Goal: Task Accomplishment & Management: Manage account settings

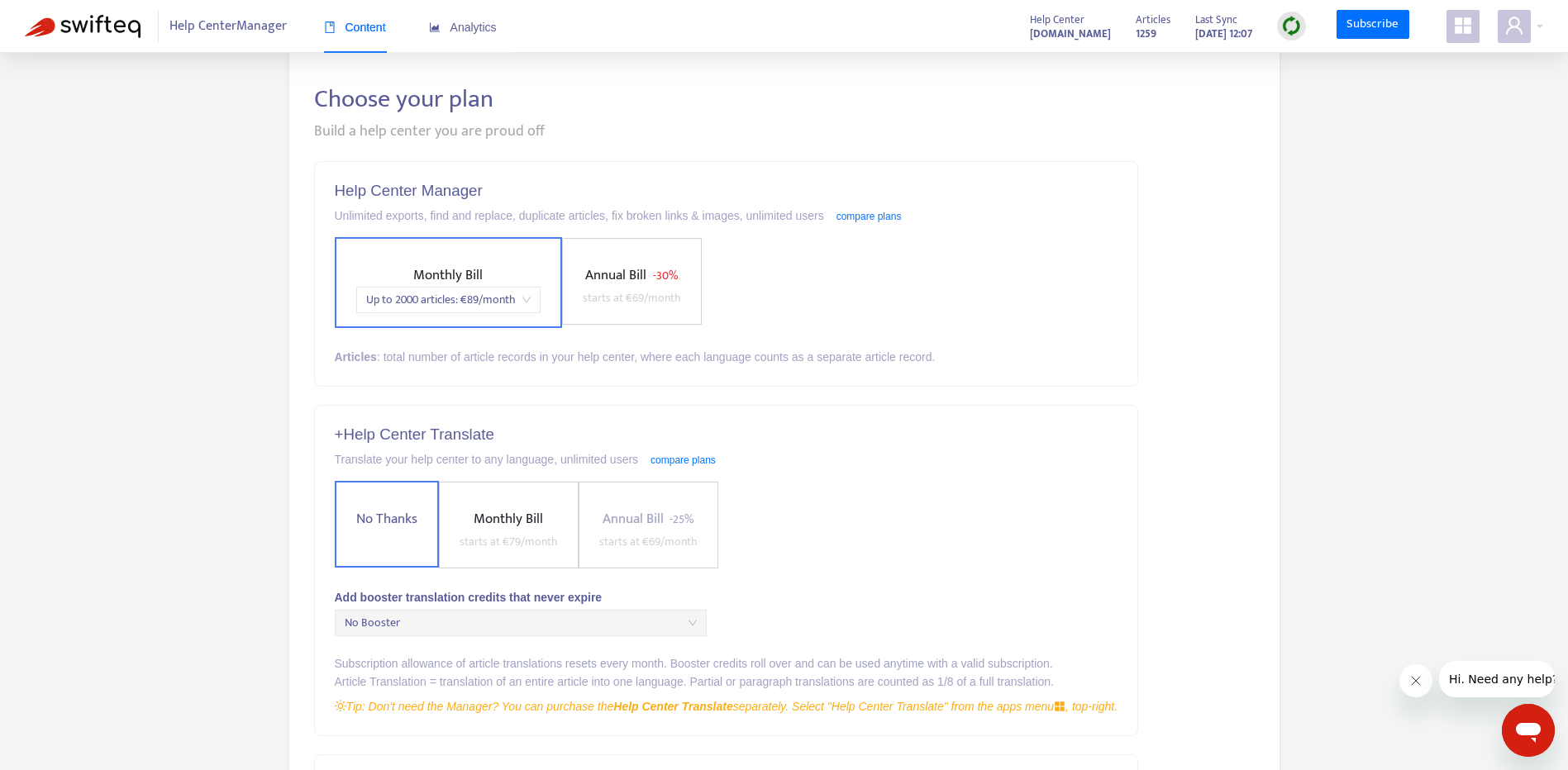
click at [121, 45] on div "Help Center Manager Content Analytics" at bounding box center [281, 26] width 512 height 53
click at [198, 35] on span "Help Center Manager" at bounding box center [228, 26] width 118 height 31
click at [389, 31] on div "Content Analytics" at bounding box center [418, 28] width 189 height 50
drag, startPoint x: 389, startPoint y: 31, endPoint x: 620, endPoint y: 26, distance: 231.1
click at [696, 28] on div "Help Center Manager Content Analytics Help Center pomoc.skandynawskieuchwyty.pl…" at bounding box center [784, 26] width 1568 height 53
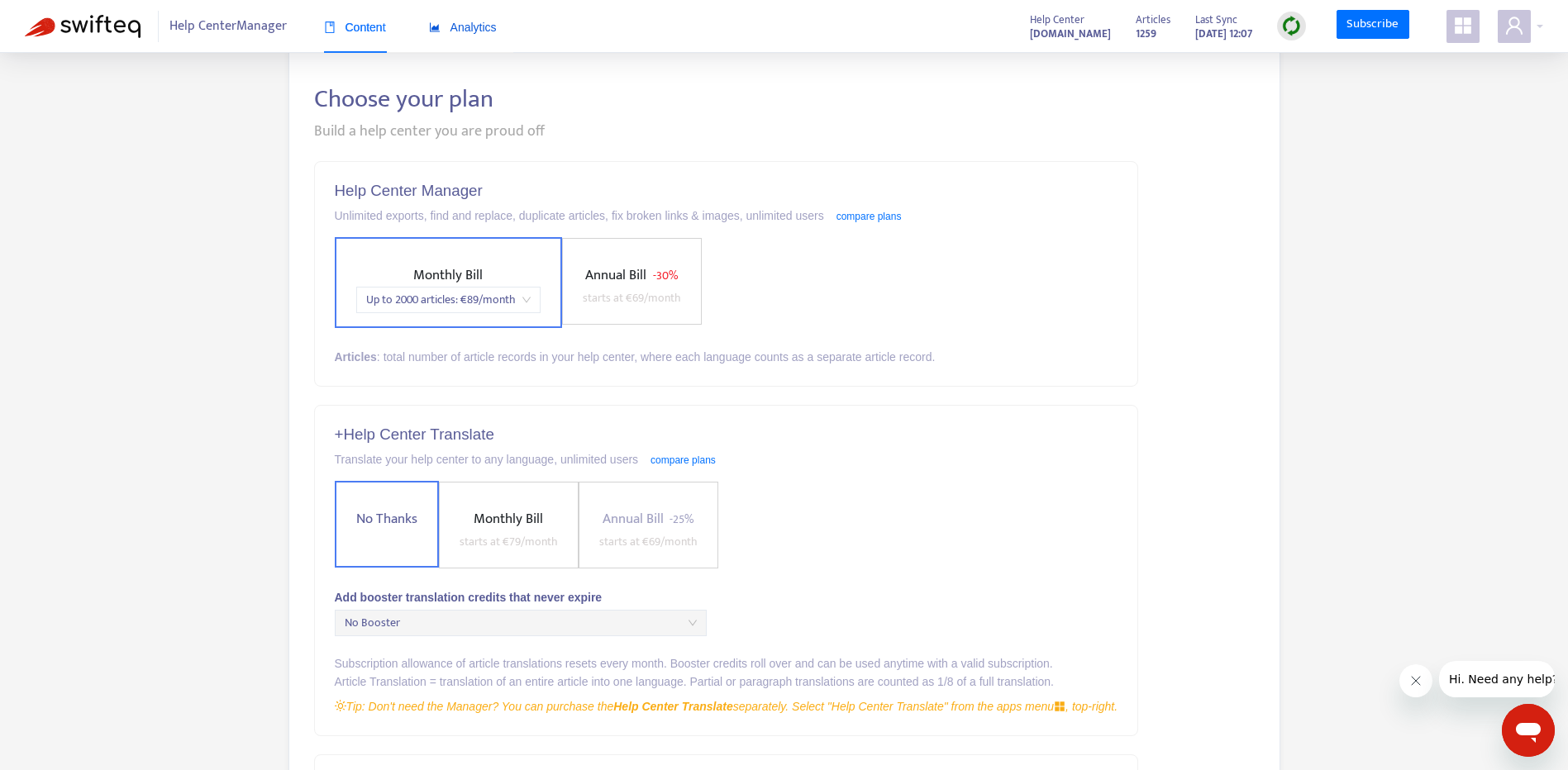
click at [453, 28] on span "Analytics" at bounding box center [463, 27] width 68 height 13
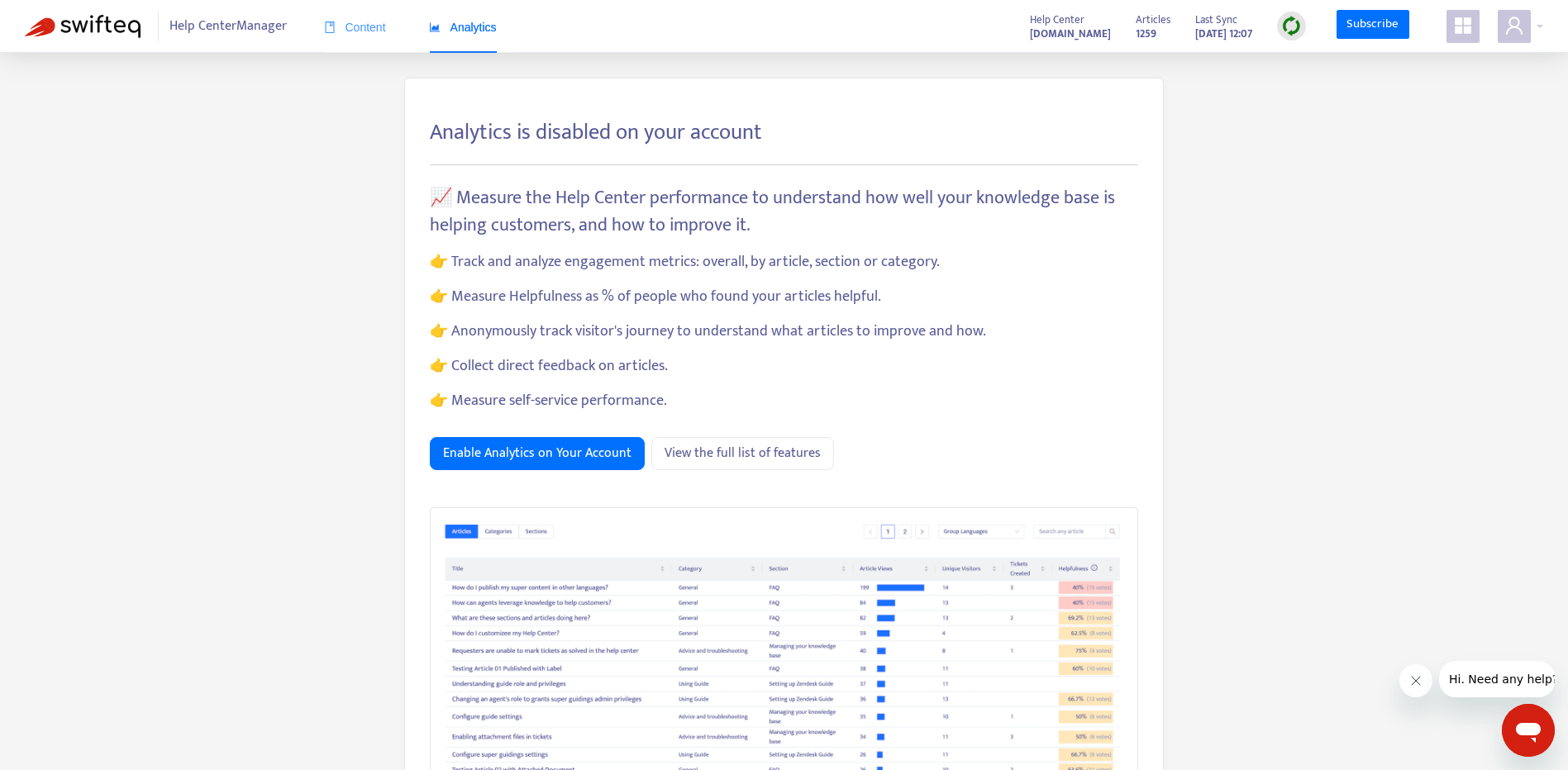
click at [375, 44] on div "Content" at bounding box center [355, 28] width 62 height 50
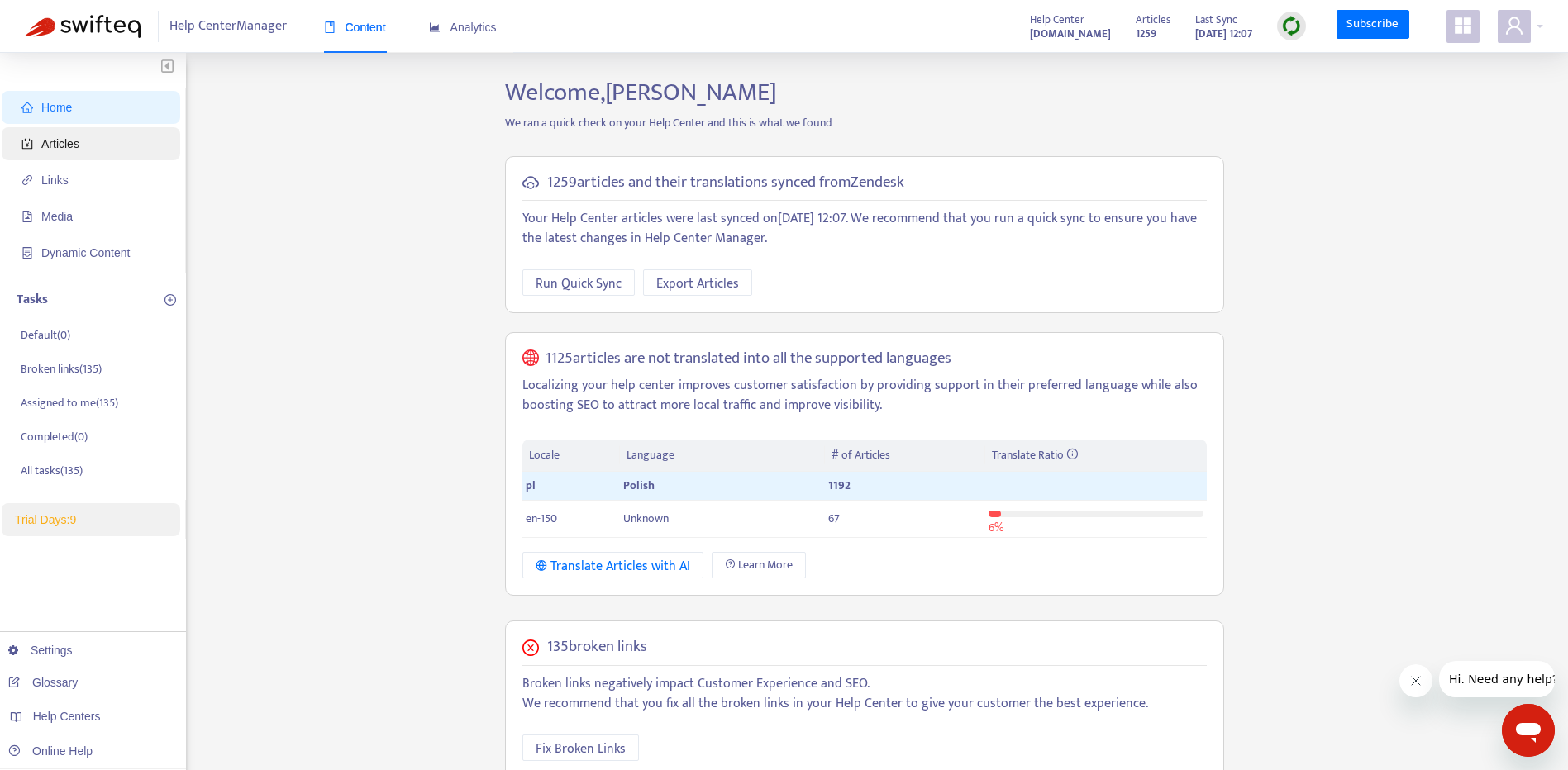
click at [134, 143] on span "Articles" at bounding box center [94, 144] width 145 height 33
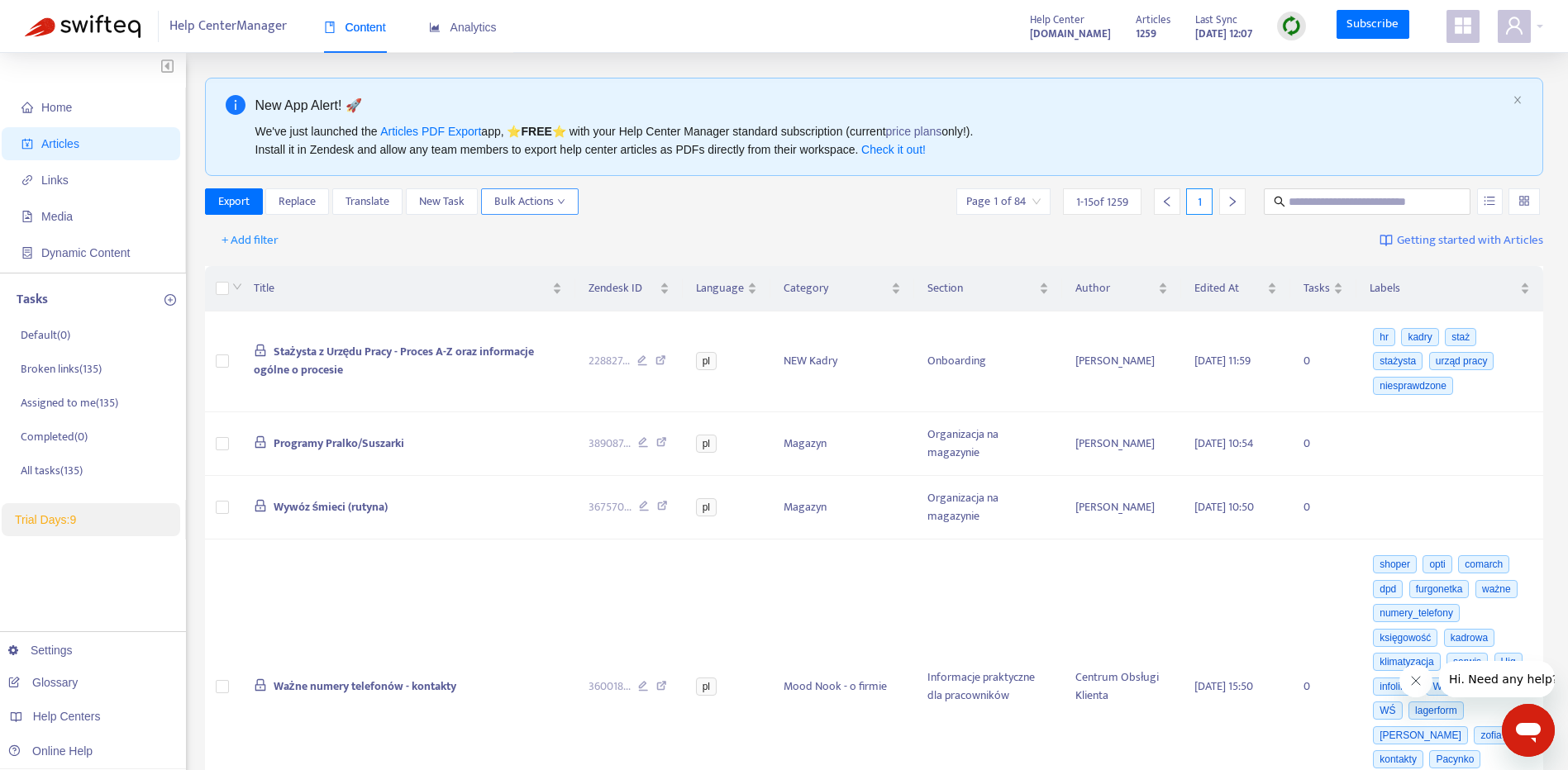
click at [528, 204] on span "Bulk Actions" at bounding box center [530, 202] width 71 height 18
click at [523, 246] on li "Duplicate" at bounding box center [552, 234] width 134 height 26
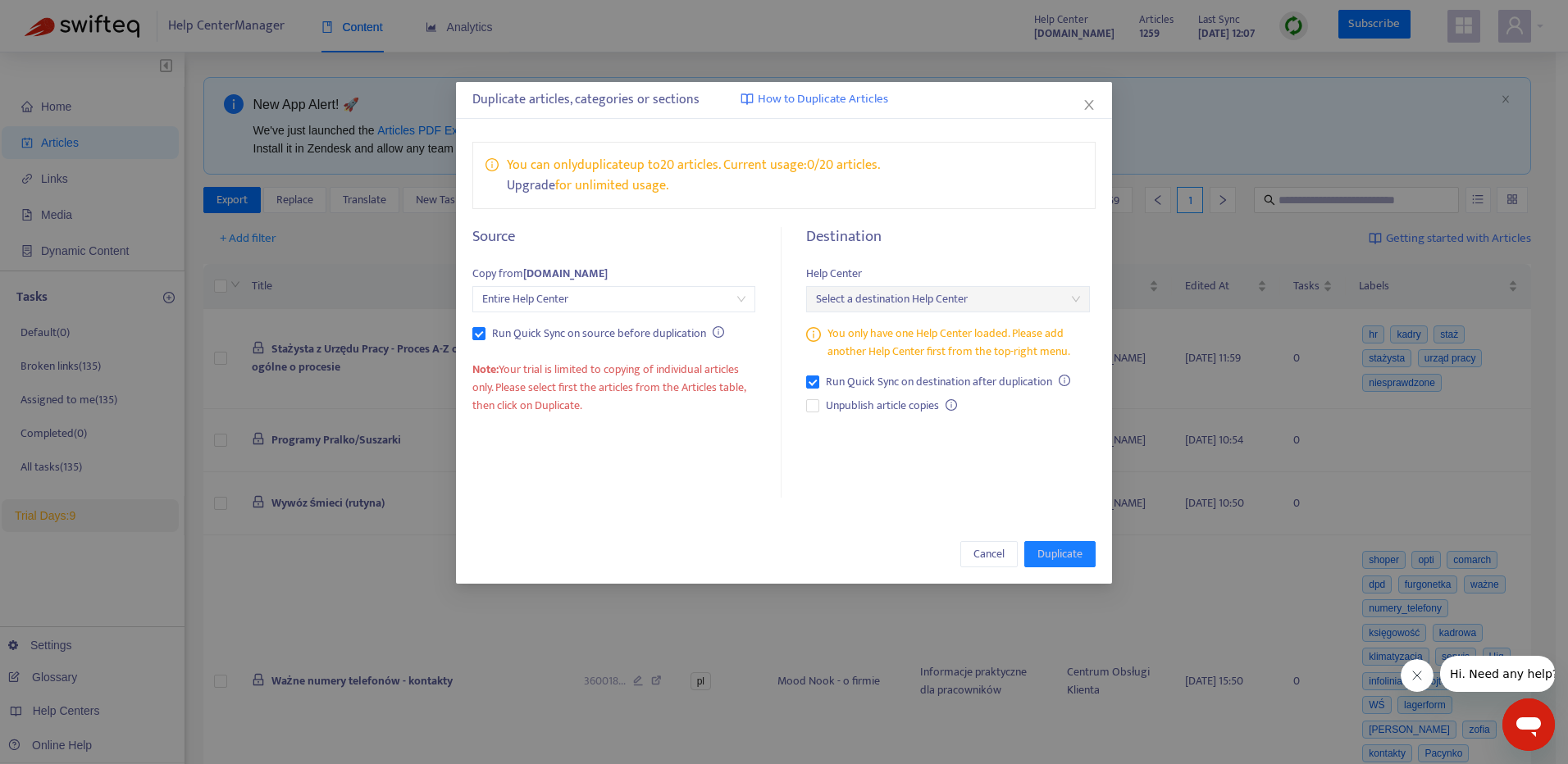
click at [550, 305] on span "Entire Help Center" at bounding box center [613, 299] width 264 height 25
click at [1093, 104] on icon "close" at bounding box center [1088, 104] width 13 height 13
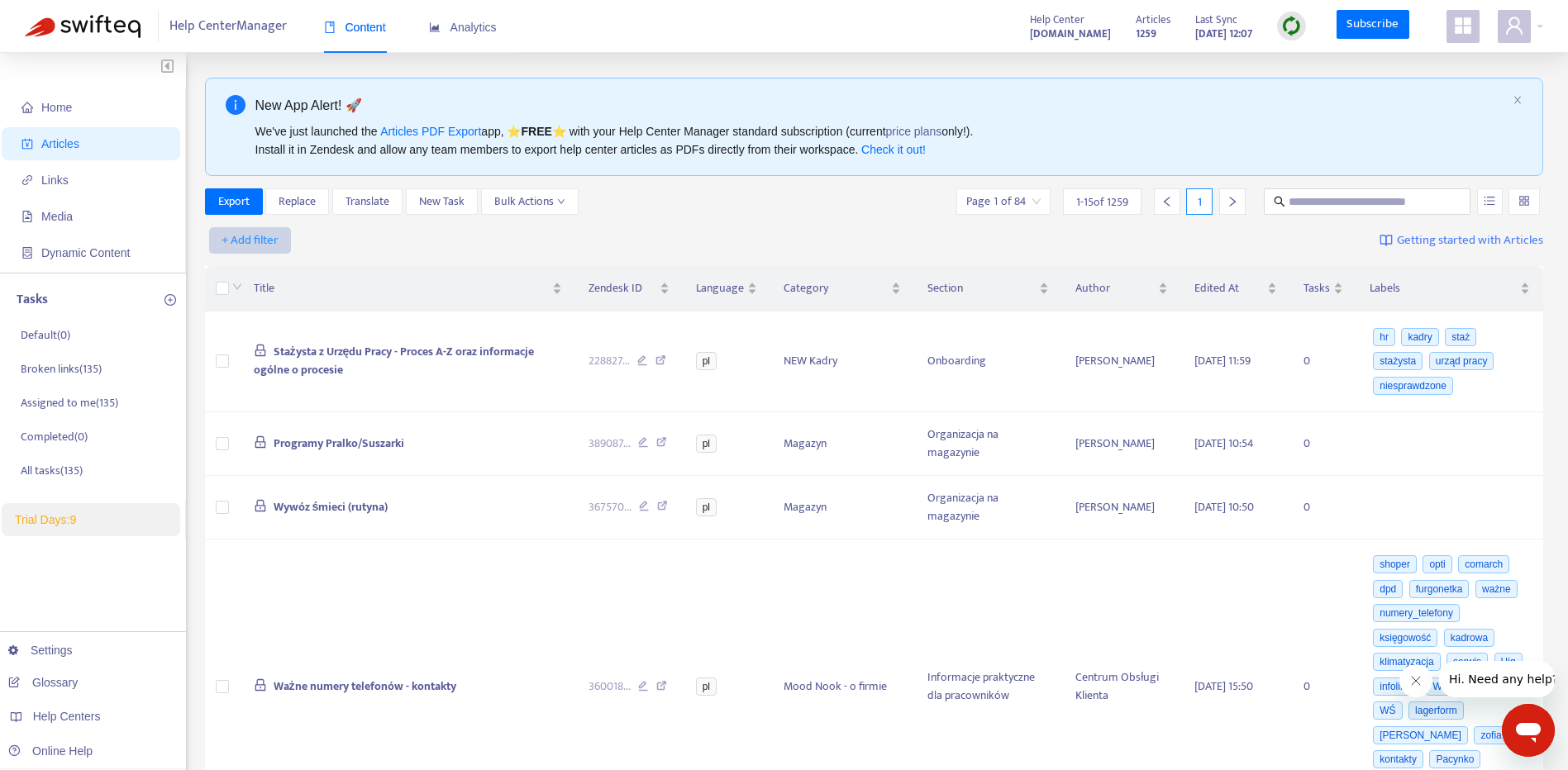
click at [250, 231] on span "+ Add filter" at bounding box center [250, 241] width 57 height 20
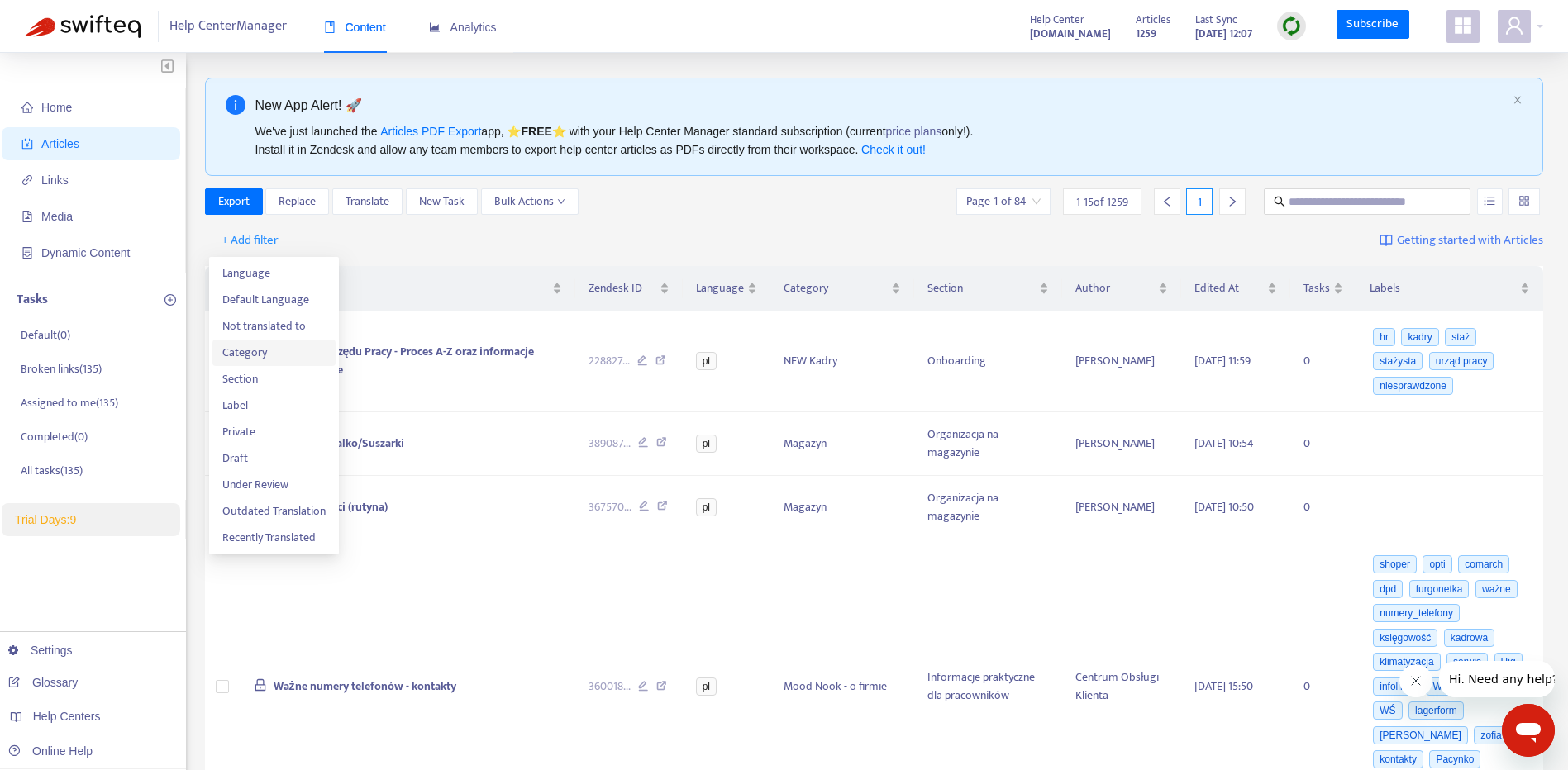
click at [287, 355] on span "Category" at bounding box center [274, 353] width 103 height 18
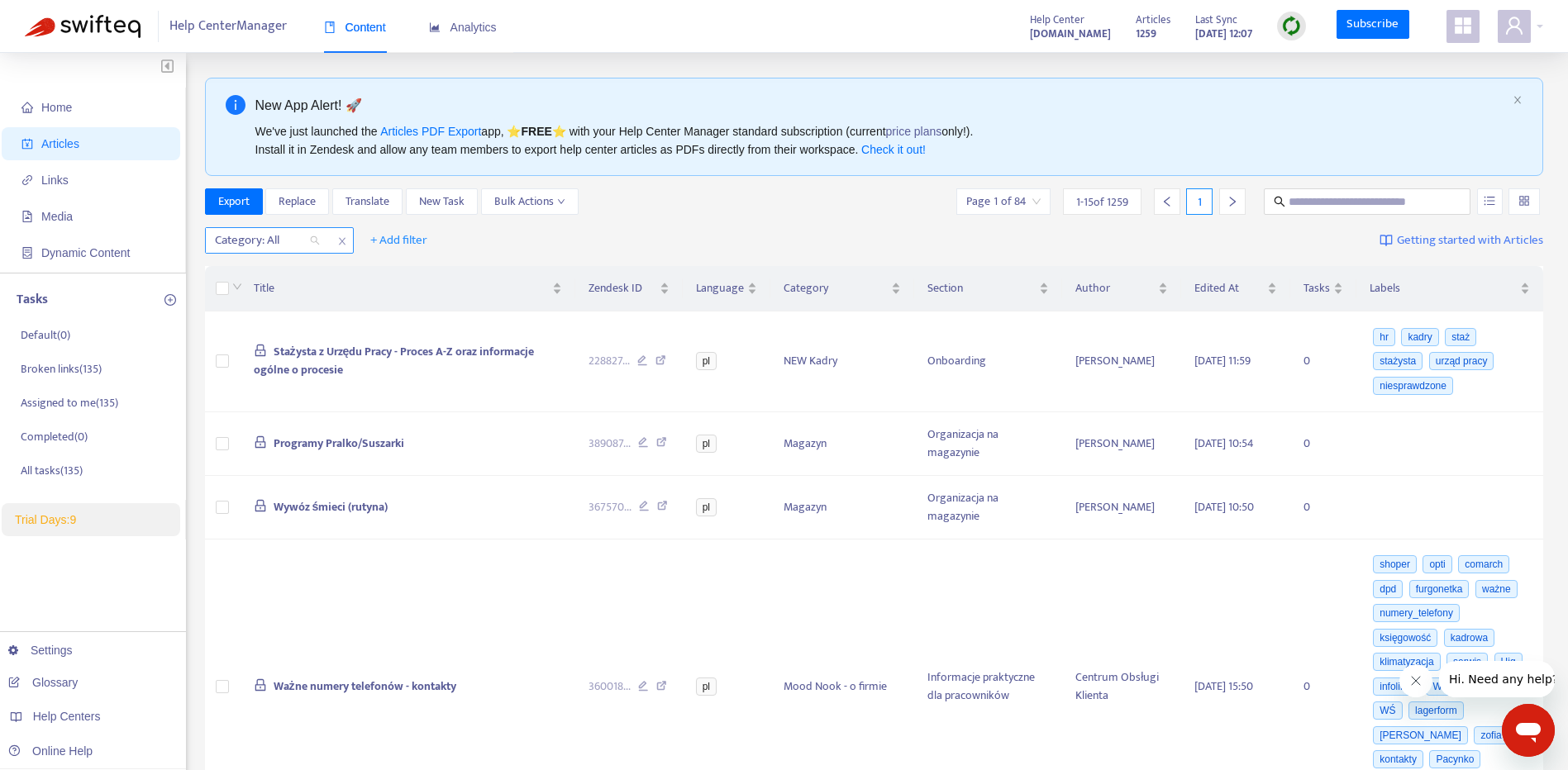
click at [312, 240] on div "Category: All" at bounding box center [267, 241] width 123 height 25
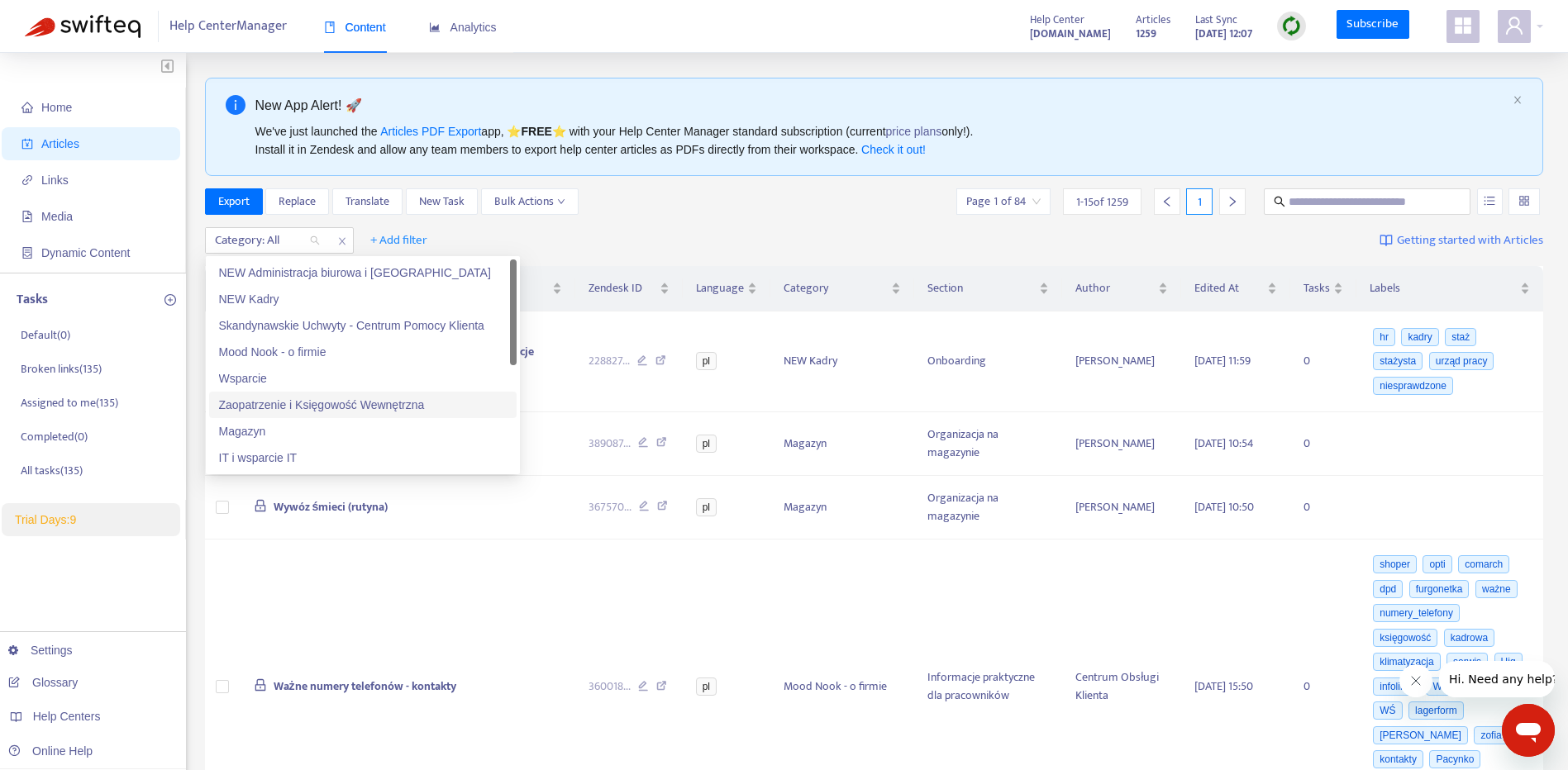
click at [432, 413] on div "Zaopatrzenie i Księgowość Wewnętrzna" at bounding box center [363, 405] width 287 height 18
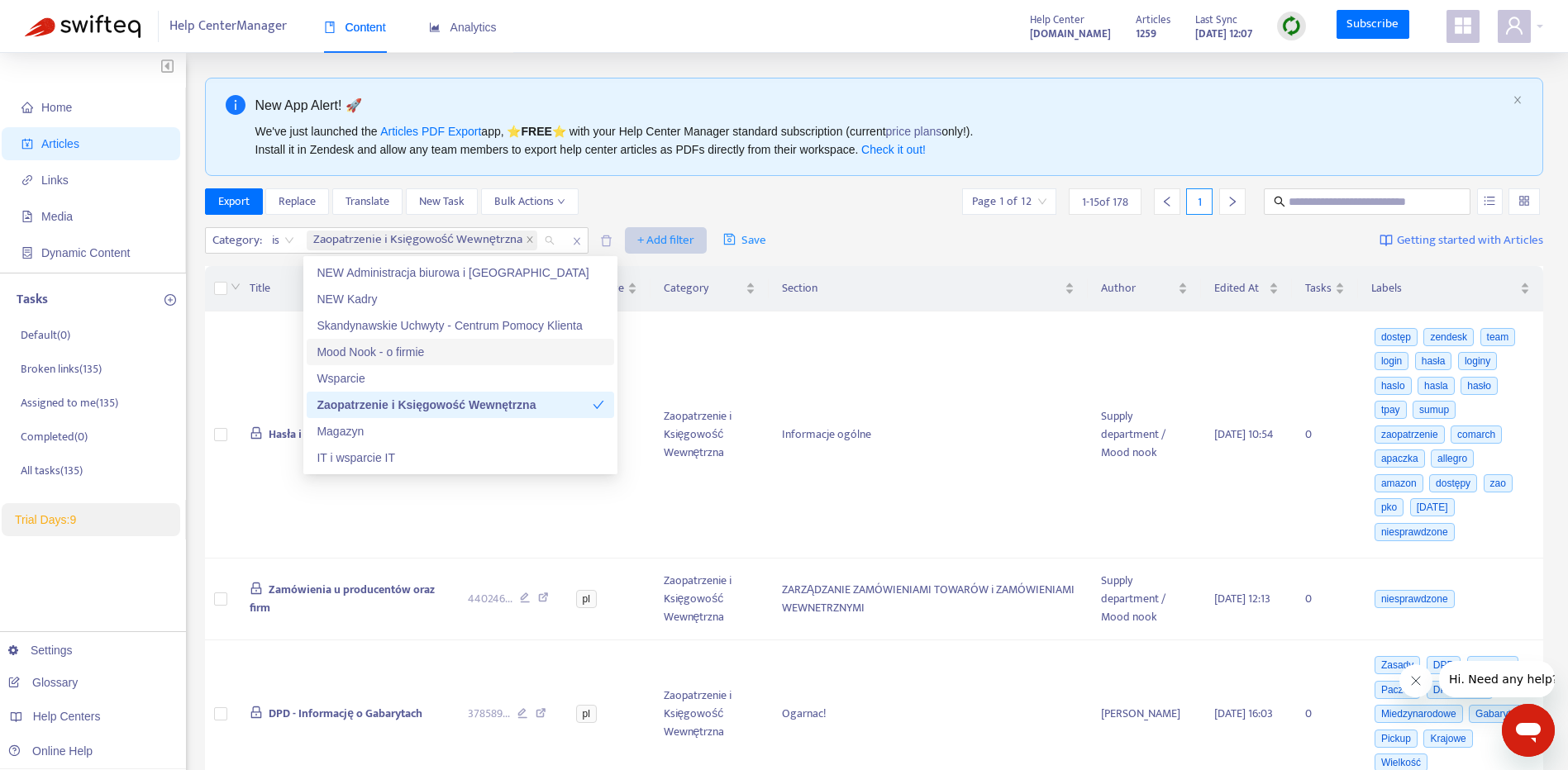
click at [657, 236] on span "+ Add filter" at bounding box center [666, 241] width 57 height 20
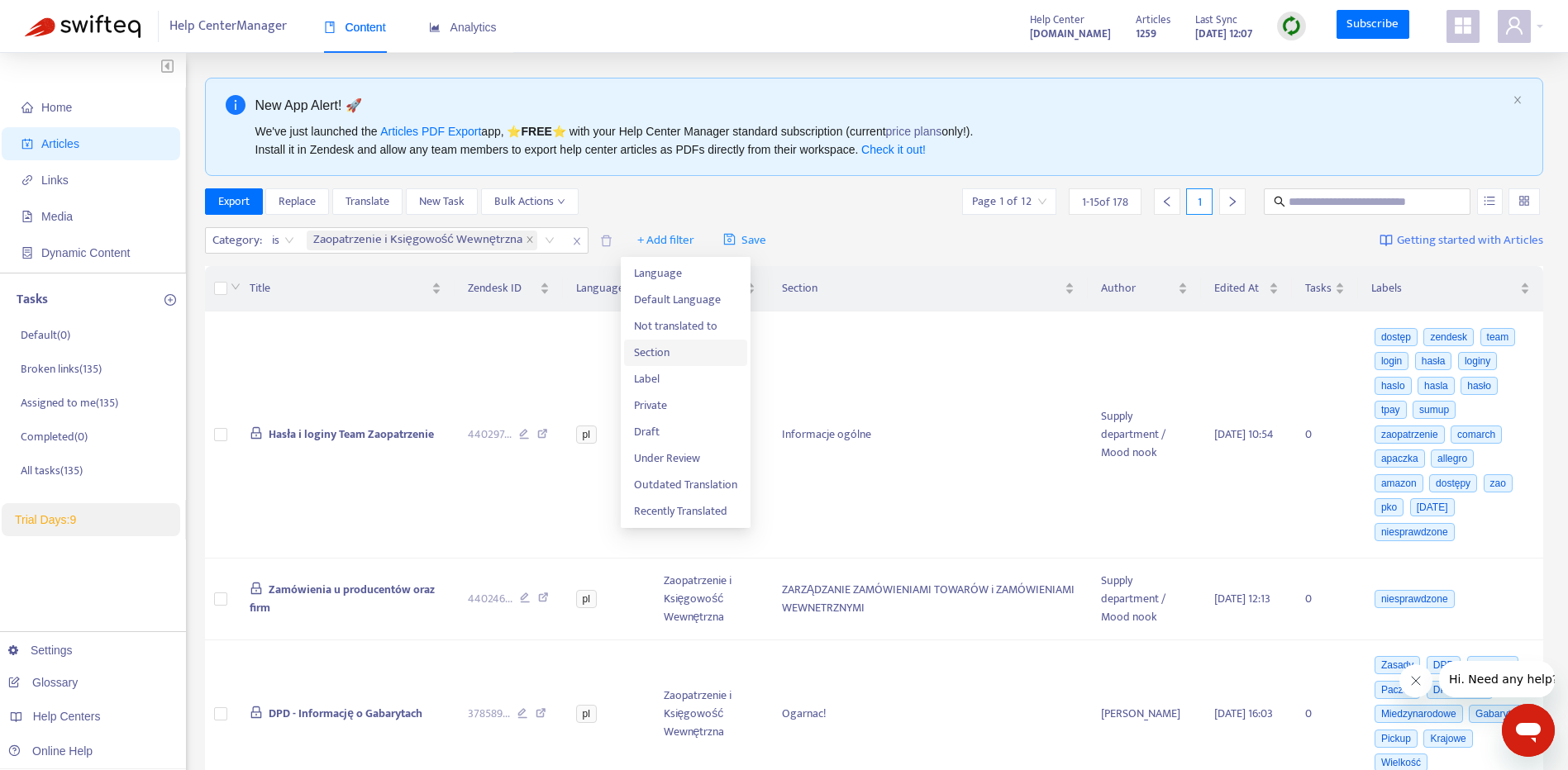
click at [710, 343] on li "Section" at bounding box center [685, 352] width 123 height 26
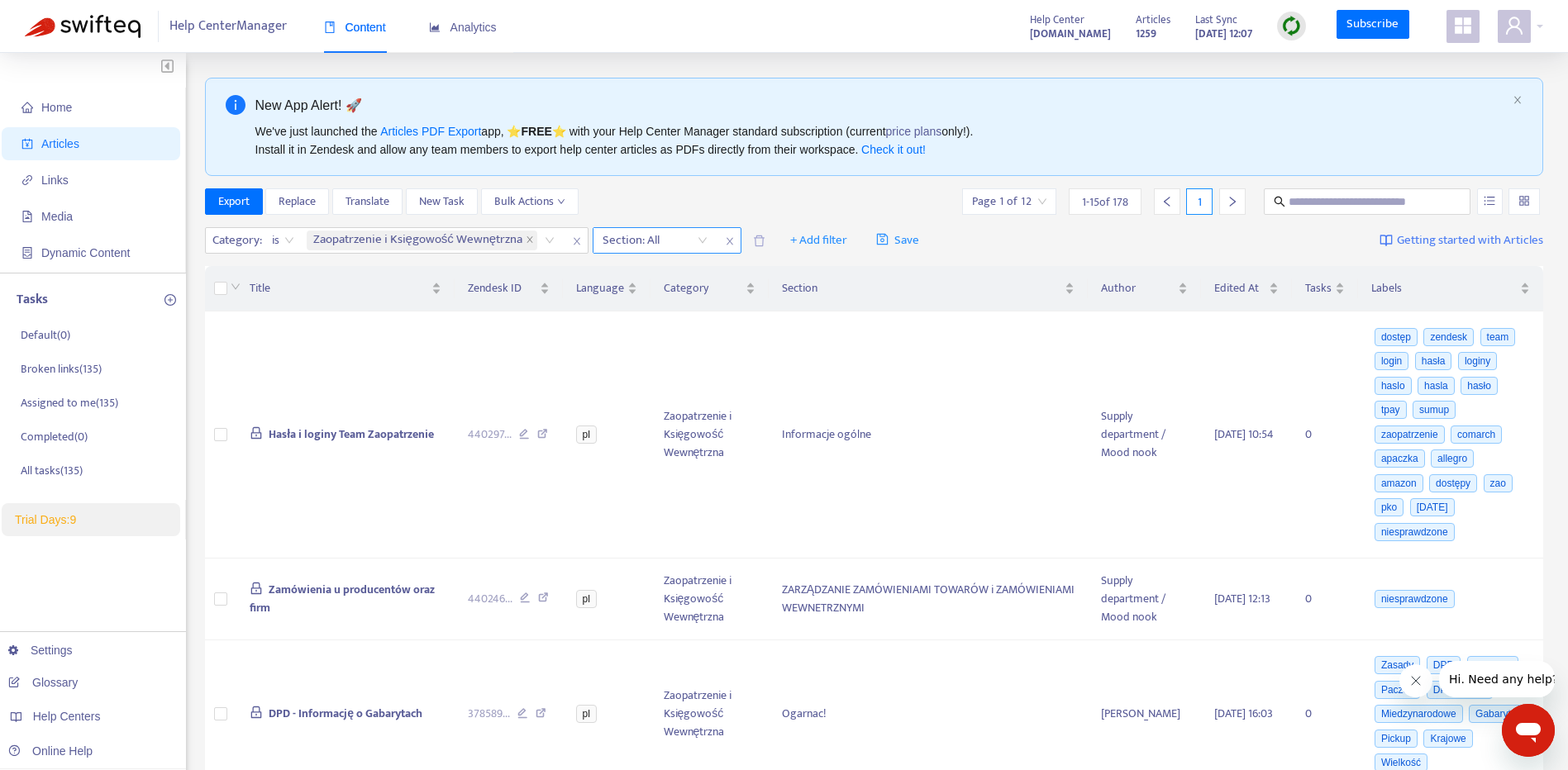
click at [707, 241] on div "Section: All" at bounding box center [654, 241] width 123 height 25
click at [698, 241] on div "Section: All" at bounding box center [654, 241] width 123 height 25
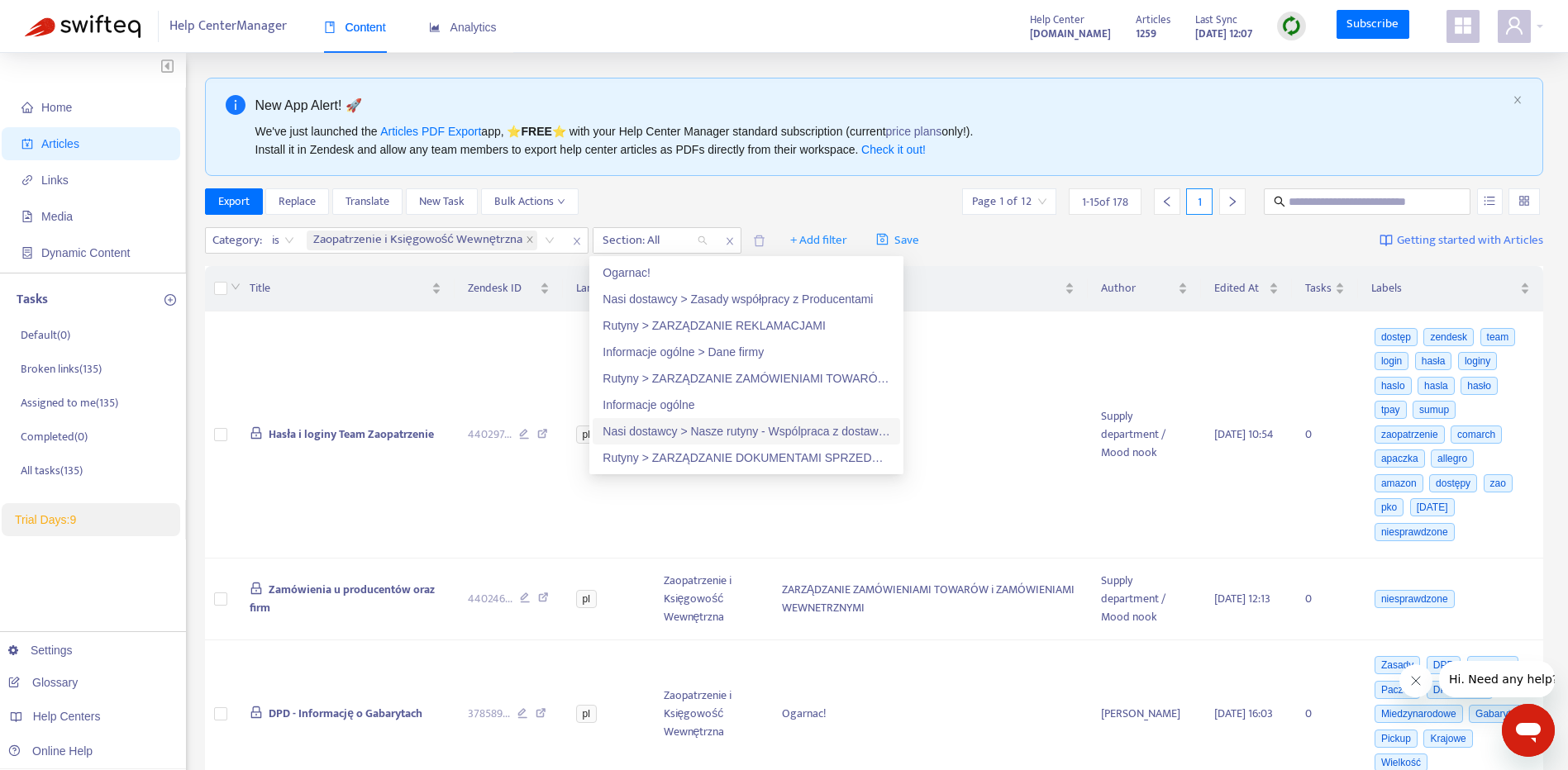
click at [862, 433] on div "Nasi dostawcy > Nasze rutyny - Wspólpraca z dostawcami" at bounding box center [746, 432] width 287 height 18
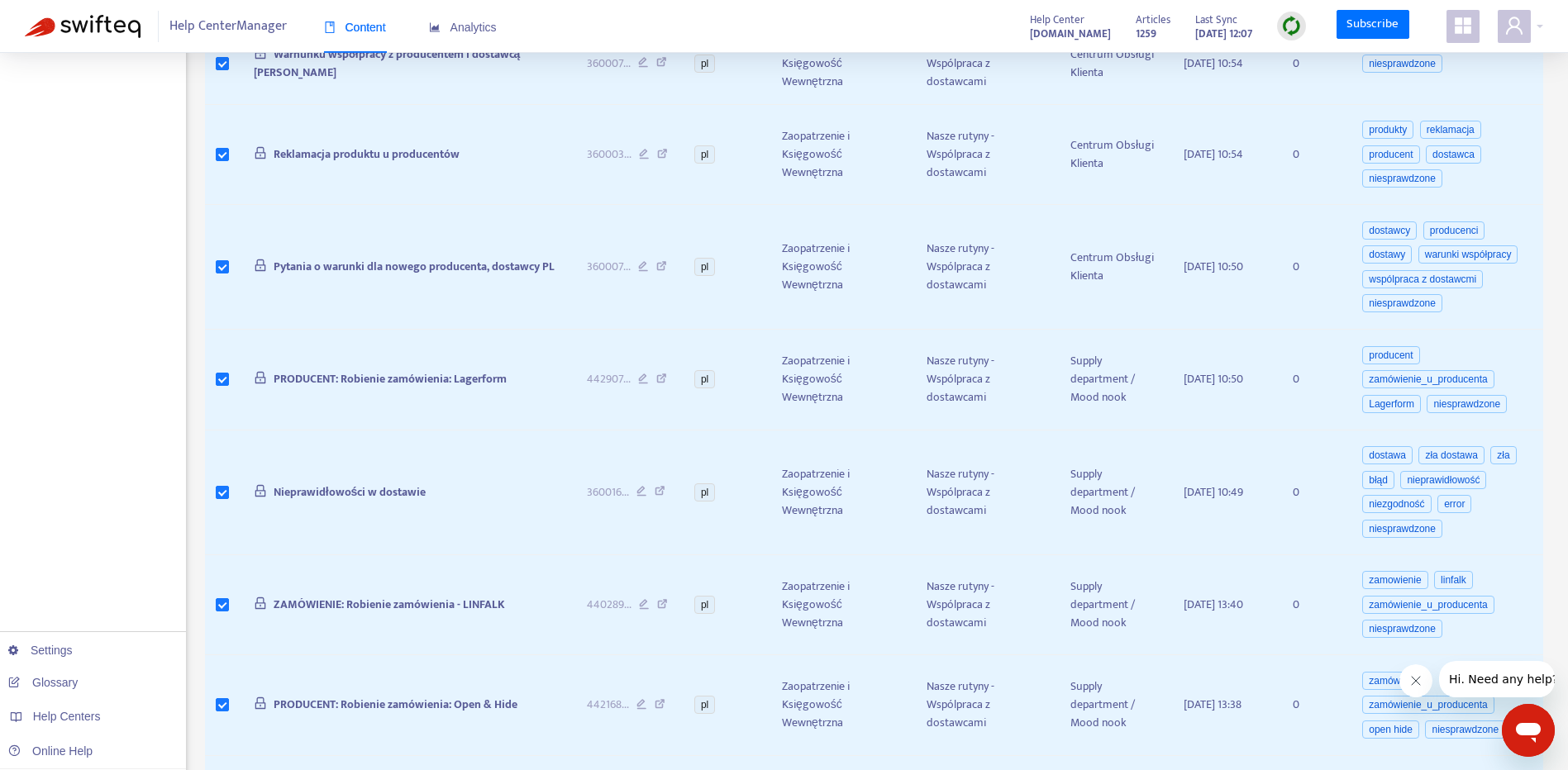
scroll to position [1190, 0]
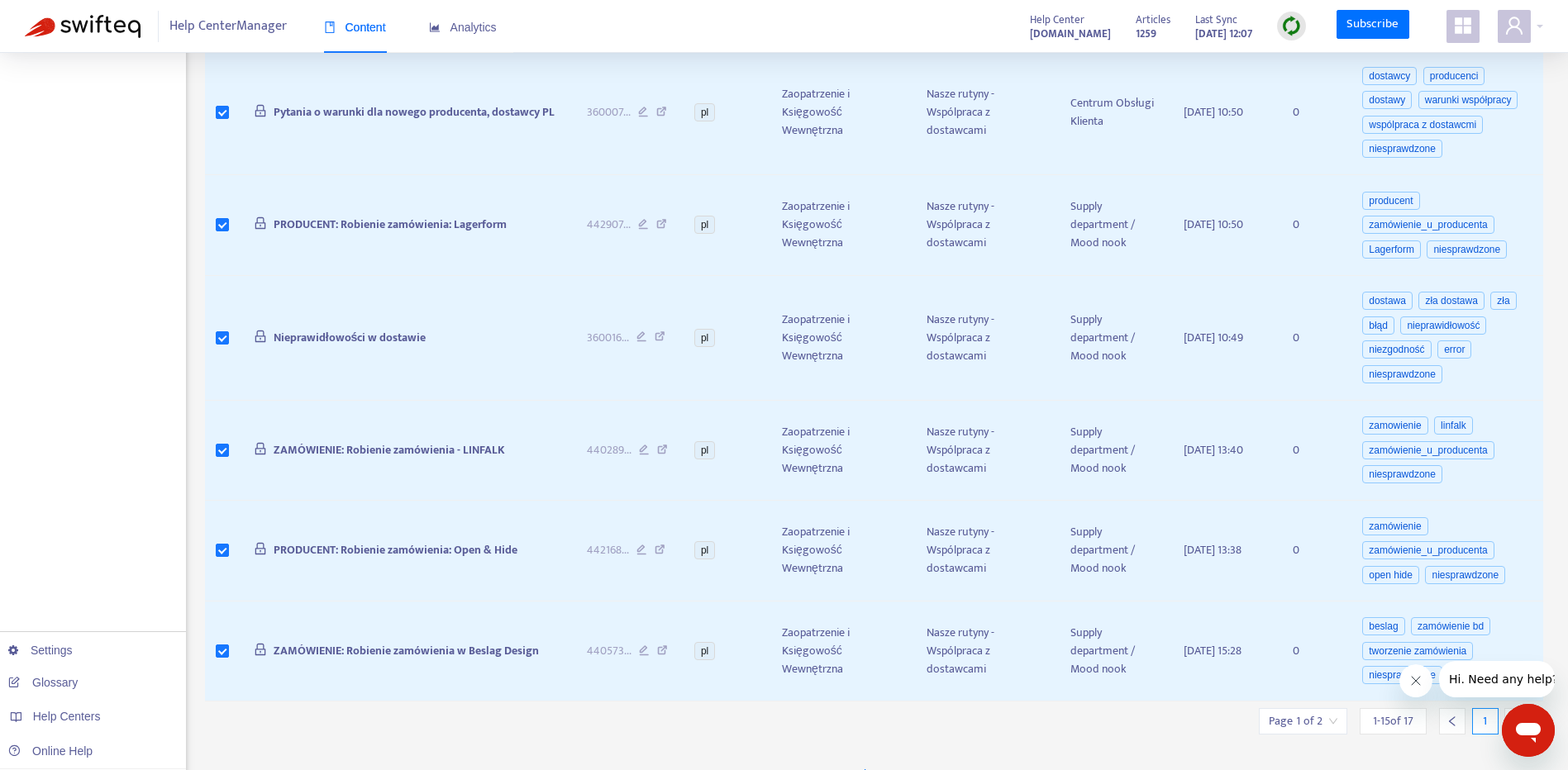
click at [1512, 715] on icon "right" at bounding box center [1517, 721] width 12 height 12
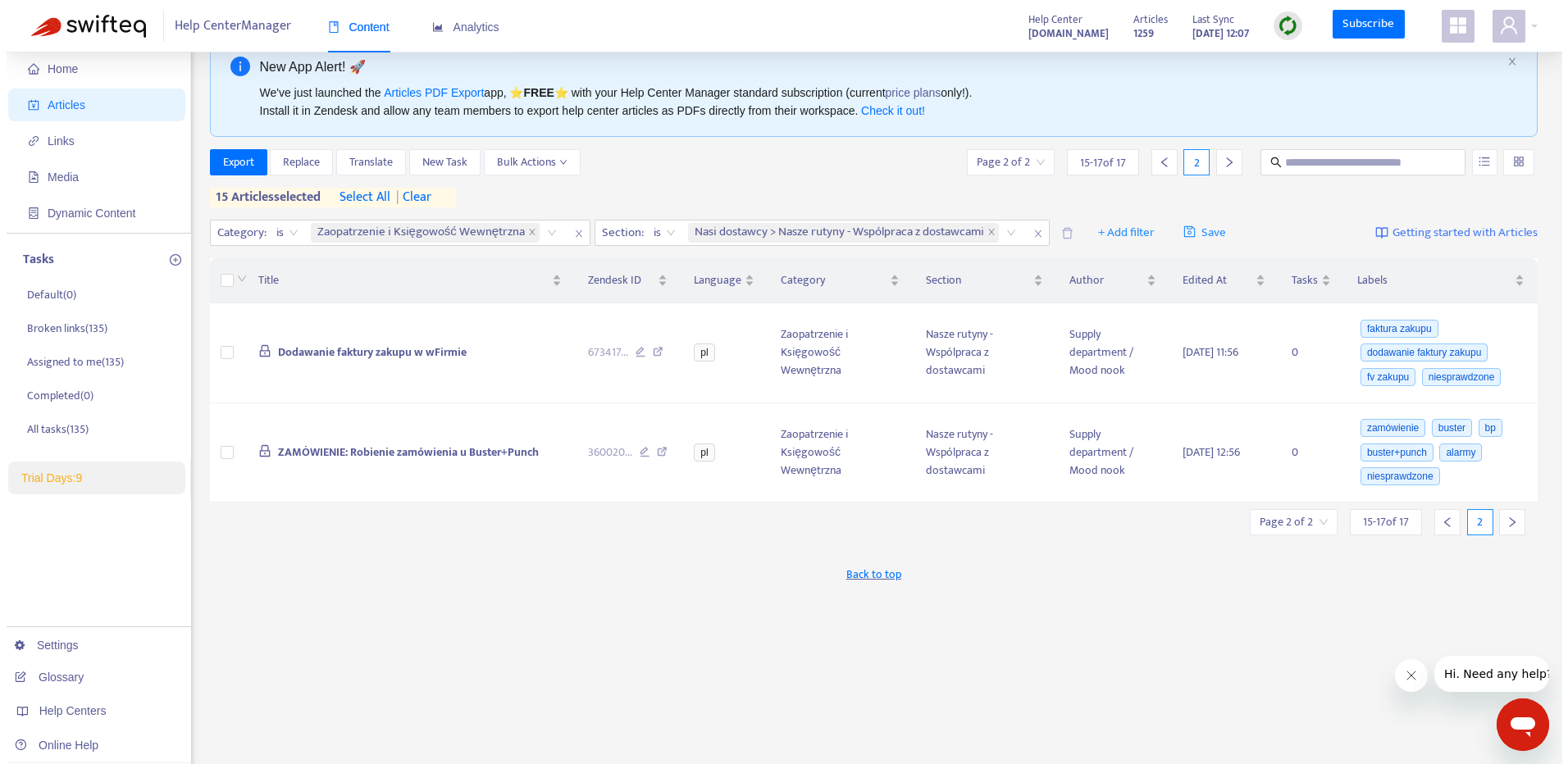
scroll to position [0, 0]
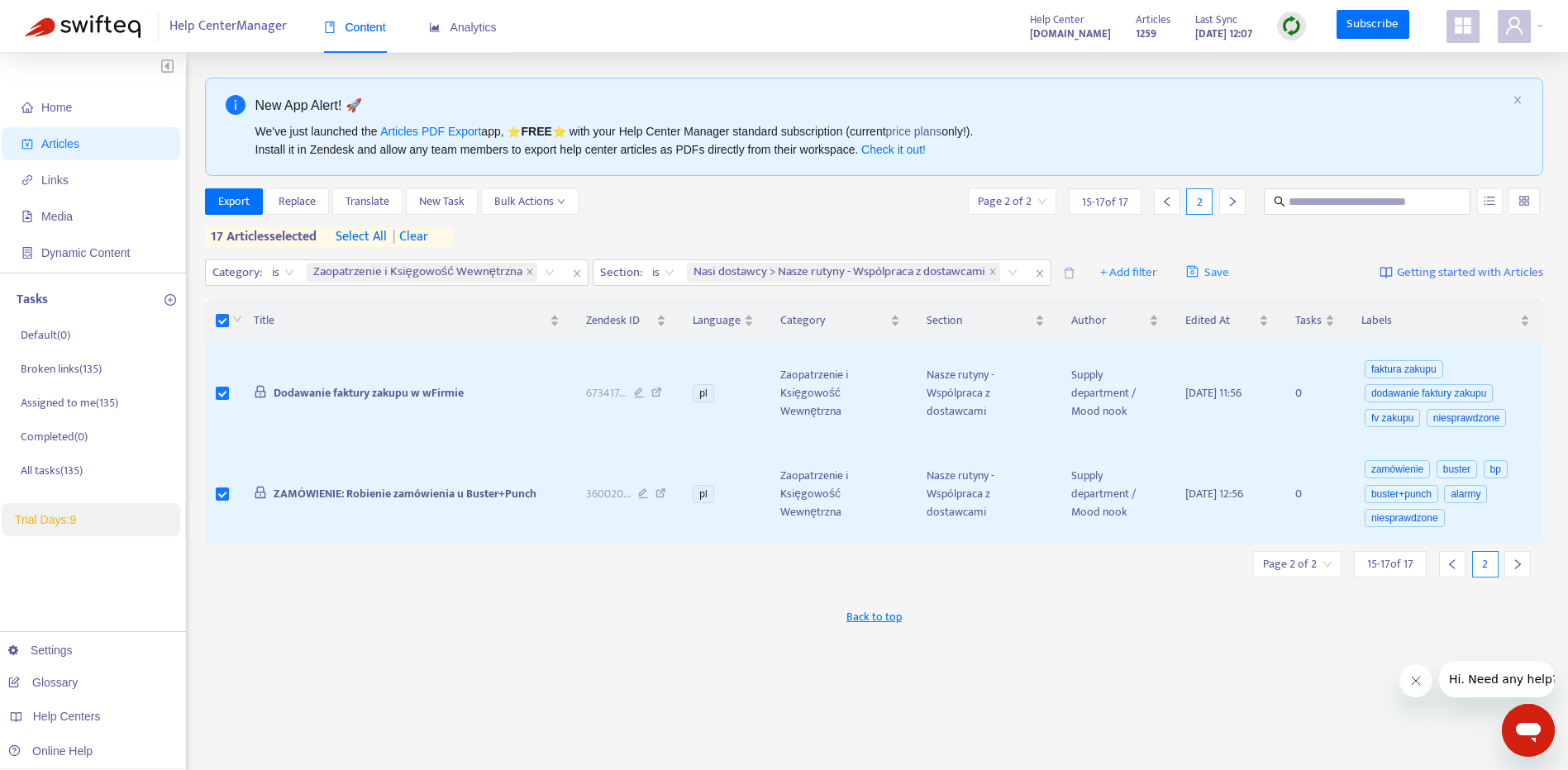
click at [1456, 562] on icon "left" at bounding box center [1451, 564] width 12 height 12
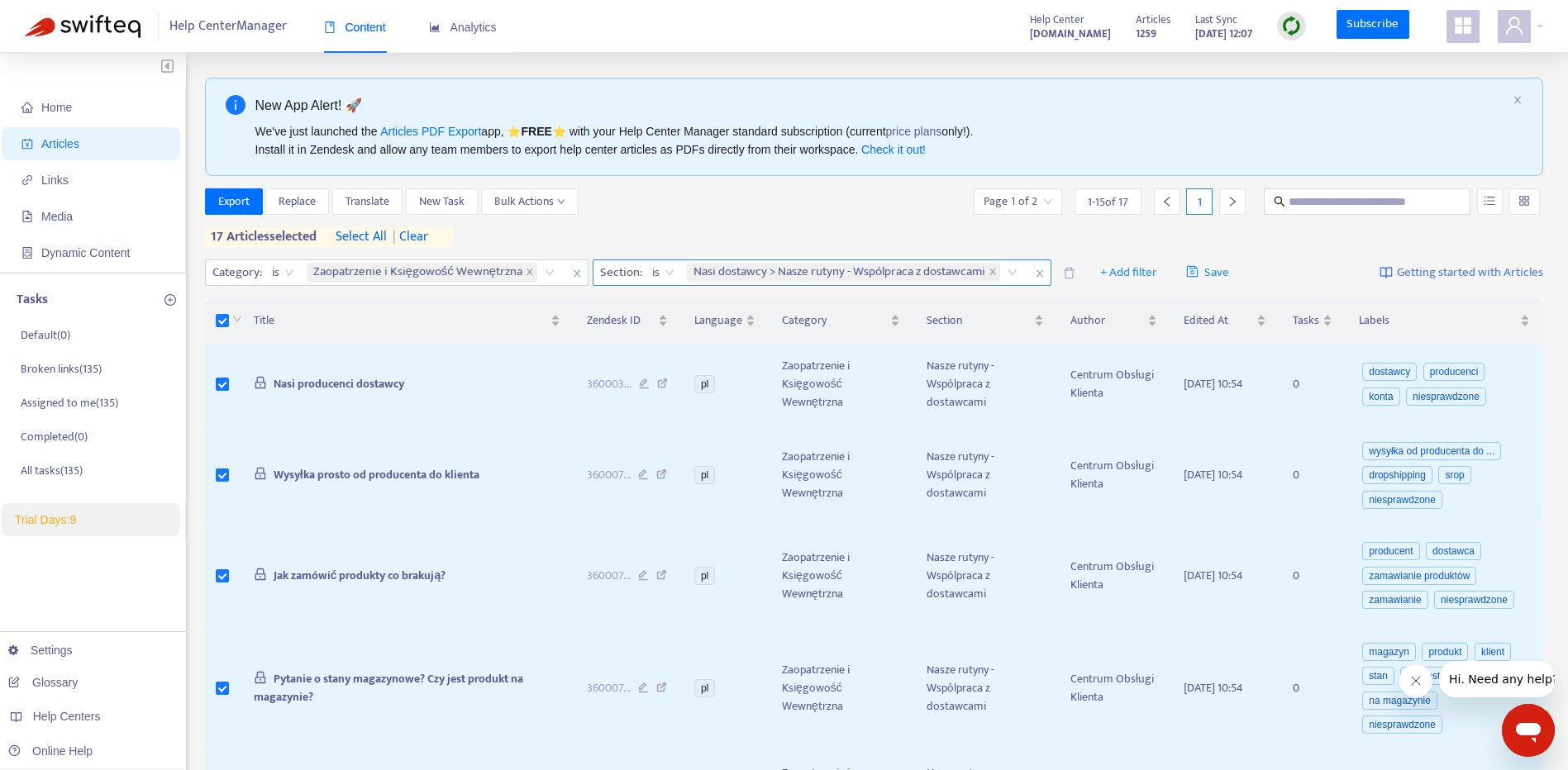
click at [1006, 269] on input "search" at bounding box center [1005, 273] width 4 height 20
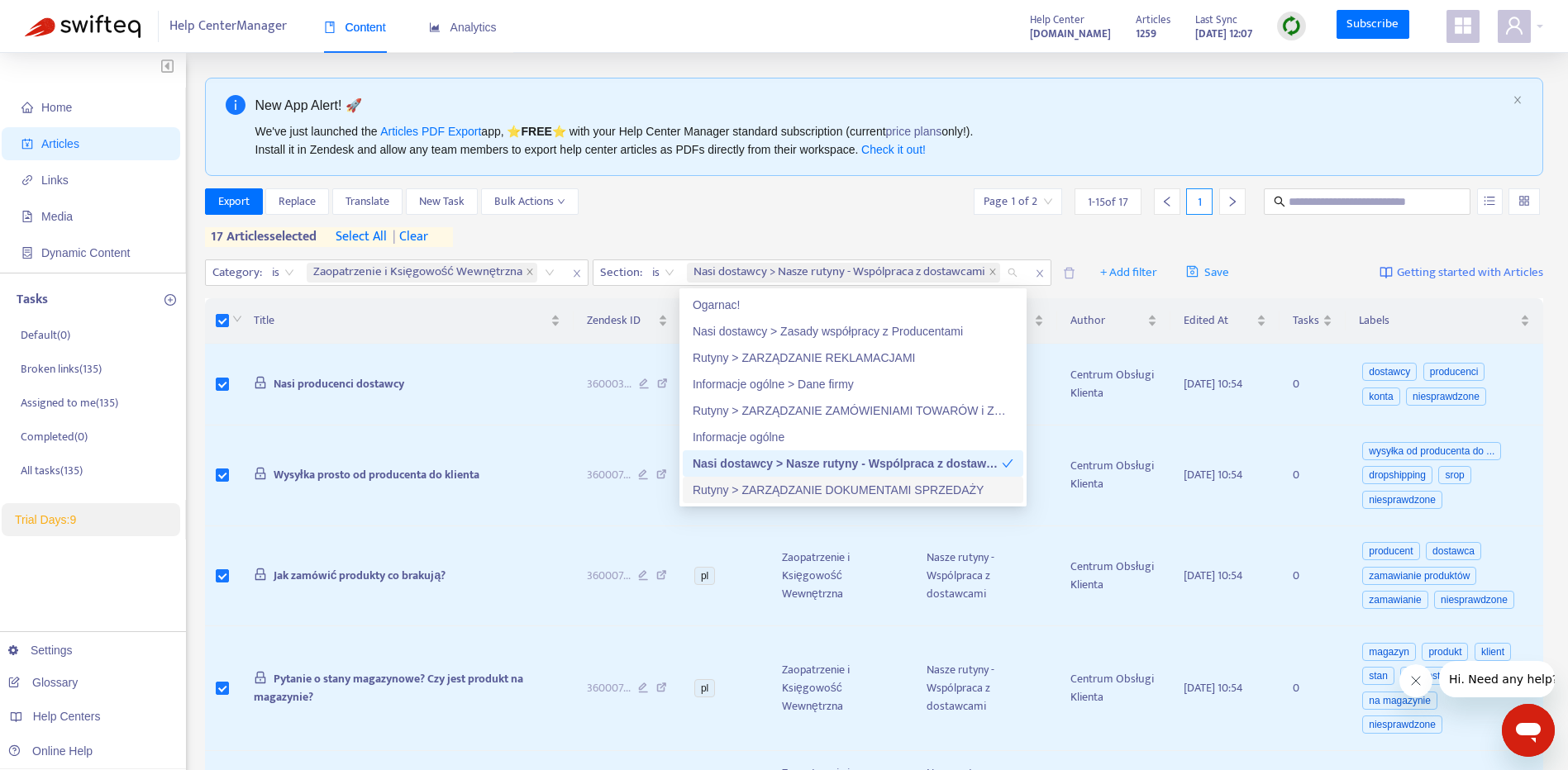
click at [924, 490] on div "Rutyny > ZARZĄDZANIE DOKUMENTAMI SPRZEDAŻY" at bounding box center [853, 490] width 320 height 18
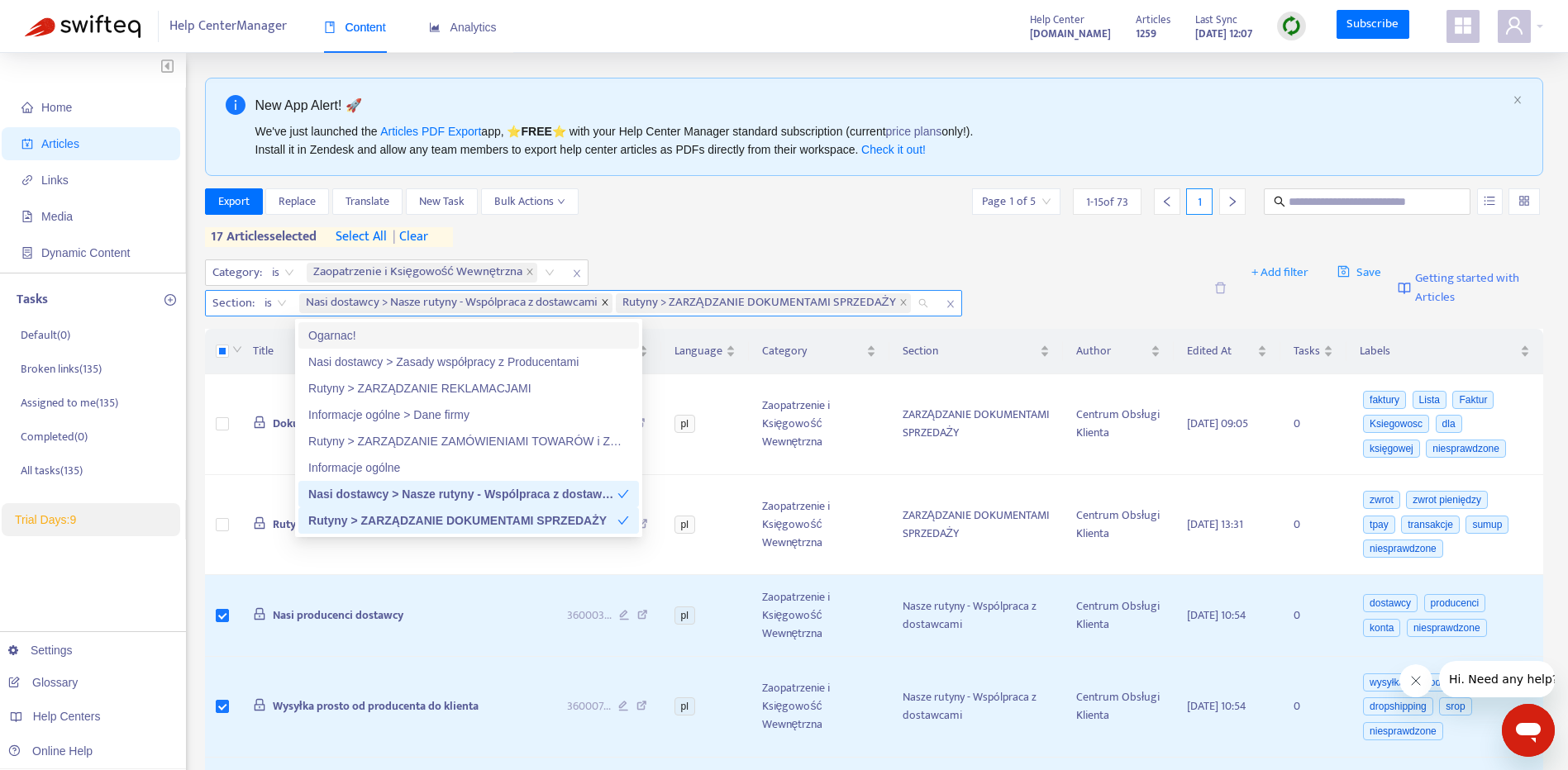
click at [607, 302] on icon "close" at bounding box center [604, 302] width 8 height 8
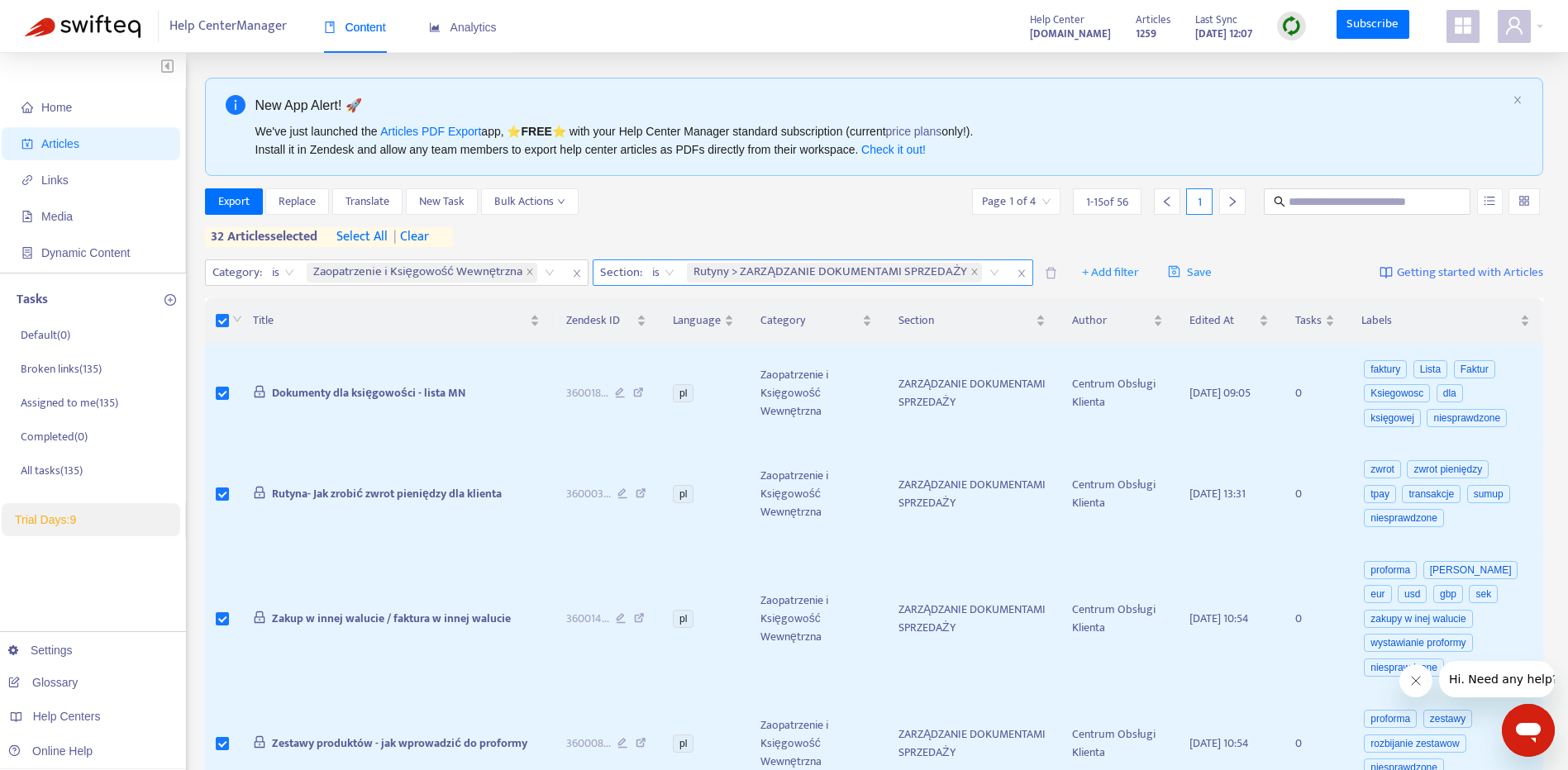
click at [416, 237] on span "| clear" at bounding box center [408, 237] width 41 height 20
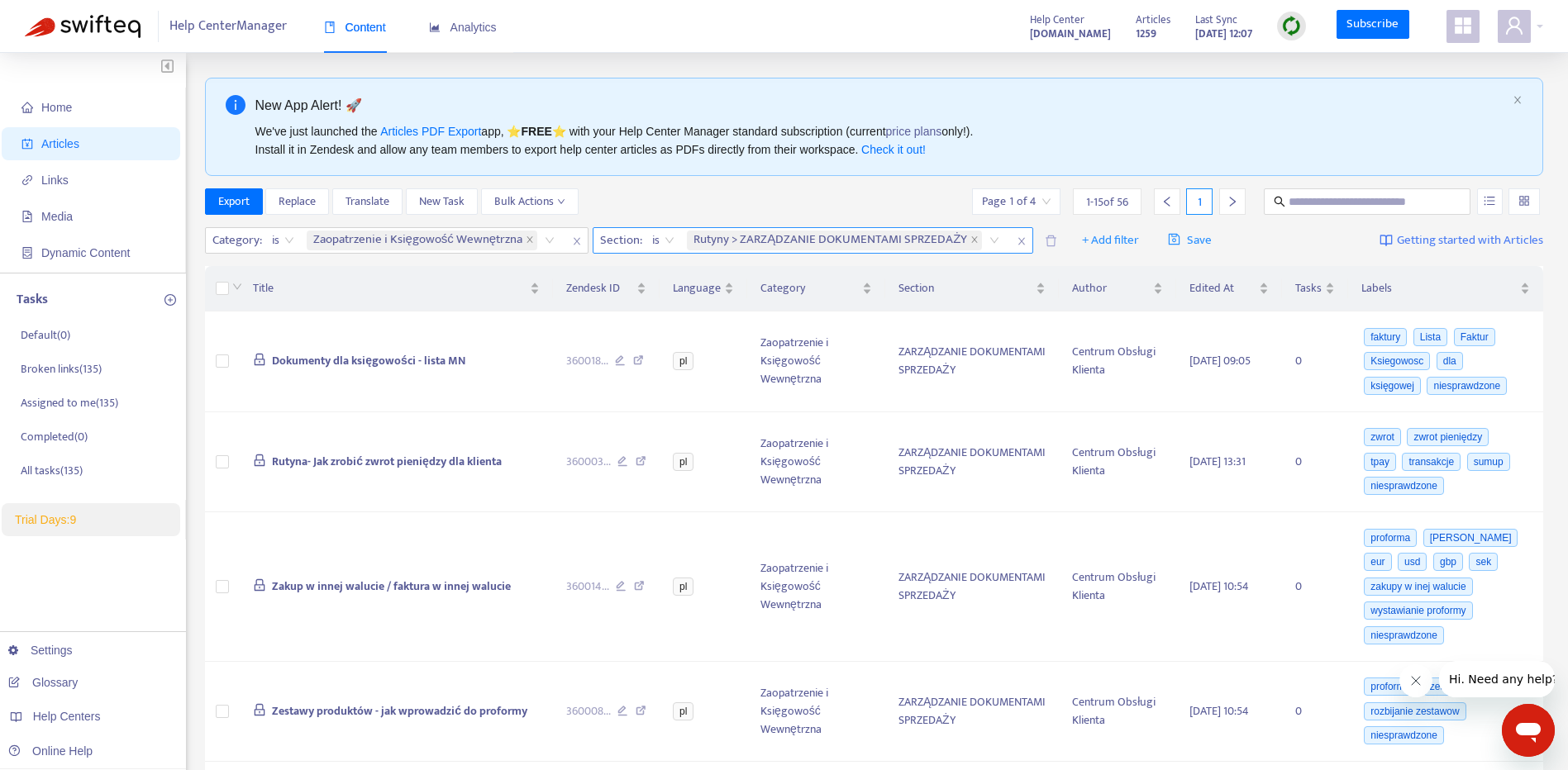
click at [222, 300] on th at bounding box center [222, 289] width 35 height 46
click at [222, 279] on th at bounding box center [222, 289] width 35 height 46
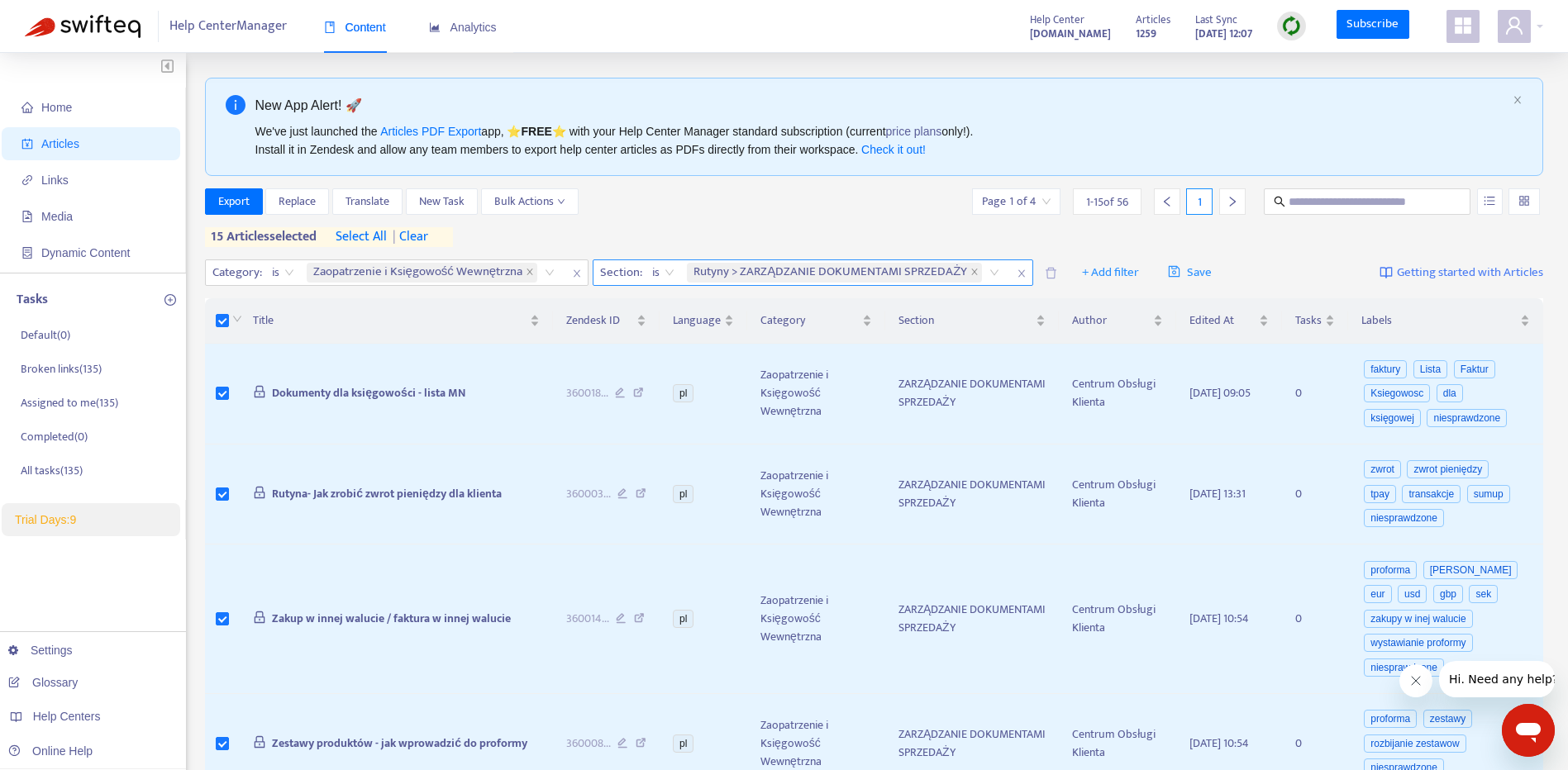
click at [360, 241] on span "select all" at bounding box center [361, 237] width 51 height 20
click at [547, 206] on span "Bulk Actions" at bounding box center [530, 202] width 71 height 18
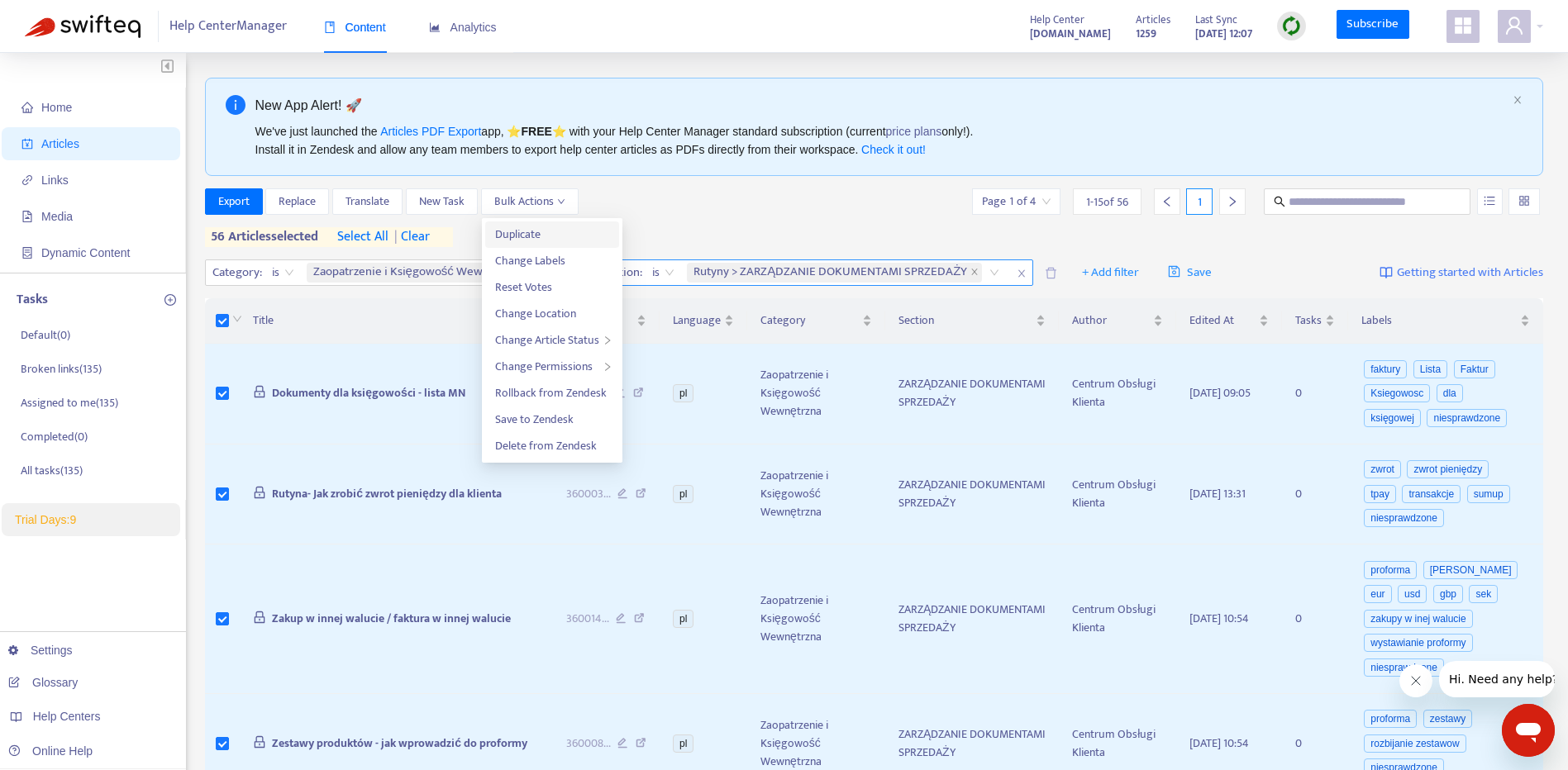
click at [553, 227] on span "Duplicate" at bounding box center [552, 234] width 114 height 18
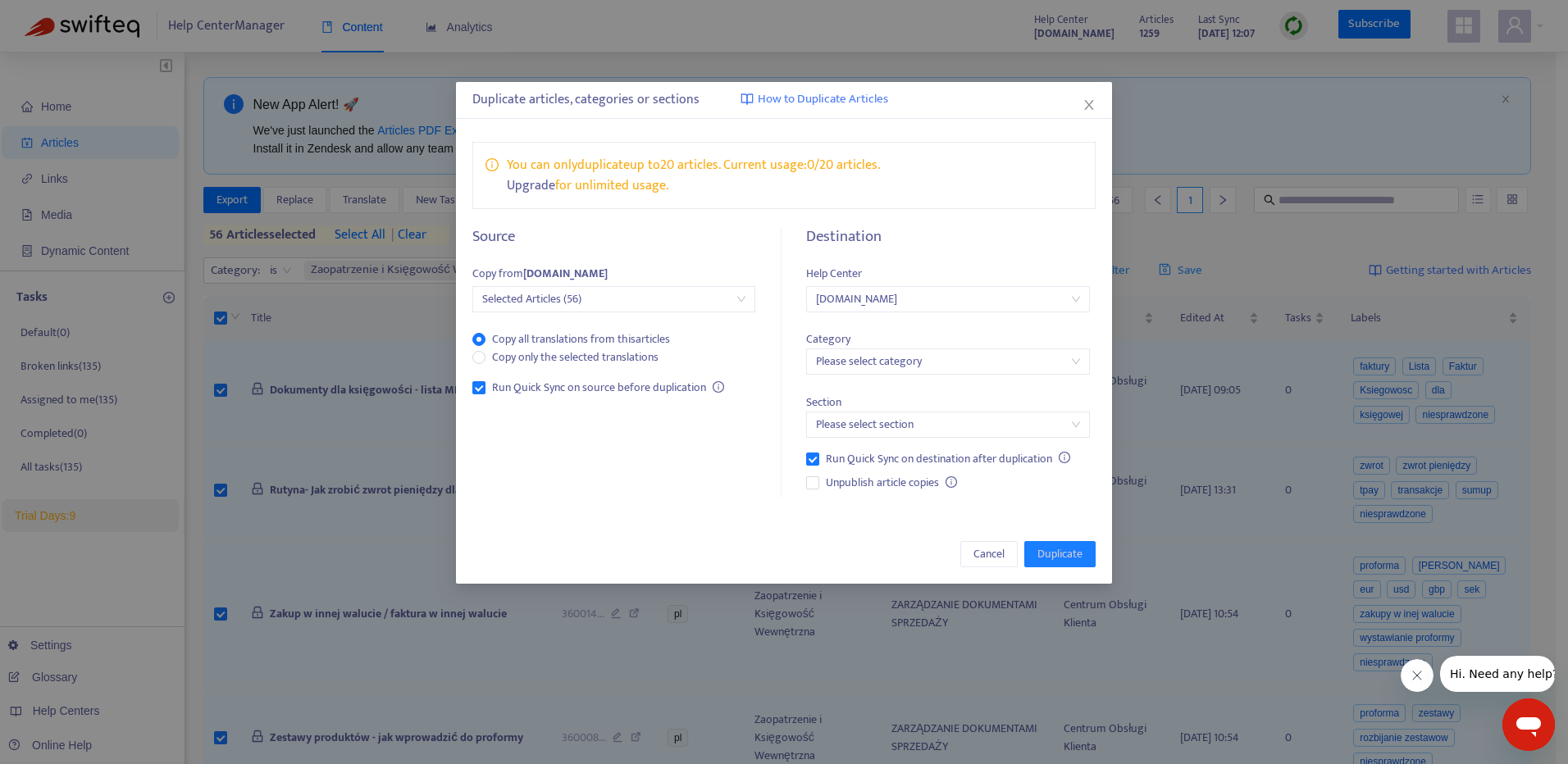
click at [989, 310] on span "[DOMAIN_NAME]" at bounding box center [947, 299] width 264 height 25
click at [1015, 295] on span "[DOMAIN_NAME]" at bounding box center [947, 299] width 264 height 25
click at [1068, 302] on span "[DOMAIN_NAME]" at bounding box center [947, 299] width 264 height 25
click at [1068, 310] on span "[DOMAIN_NAME]" at bounding box center [947, 299] width 264 height 25
click at [1020, 362] on input "search" at bounding box center [947, 362] width 264 height 25
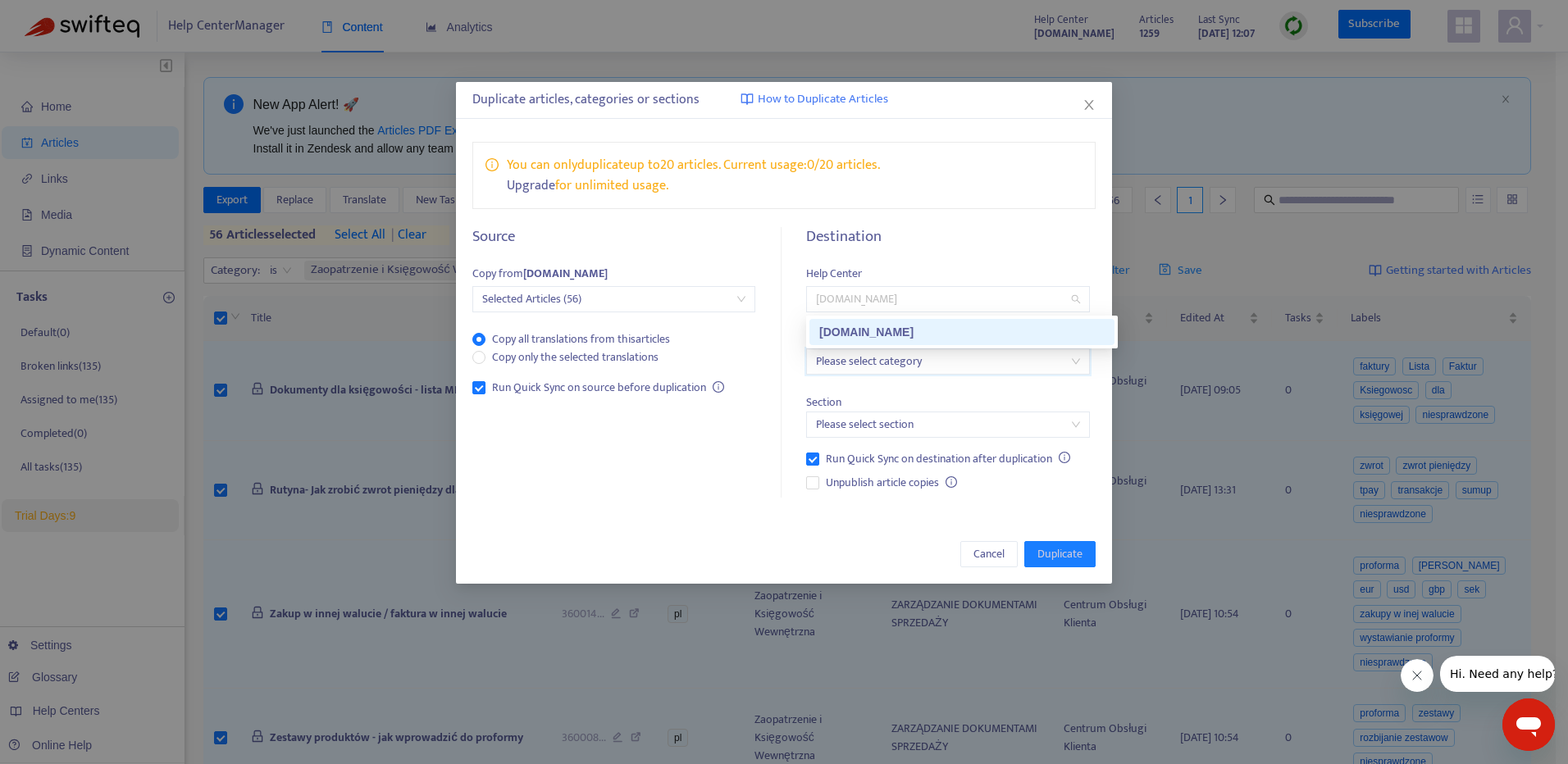
click at [1060, 305] on span "[DOMAIN_NAME]" at bounding box center [947, 299] width 264 height 25
click at [1050, 419] on input "search" at bounding box center [947, 425] width 264 height 25
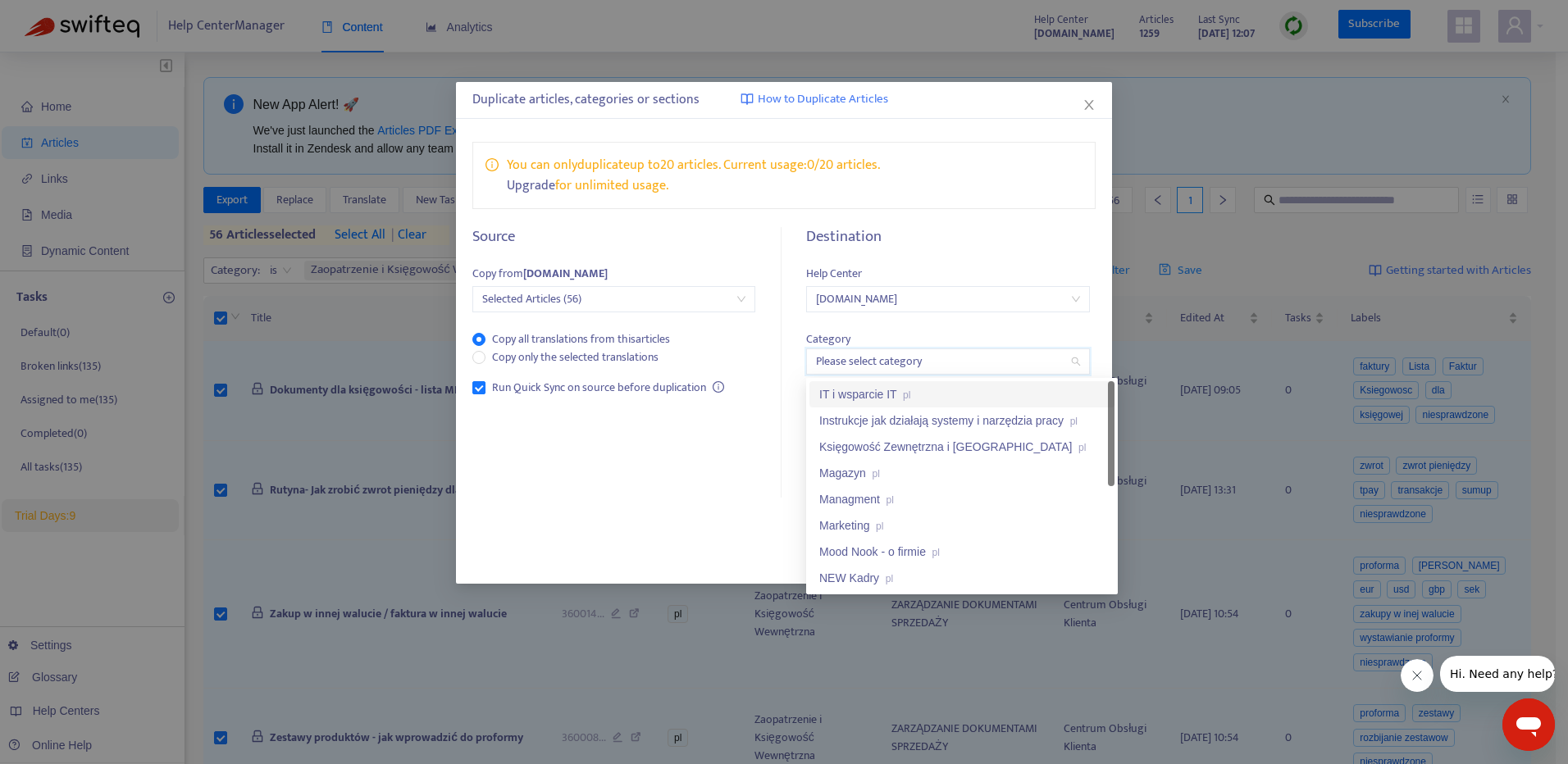
click at [1034, 366] on input "search" at bounding box center [947, 362] width 264 height 25
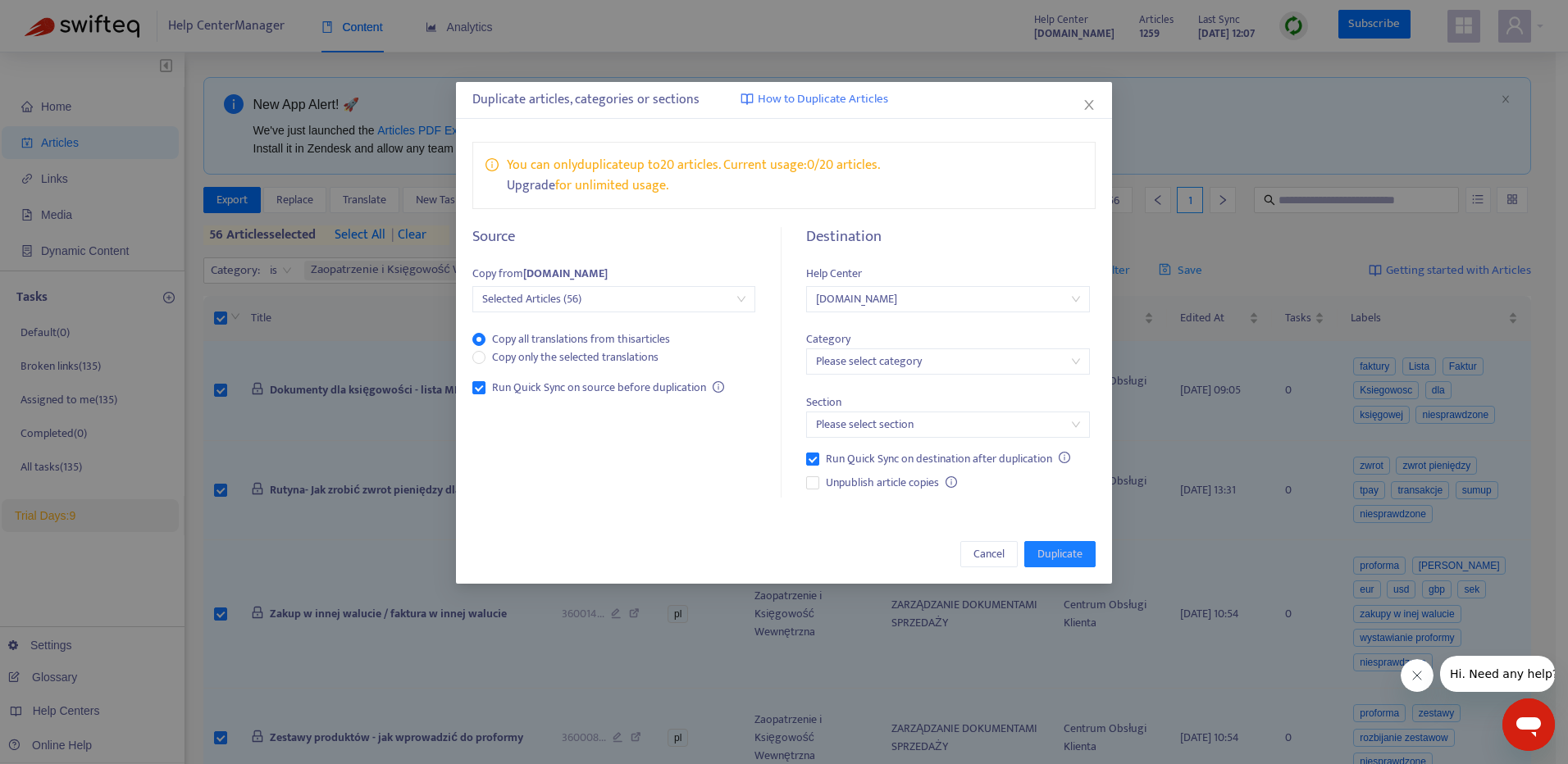
click at [982, 344] on div "Category Please select category" at bounding box center [947, 344] width 283 height 63
click at [998, 362] on input "search" at bounding box center [947, 362] width 264 height 25
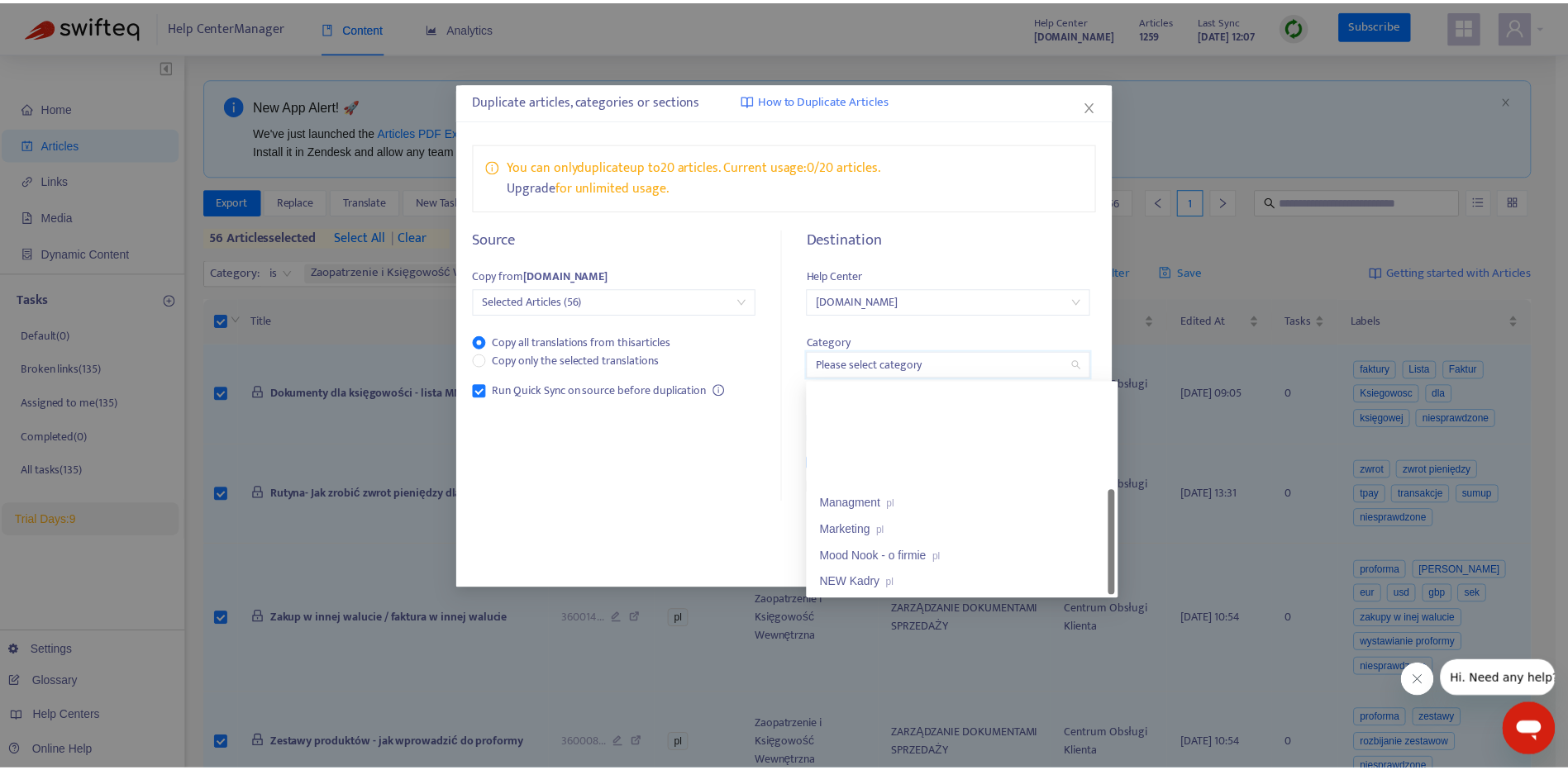
scroll to position [132, 0]
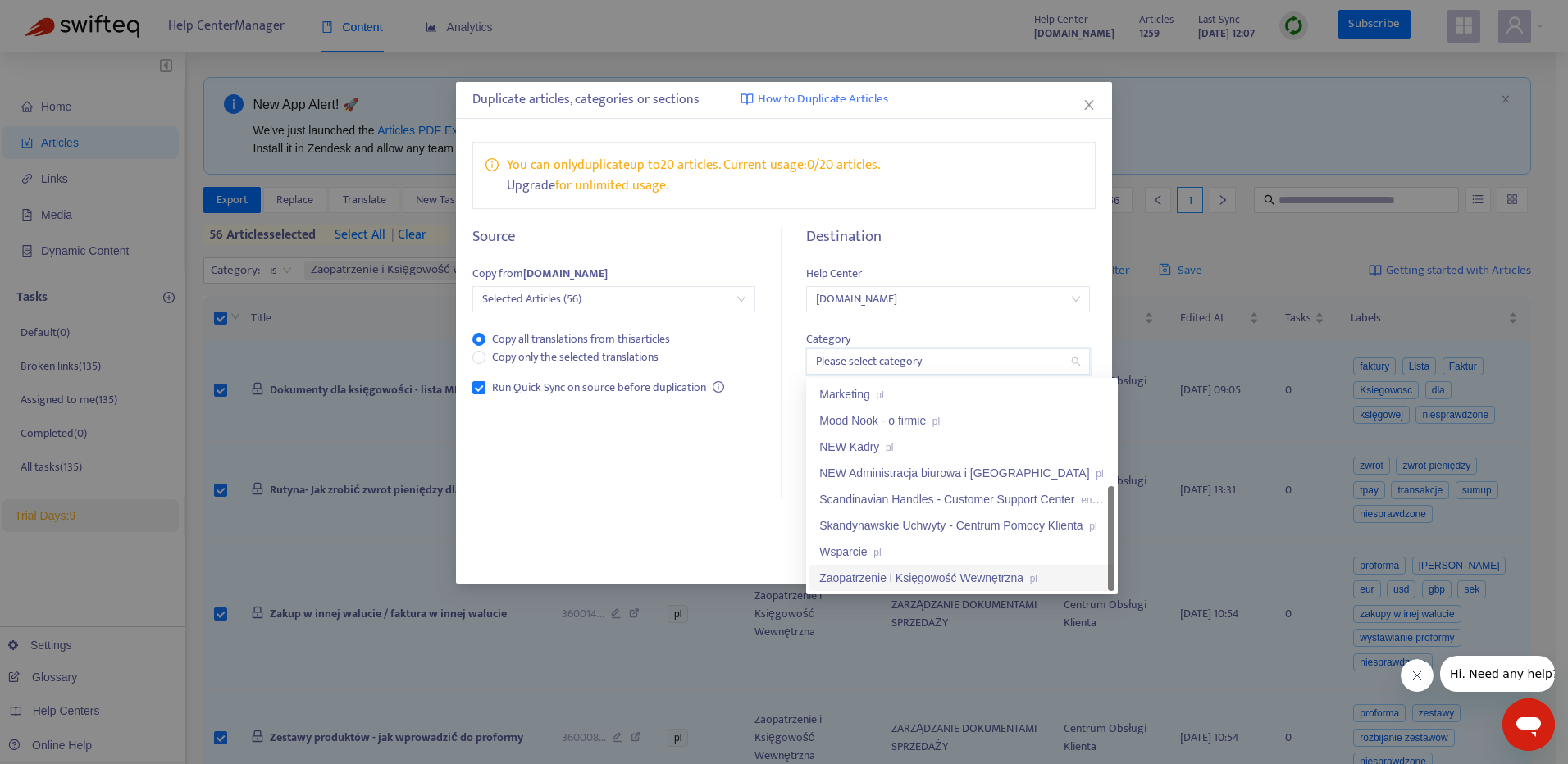
click at [1030, 568] on div "Zaopatrzenie i Księgowość Wewnętrzna pl" at bounding box center [962, 577] width 305 height 26
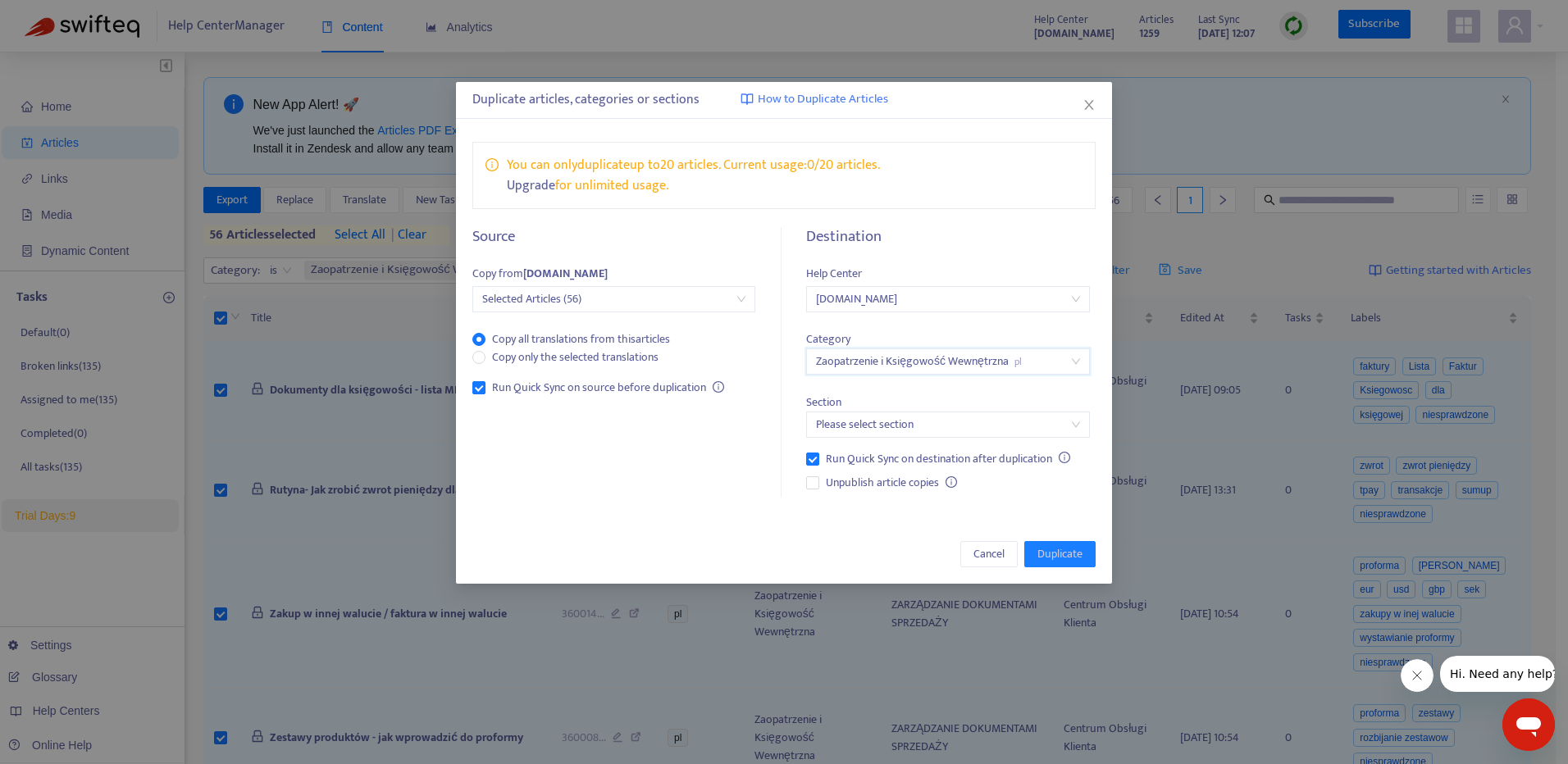
click at [922, 415] on input "search" at bounding box center [947, 425] width 264 height 25
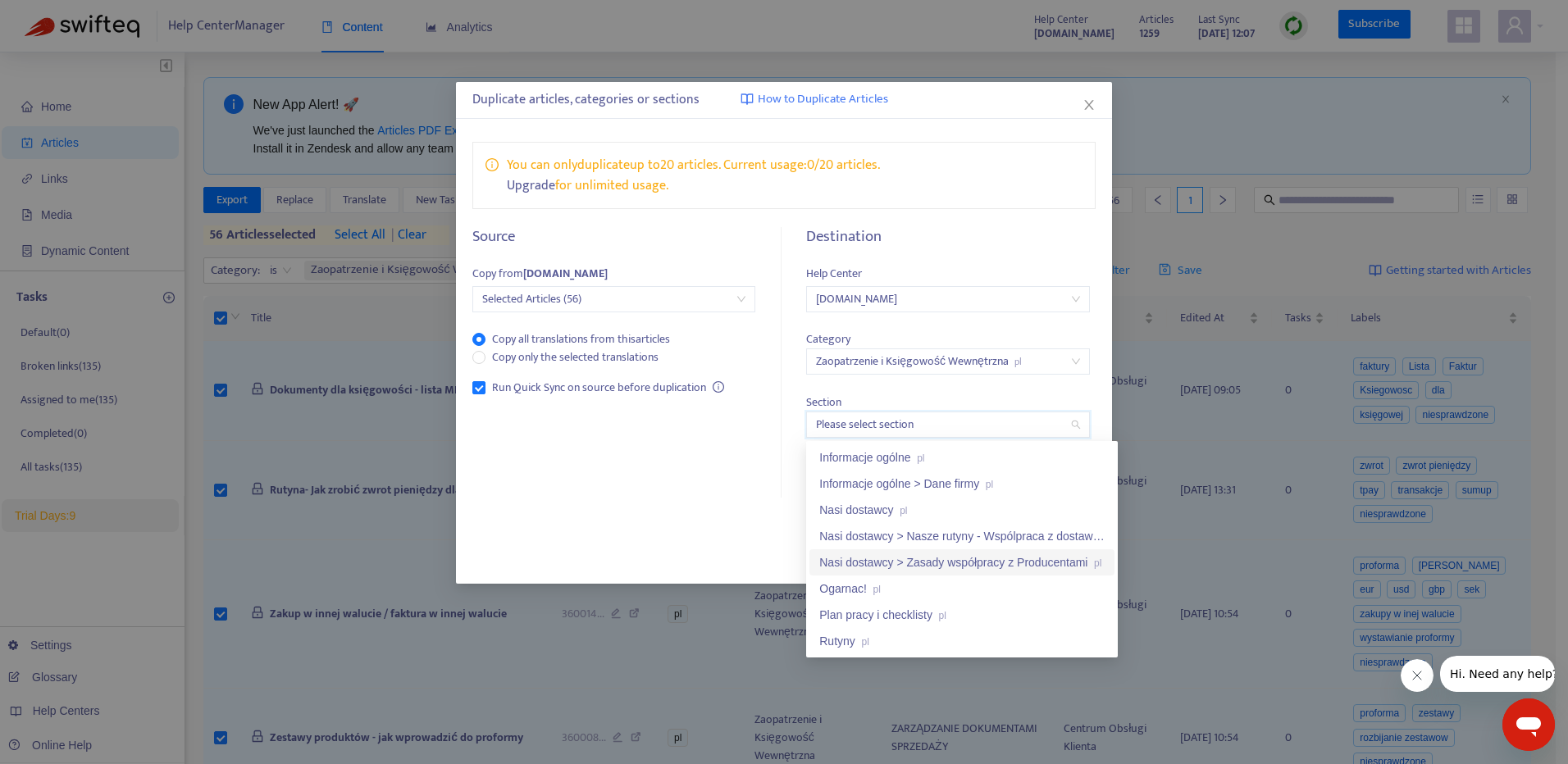
click at [996, 567] on div "Nasi dostawcy > Zasady współpracy z Producentami pl" at bounding box center [962, 563] width 285 height 18
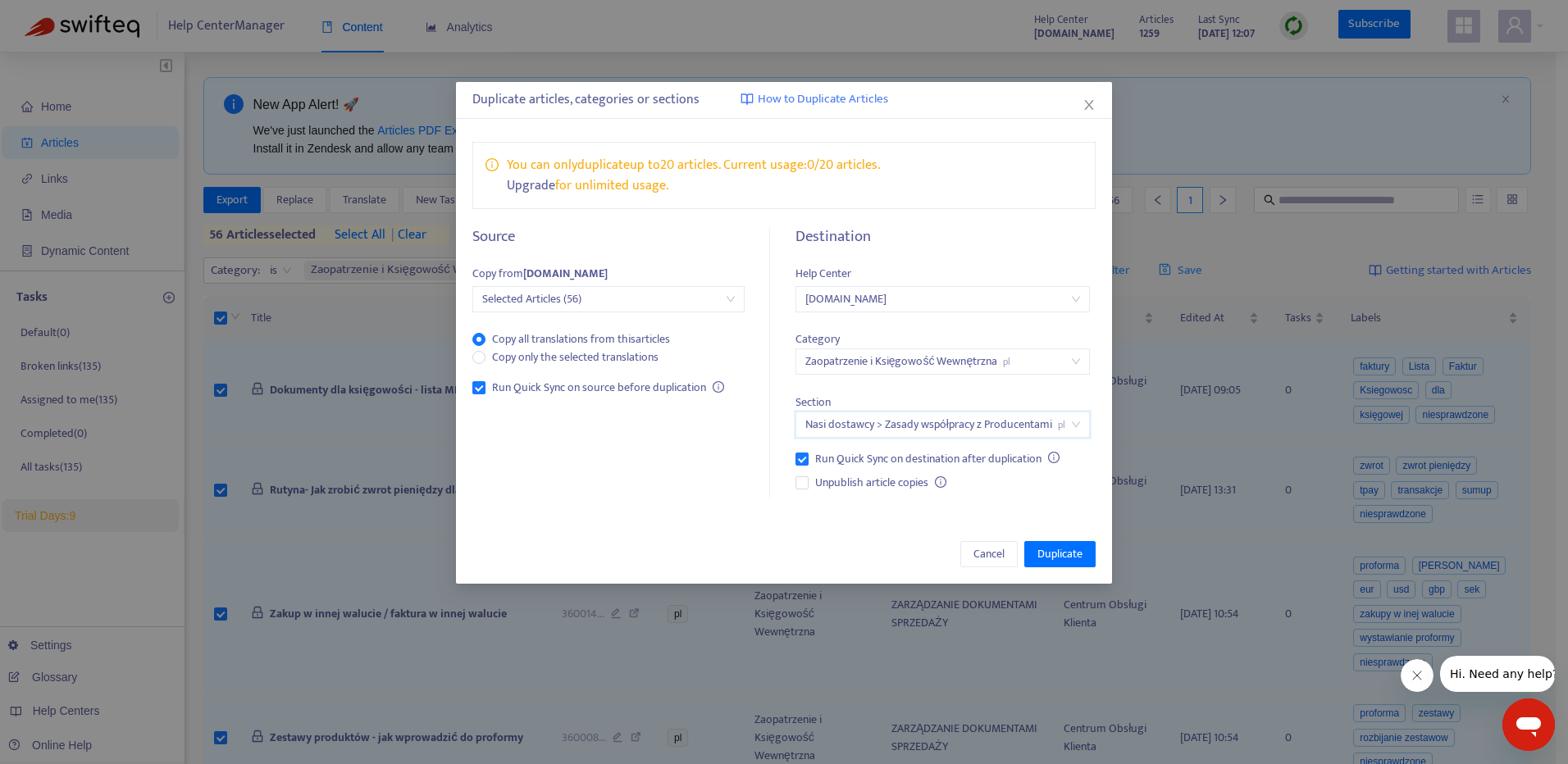
click at [940, 295] on span "[DOMAIN_NAME]" at bounding box center [942, 299] width 274 height 25
click at [1044, 318] on div "Category Zaopatrzenie i Księgowość Wewnętrzna pl" at bounding box center [942, 344] width 295 height 63
click at [1036, 306] on span "[DOMAIN_NAME]" at bounding box center [942, 299] width 274 height 25
click at [1020, 305] on span "[DOMAIN_NAME]" at bounding box center [942, 299] width 274 height 25
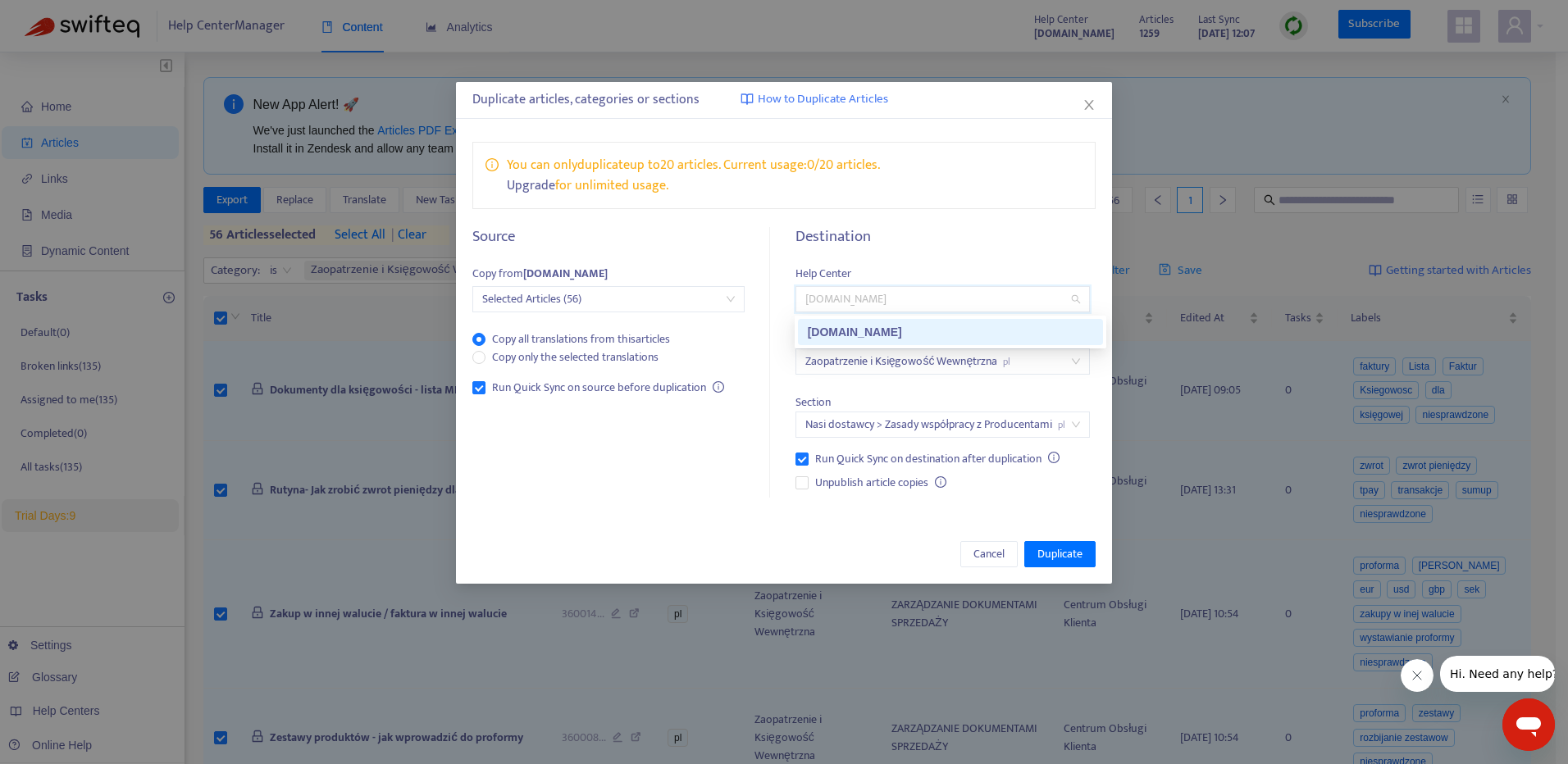
click at [1020, 296] on span "[DOMAIN_NAME]" at bounding box center [942, 299] width 274 height 25
click at [948, 300] on span "[DOMAIN_NAME]" at bounding box center [942, 299] width 274 height 25
click at [1087, 108] on icon "close" at bounding box center [1088, 104] width 9 height 10
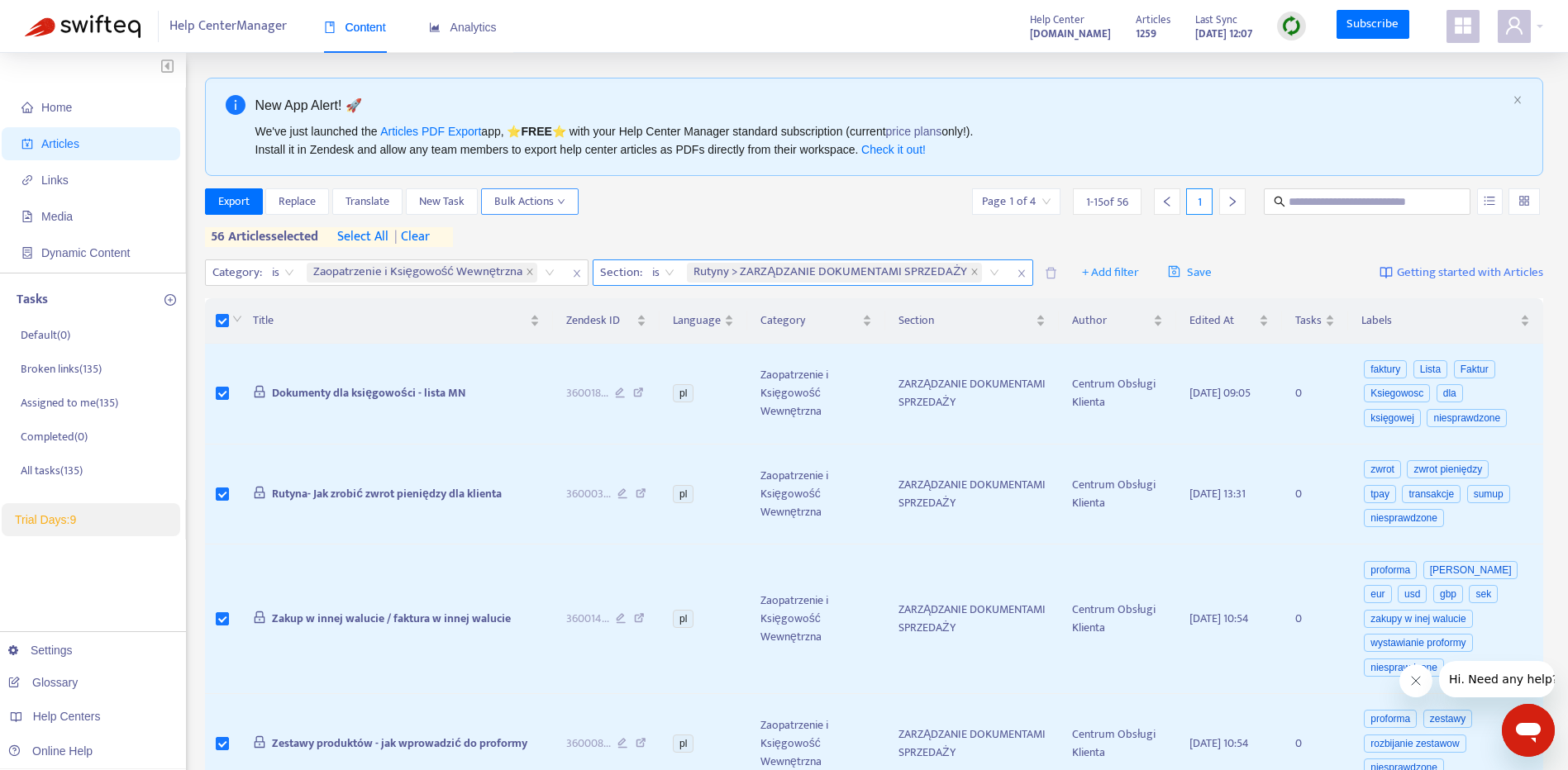
click at [527, 191] on button "Bulk Actions" at bounding box center [530, 201] width 98 height 26
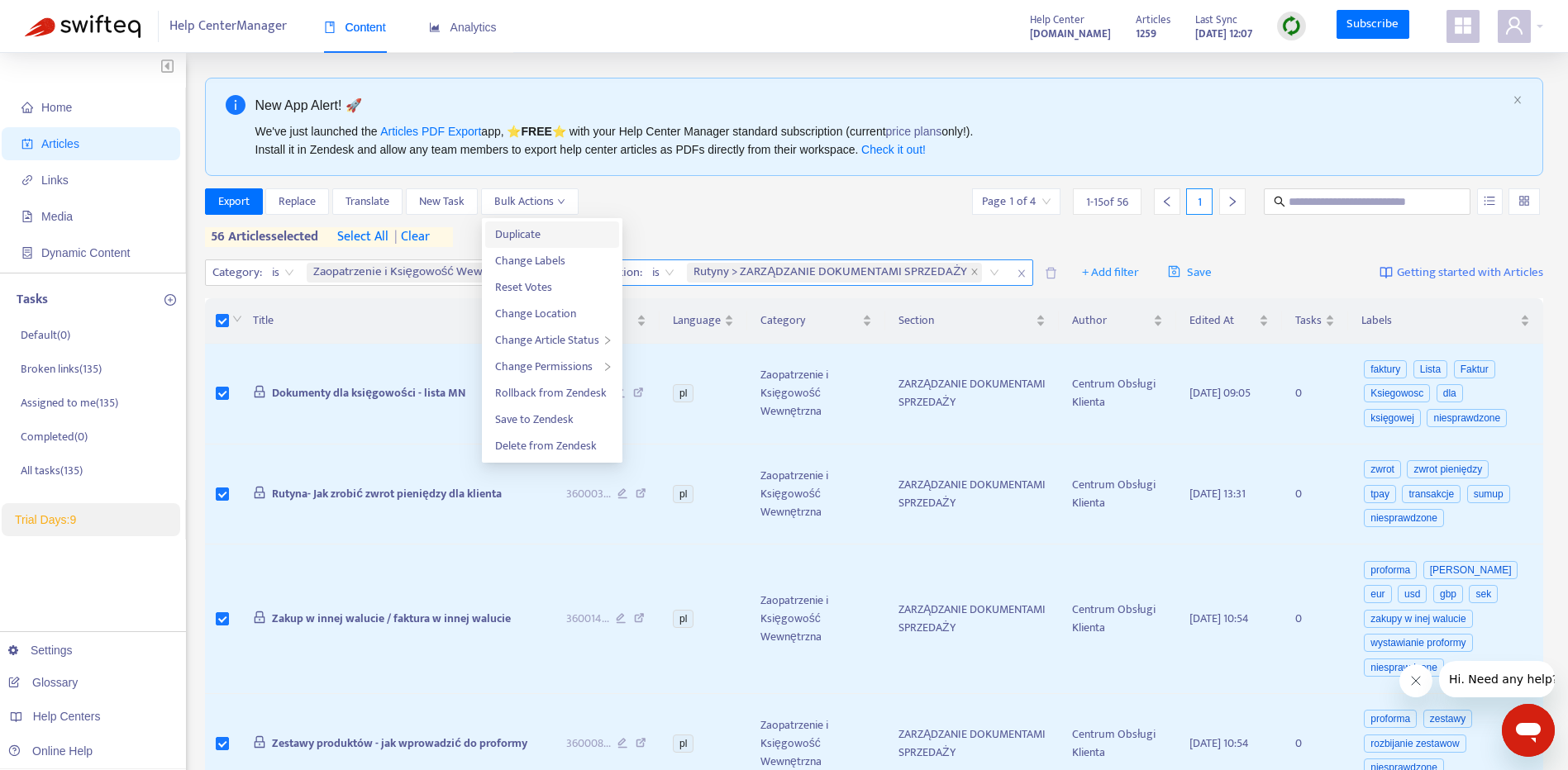
click at [550, 241] on span "Duplicate" at bounding box center [552, 234] width 114 height 18
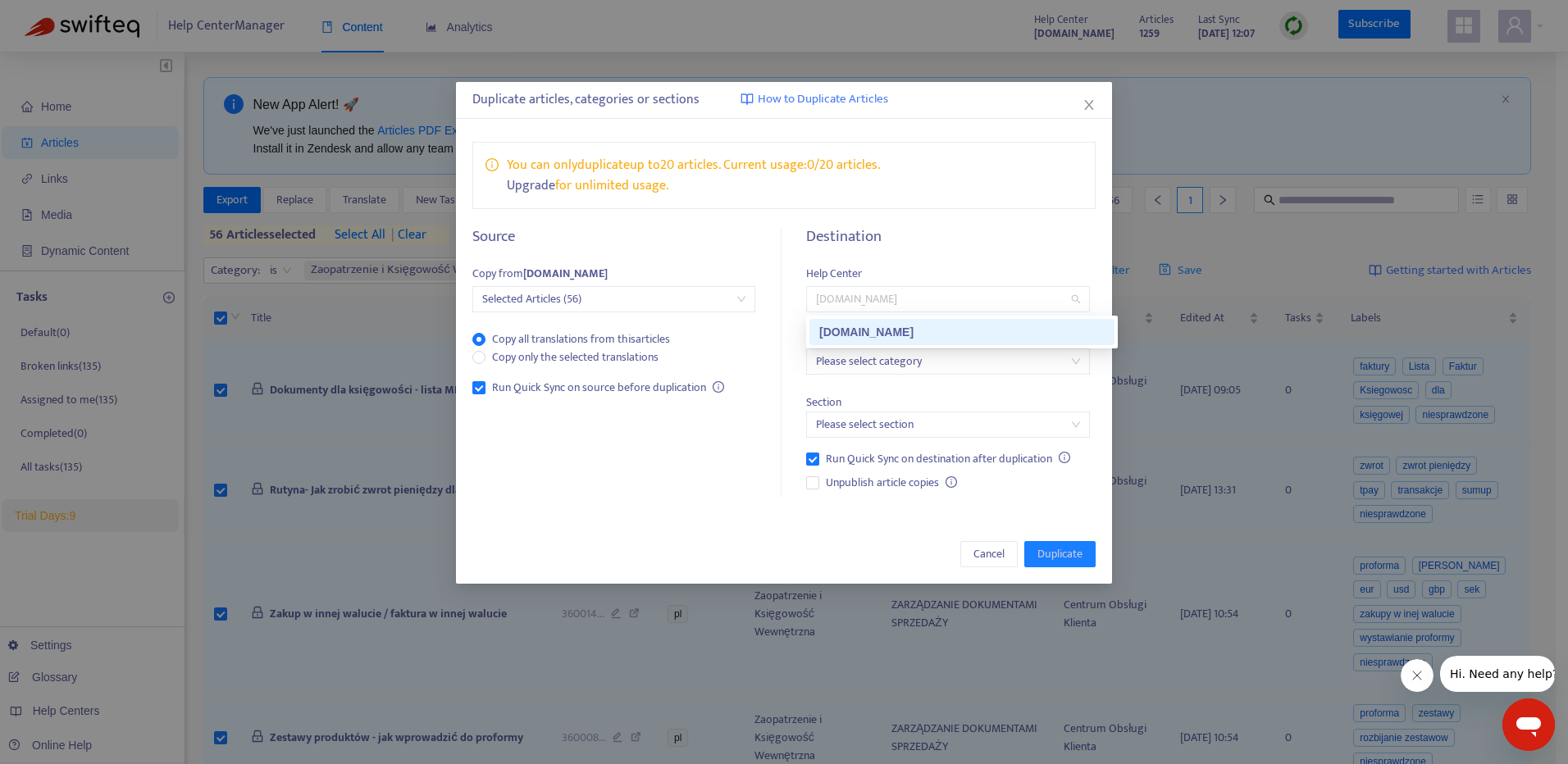
click at [996, 305] on span "[DOMAIN_NAME]" at bounding box center [947, 299] width 264 height 25
click at [995, 295] on span "[DOMAIN_NAME]" at bounding box center [947, 299] width 264 height 25
click at [1092, 105] on icon "close" at bounding box center [1088, 104] width 13 height 13
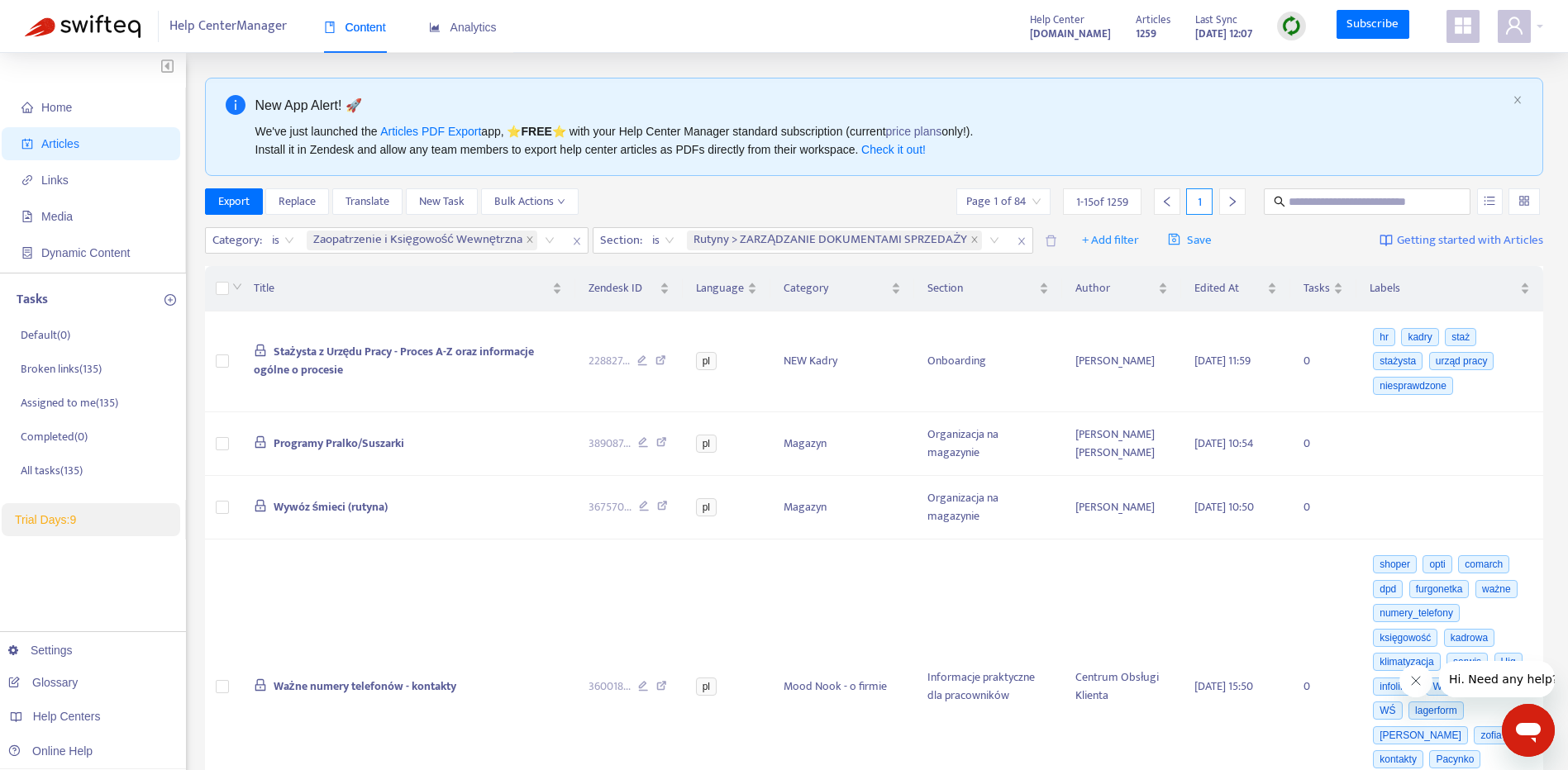
click at [1029, 31] on strong "[DOMAIN_NAME]" at bounding box center [1070, 34] width 81 height 18
click at [29, 192] on span "Links" at bounding box center [94, 179] width 145 height 33
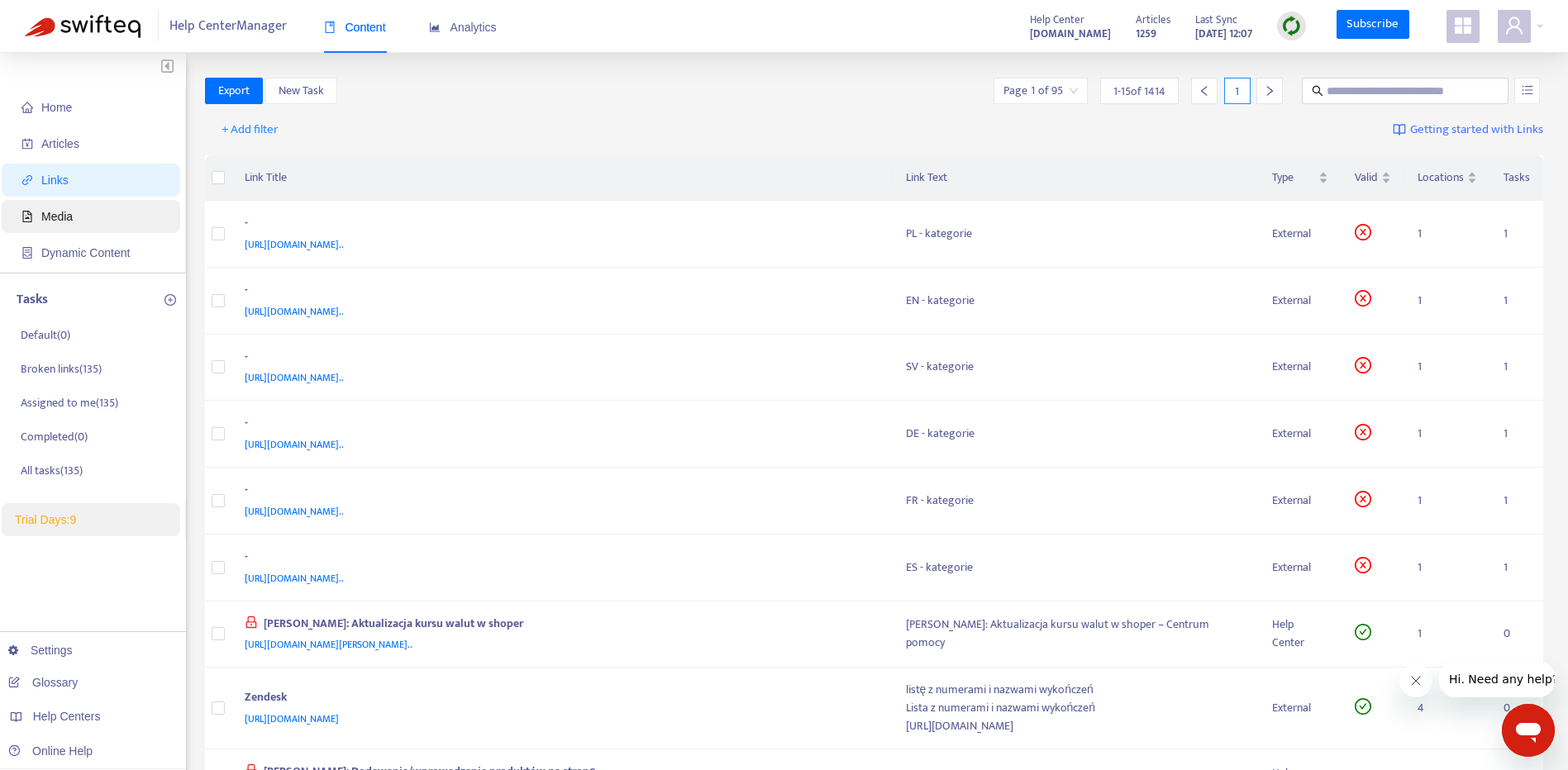
click at [73, 214] on span "Media" at bounding box center [57, 216] width 31 height 13
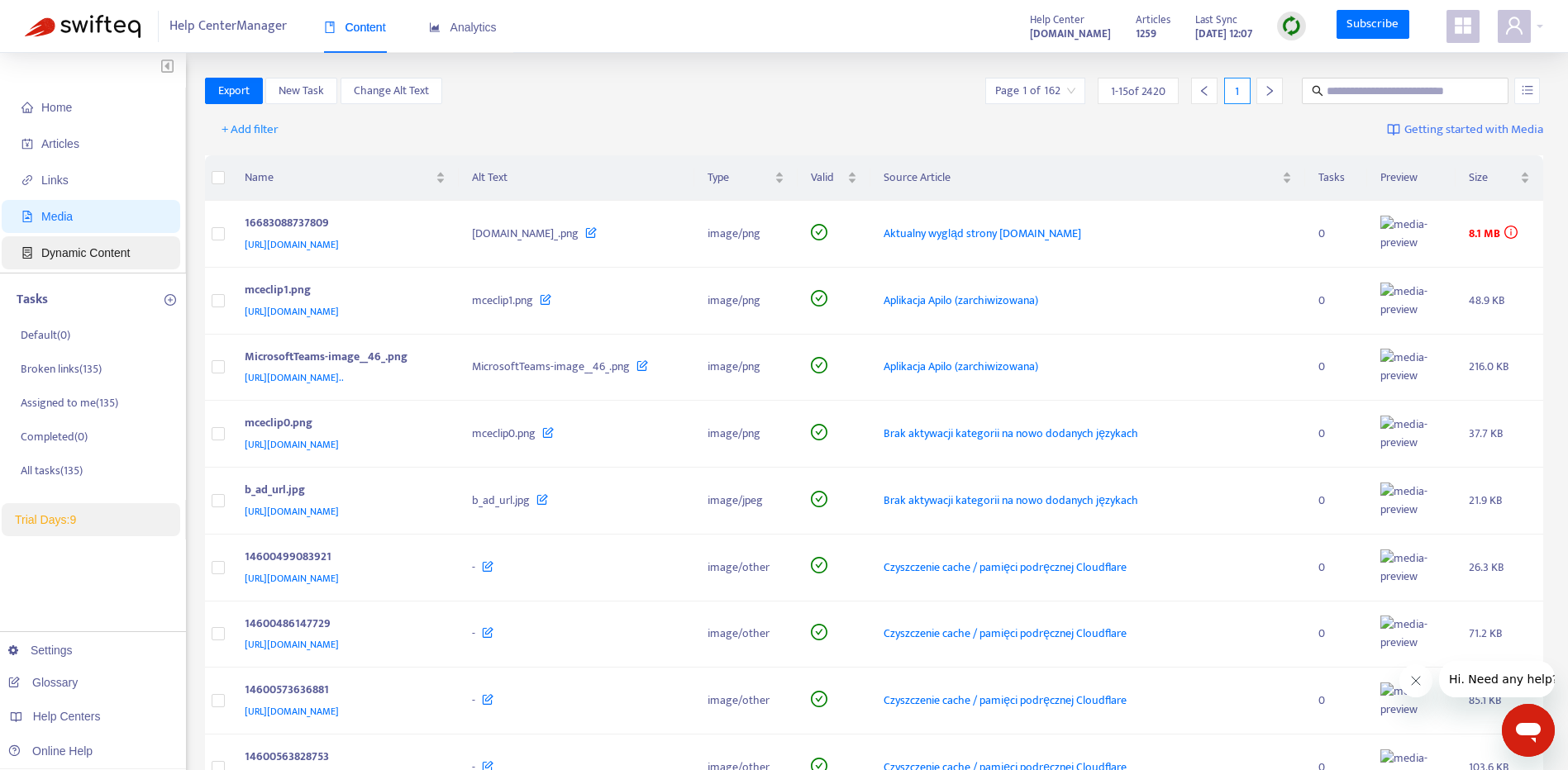
click at [86, 238] on span "Dynamic Content" at bounding box center [94, 252] width 145 height 33
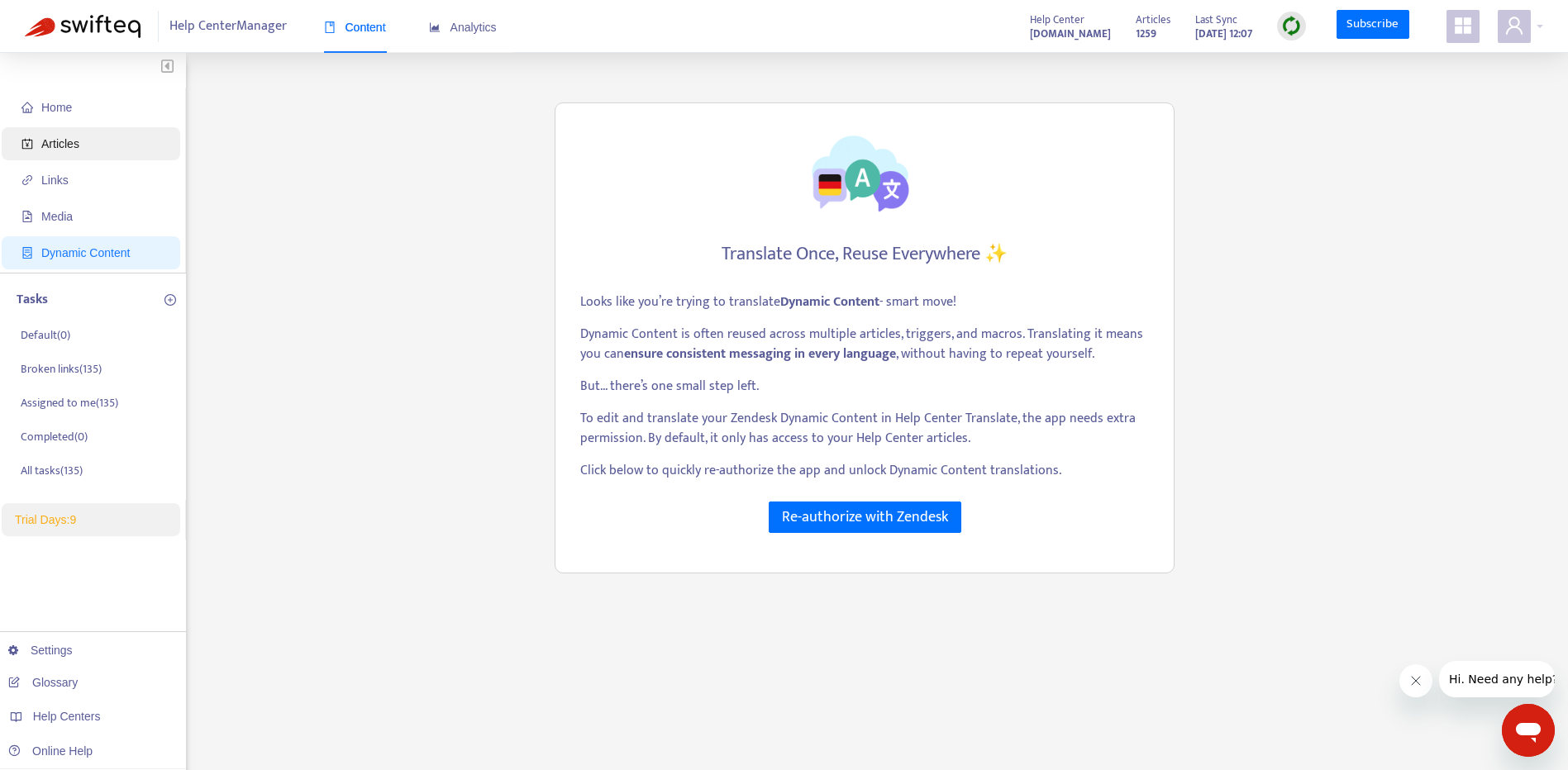
click at [75, 140] on span "Articles" at bounding box center [60, 144] width 38 height 13
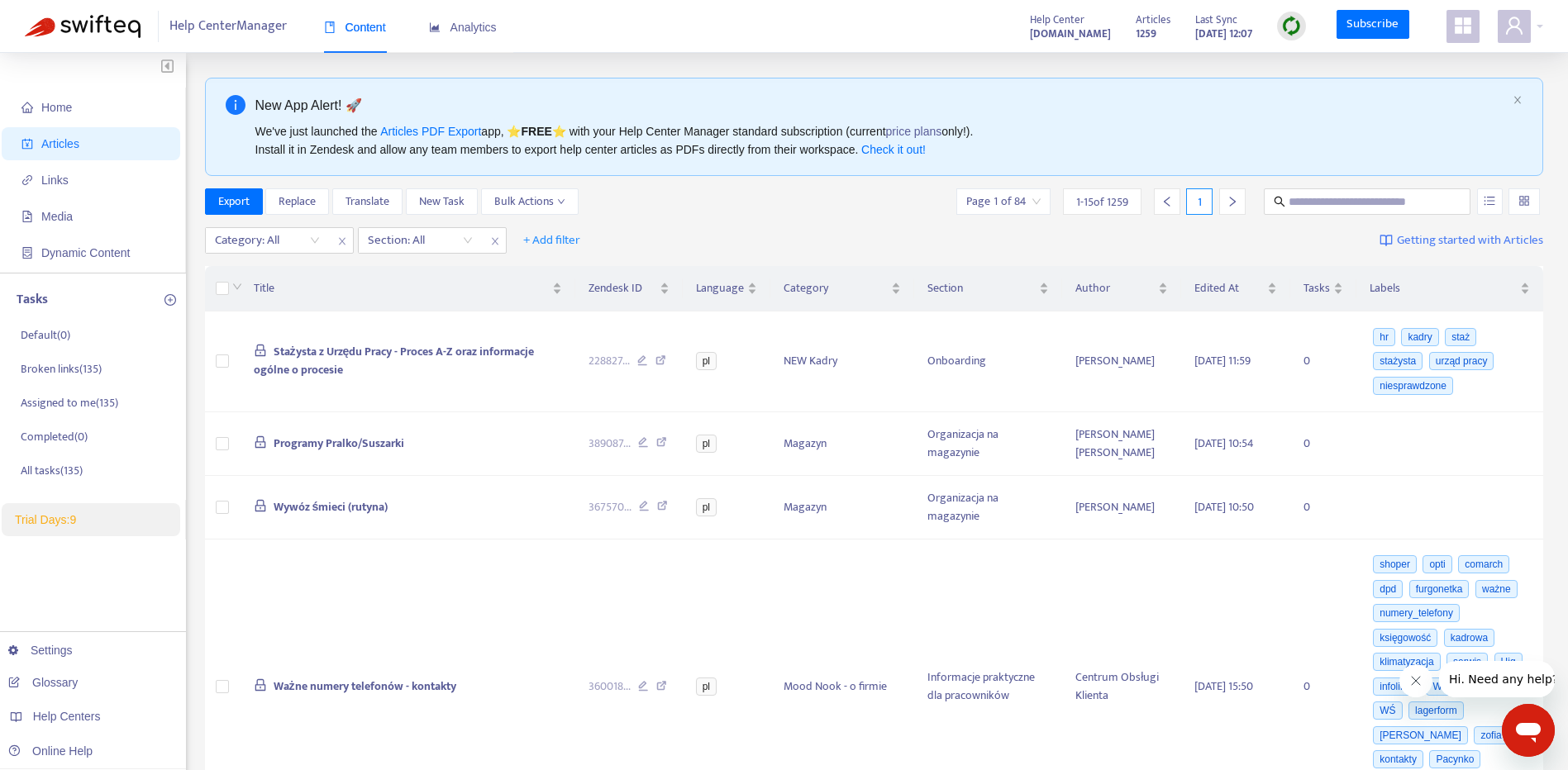
drag, startPoint x: 1037, startPoint y: 32, endPoint x: 1271, endPoint y: 29, distance: 234.0
click at [1271, 29] on div "Articles 1259 Last Sync [DATE] 12:07" at bounding box center [1220, 26] width 195 height 33
click at [1524, 22] on span at bounding box center [1514, 26] width 33 height 33
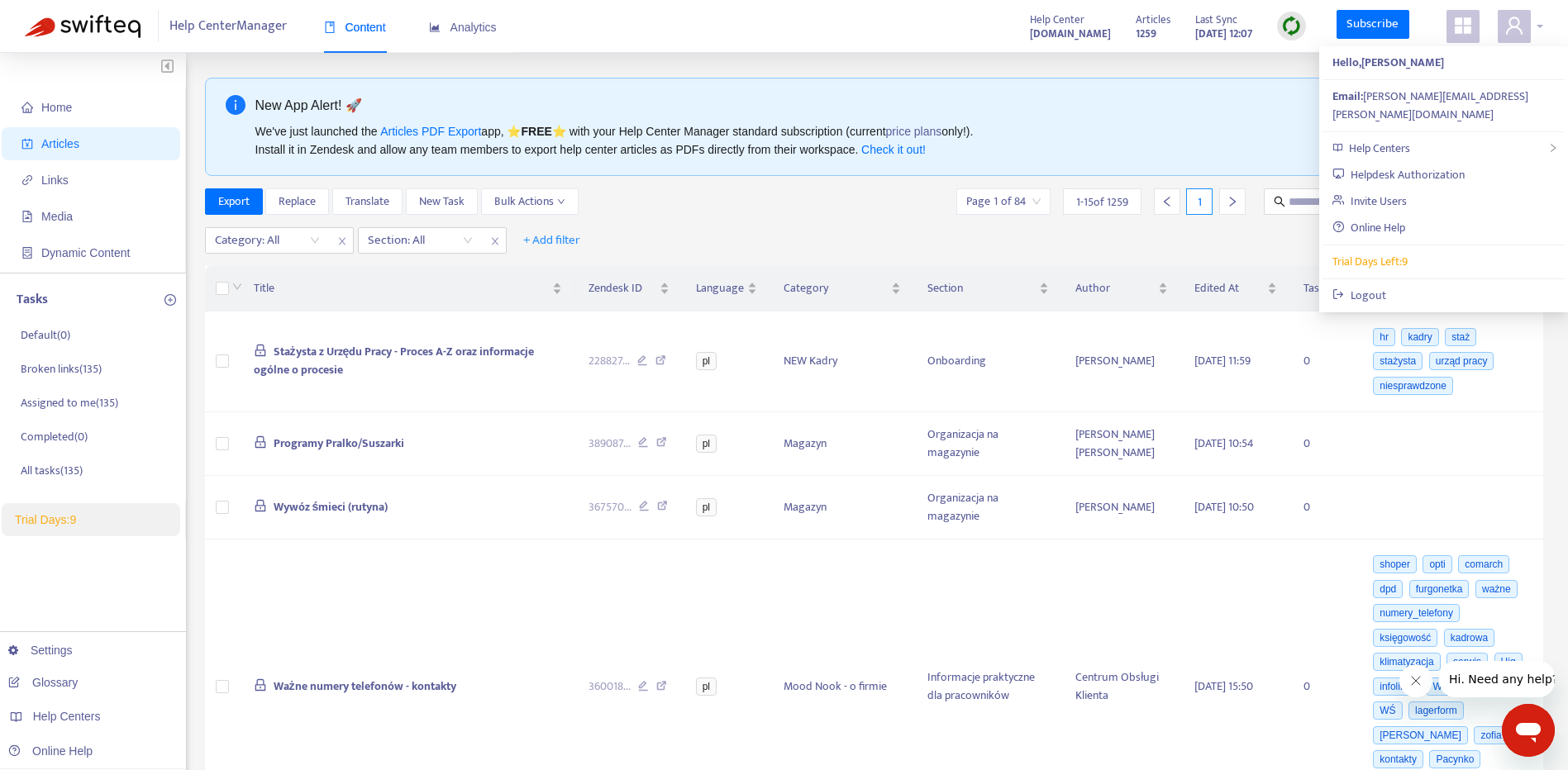
click at [1525, 22] on span at bounding box center [1514, 26] width 33 height 33
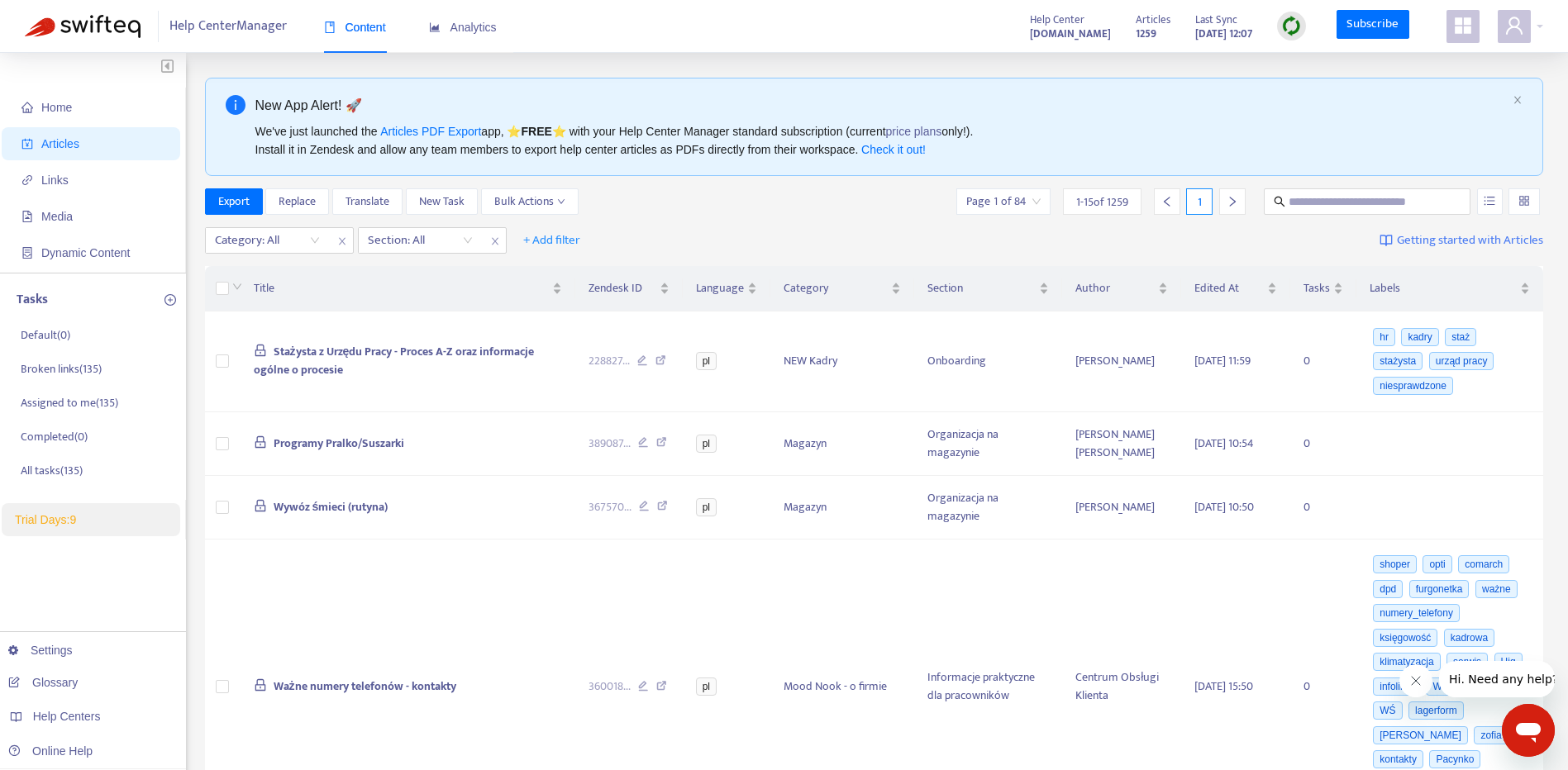
click at [1301, 29] on img at bounding box center [1291, 25] width 21 height 21
click at [1349, 90] on link "Full Sync" at bounding box center [1320, 86] width 59 height 19
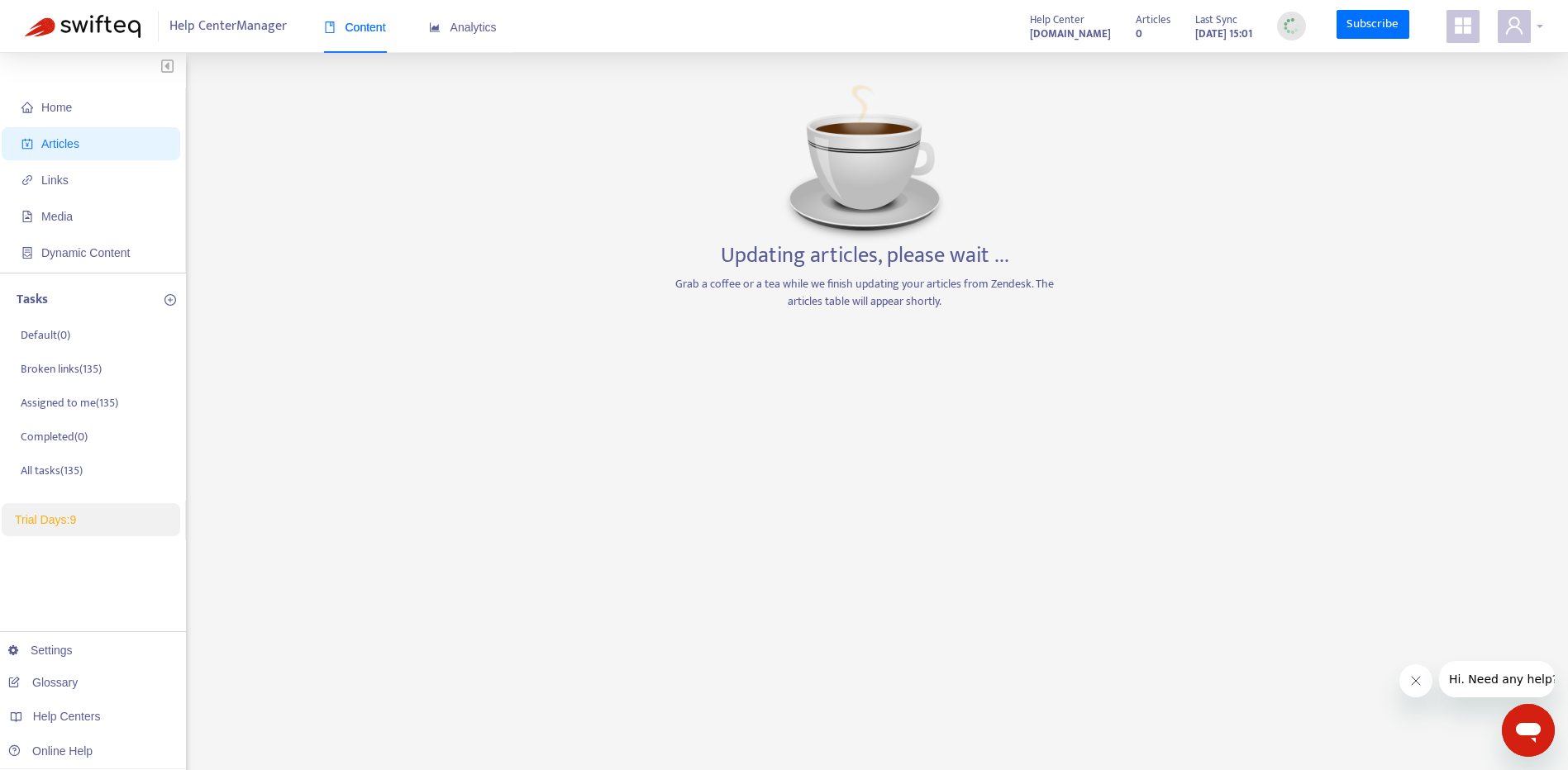
click at [1529, 25] on span at bounding box center [1514, 26] width 33 height 33
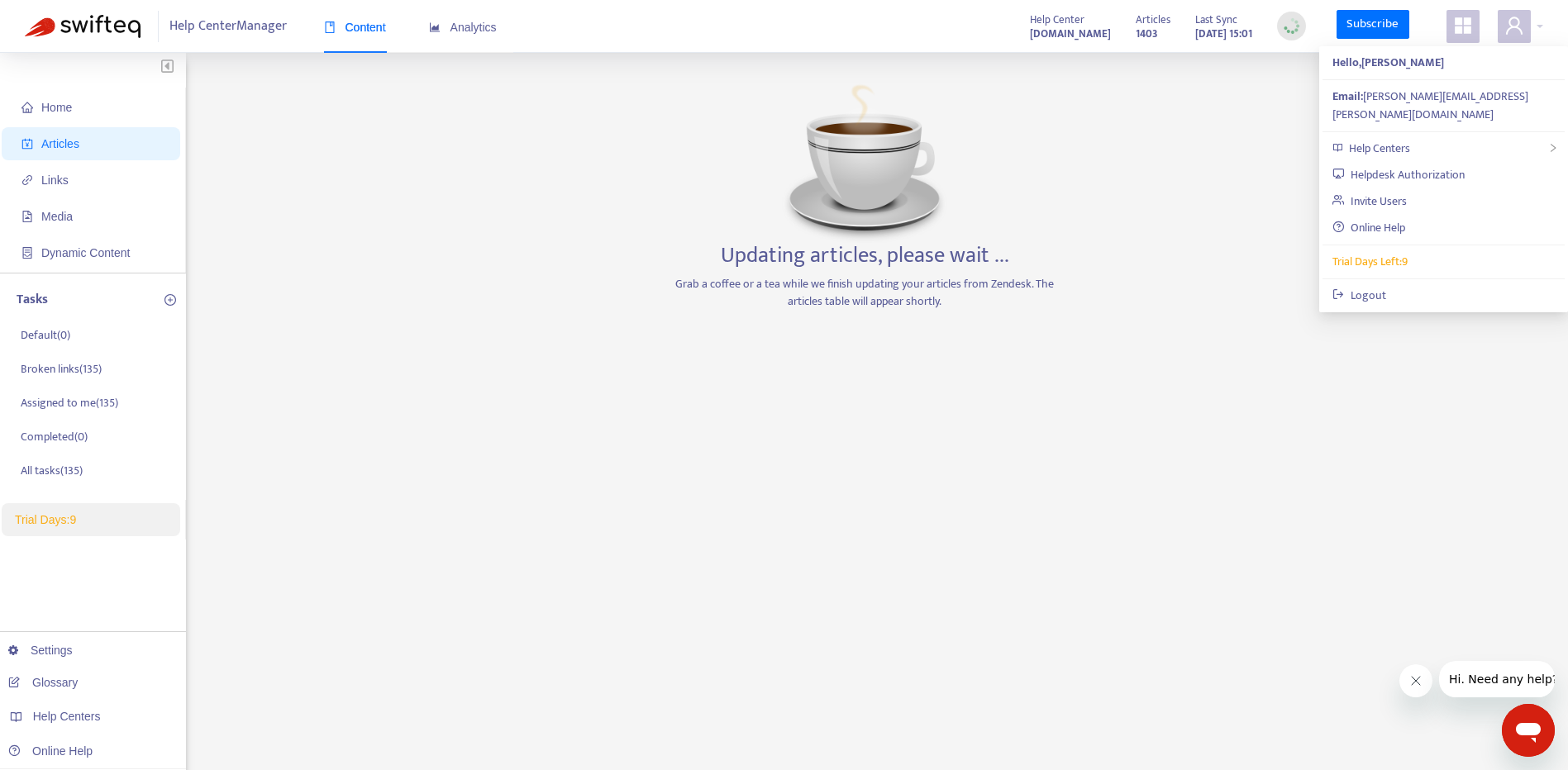
click at [1213, 192] on div "Home Articles Links Media Dynamic Content Tasks Default ( 0 ) Broken links ( 13…" at bounding box center [784, 561] width 1519 height 967
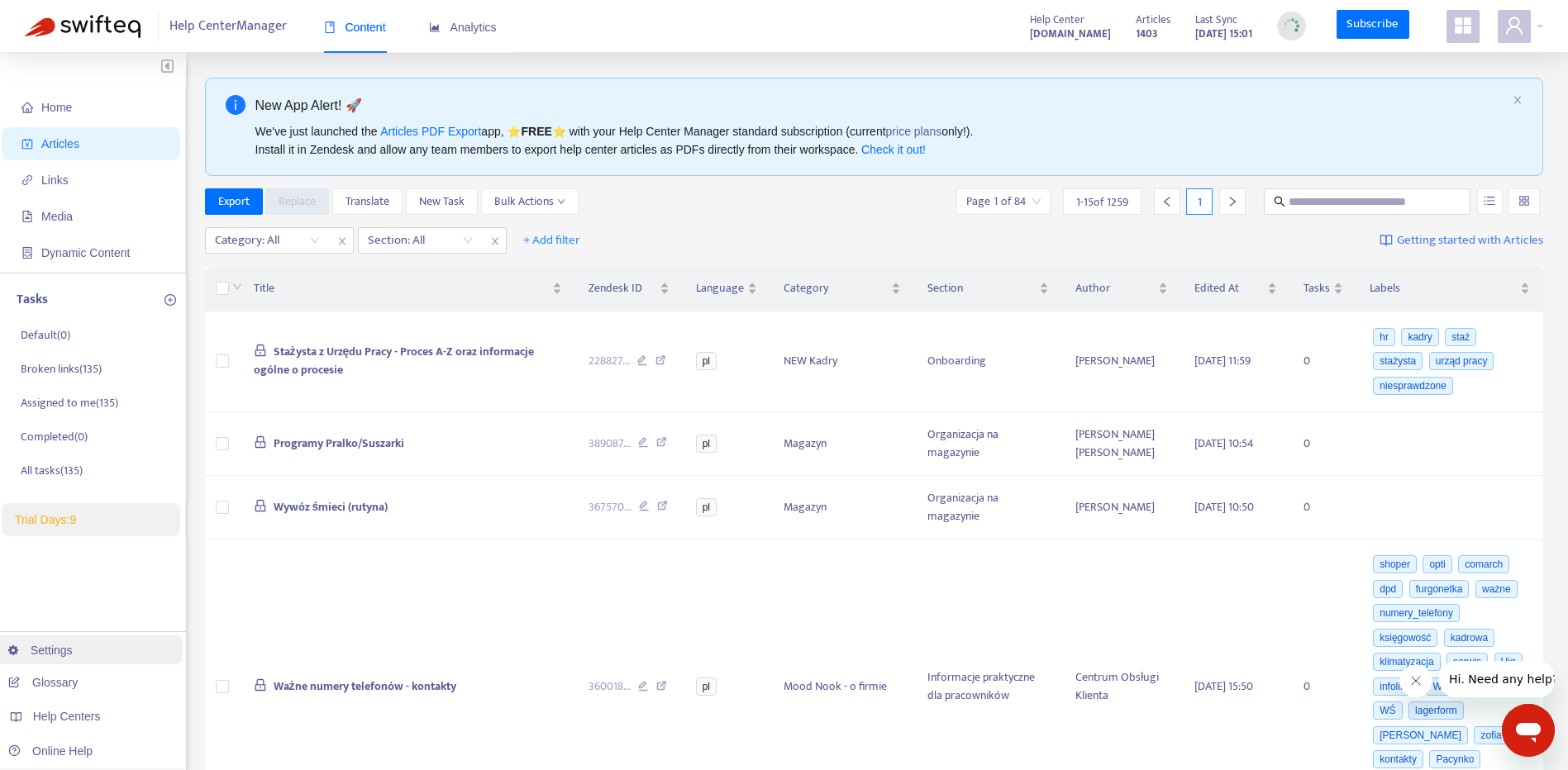
click at [73, 649] on link "Settings" at bounding box center [40, 650] width 65 height 13
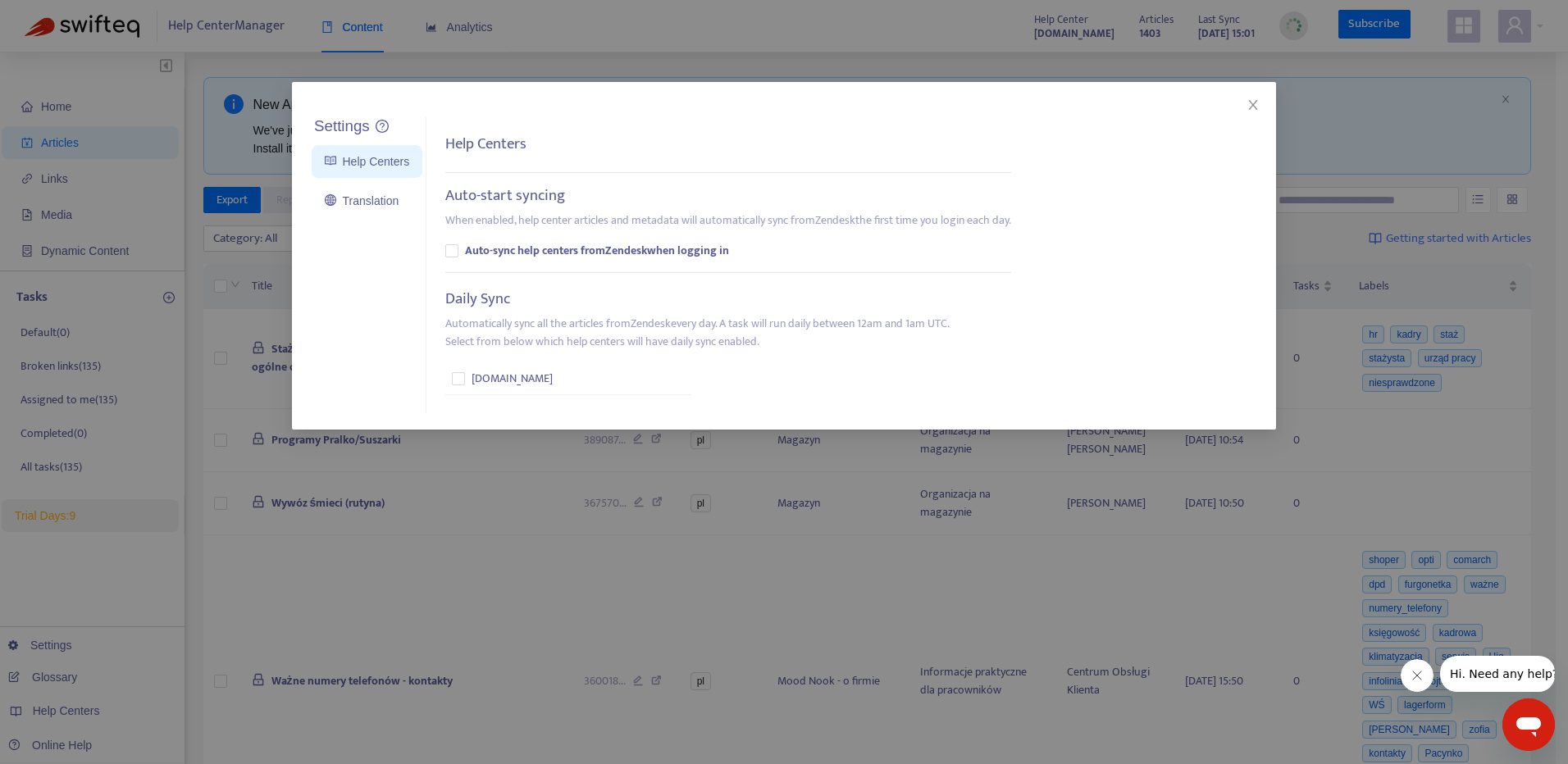
click at [695, 397] on div "Help Centers Auto-start syncing When enabled, help center articles and metadata…" at bounding box center [734, 265] width 615 height 297
click at [386, 206] on link "Translation" at bounding box center [362, 200] width 74 height 13
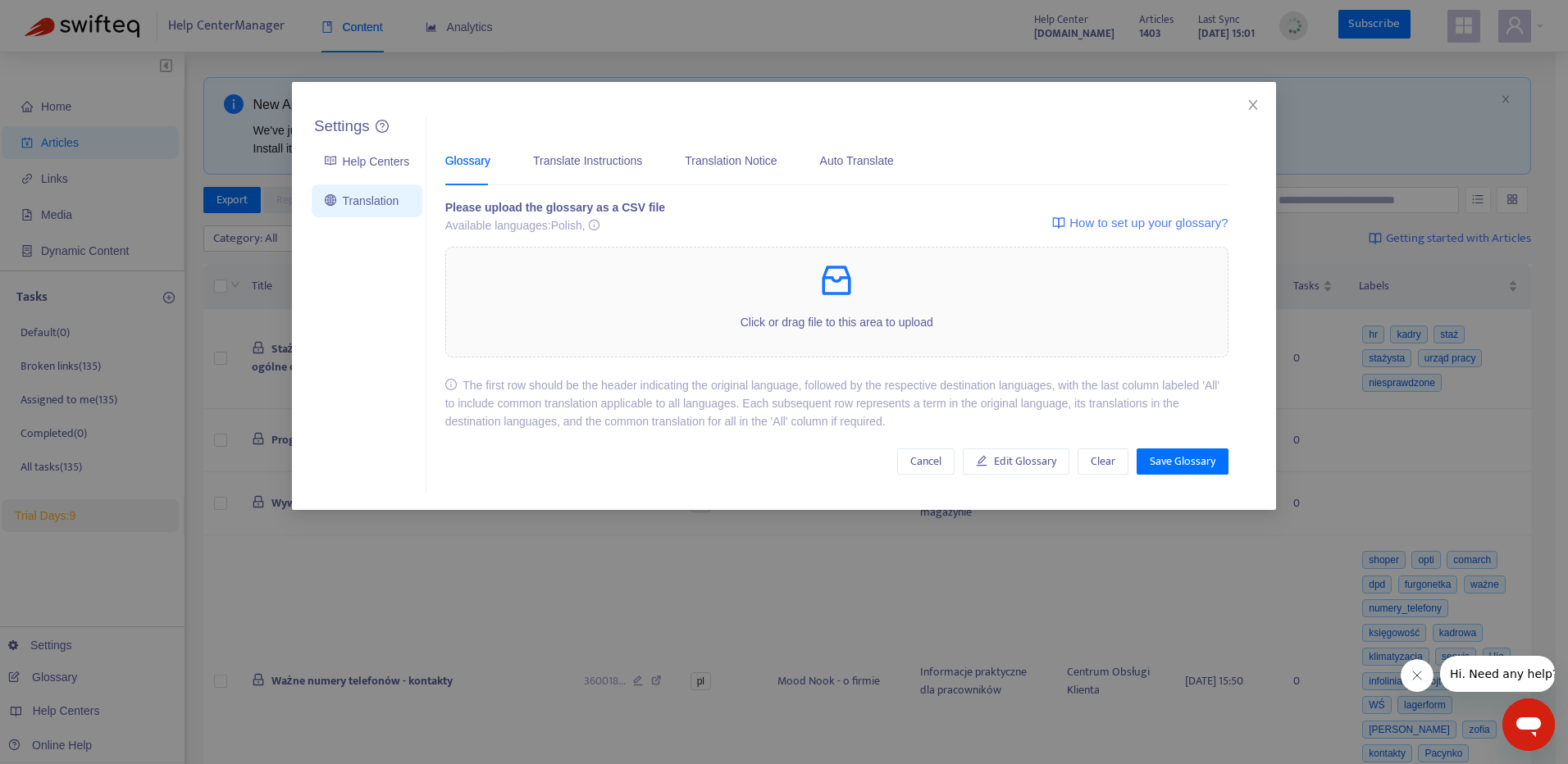
click at [1250, 114] on div "Settings Help Centers Translation Settings Glossary Translate Instructions Tran…" at bounding box center [784, 296] width 984 height 428
click at [1251, 106] on icon "close" at bounding box center [1253, 104] width 13 height 13
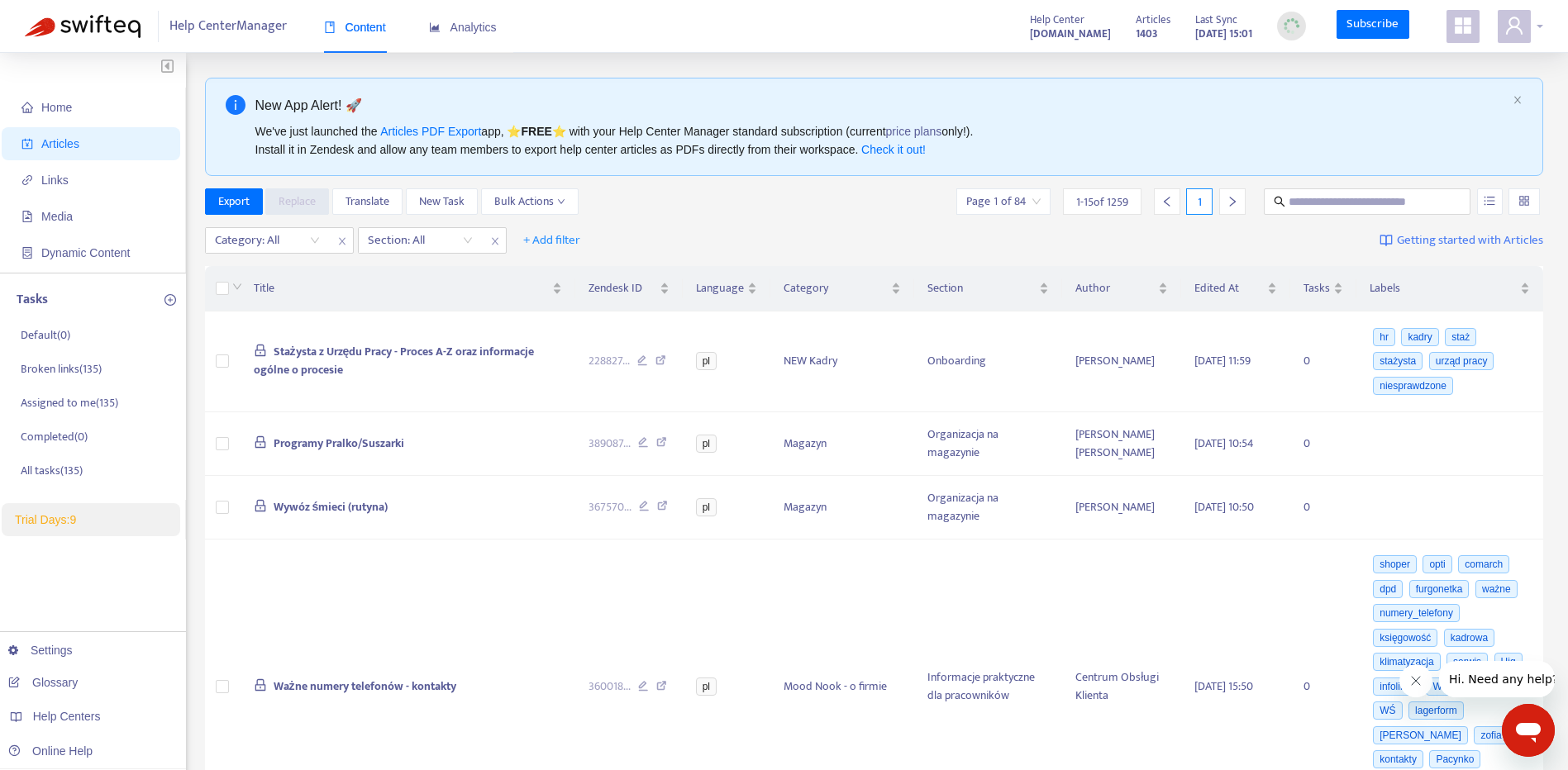
click at [1510, 24] on icon "user" at bounding box center [1514, 24] width 16 height 17
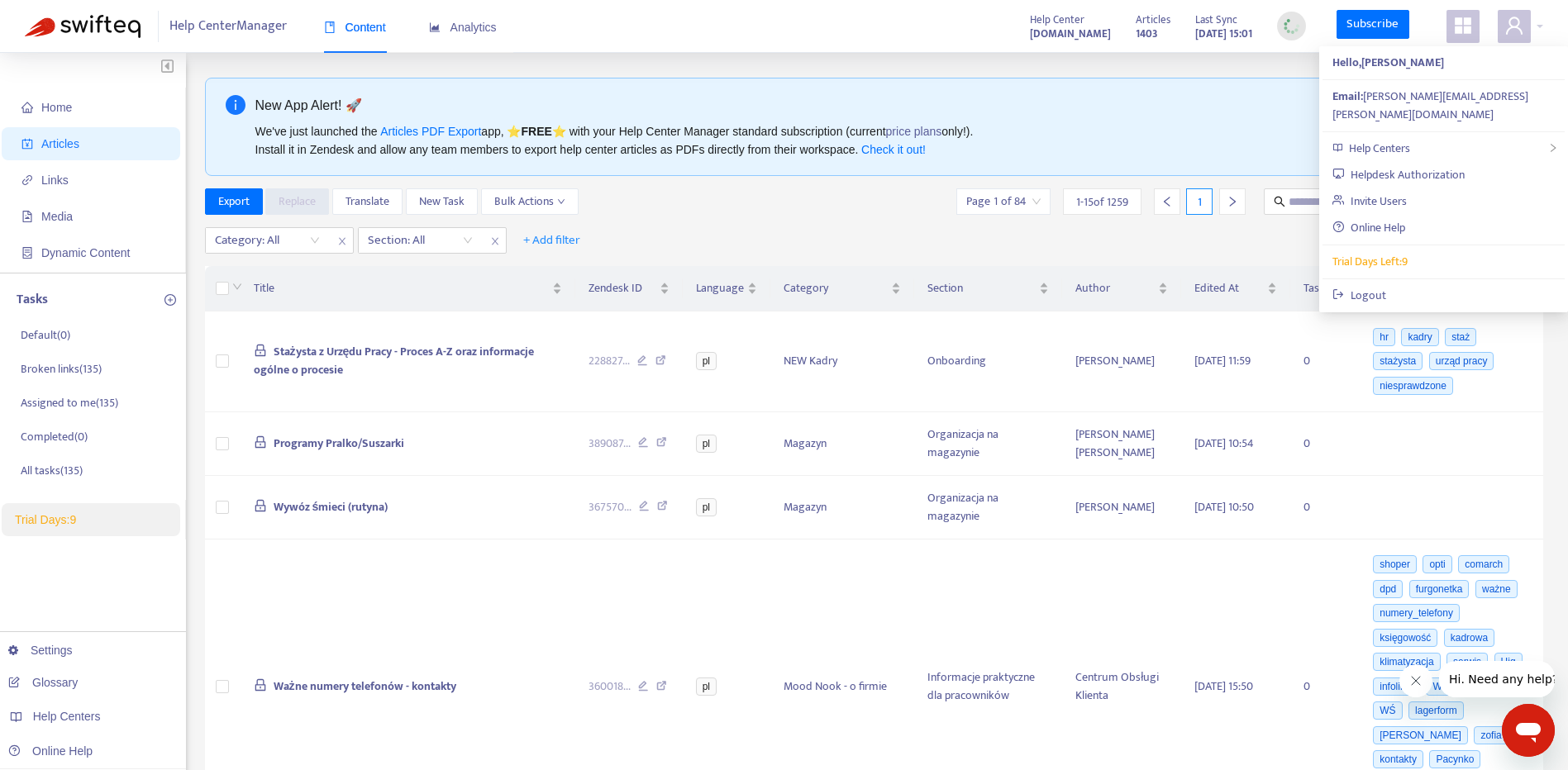
click at [1537, 728] on icon "Otwórz okno komunikatora" at bounding box center [1529, 733] width 25 height 20
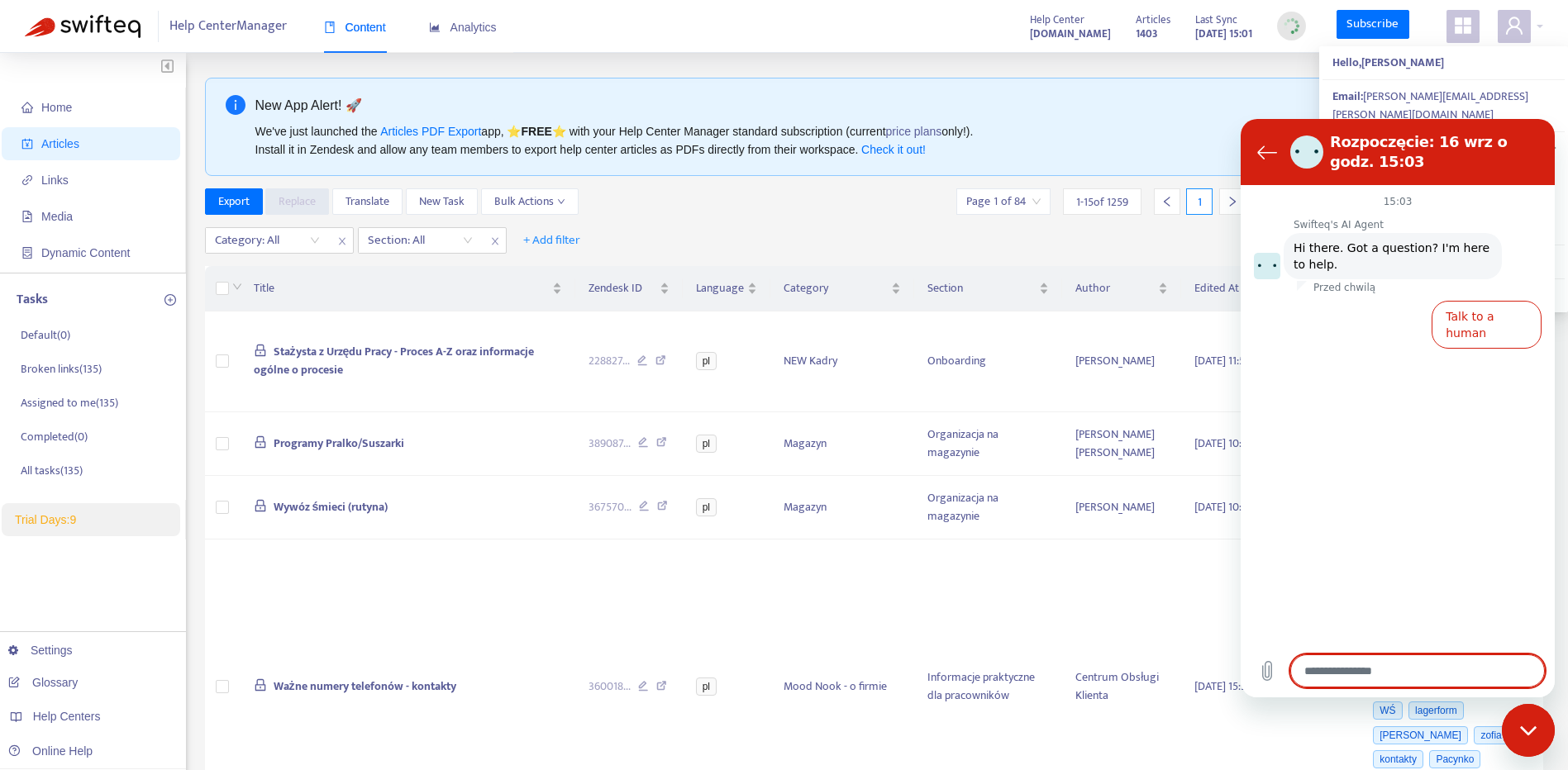
click at [1531, 723] on div "Zamknij okno komunikatora" at bounding box center [1528, 730] width 49 height 49
type textarea "*"
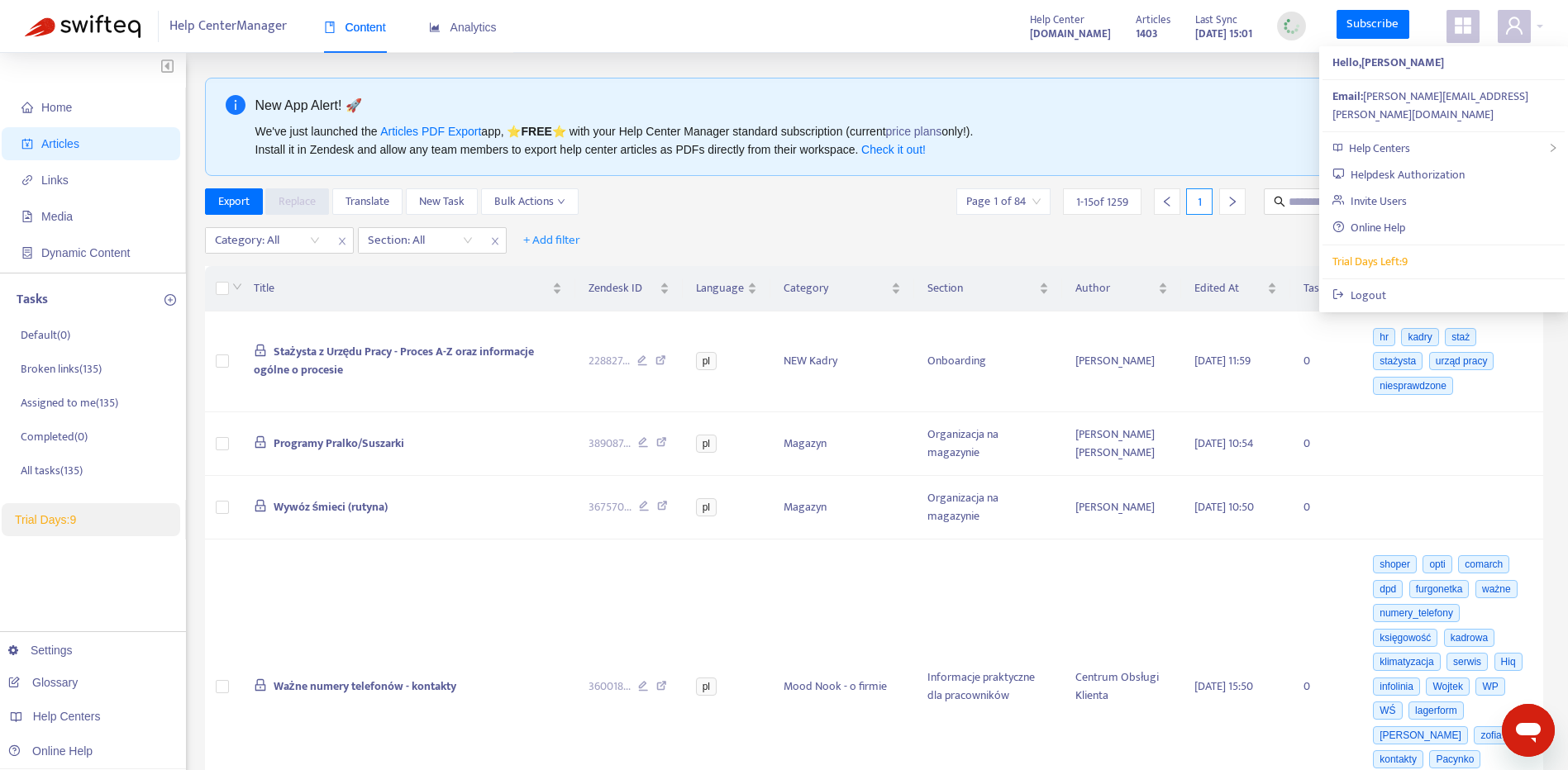
click at [830, 210] on div "Export Replace Translate New Task Bulk Actions Page 1 of 84 1 - 15 of 1259 1" at bounding box center [874, 201] width 1339 height 26
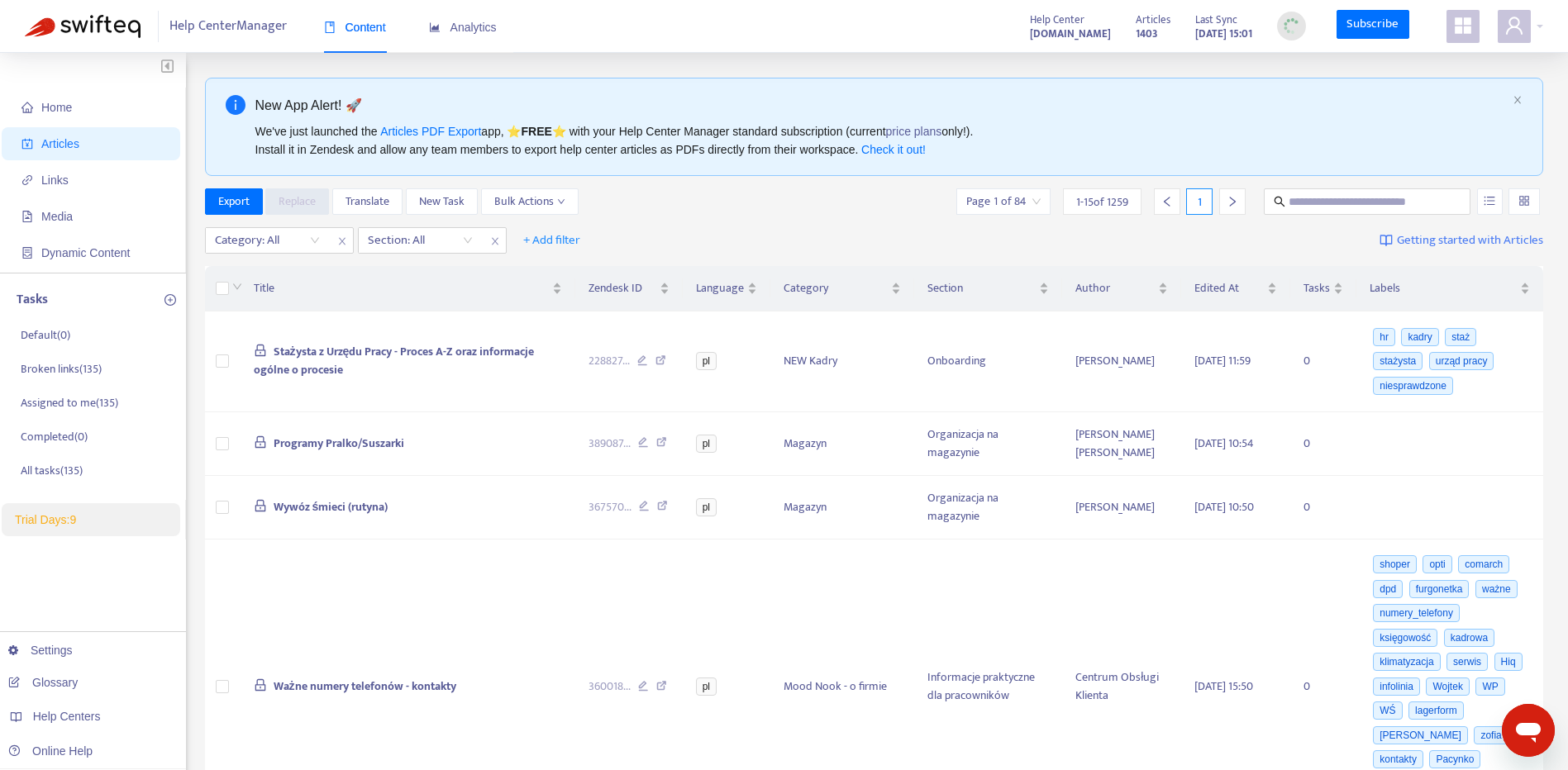
click at [1545, 18] on div "Help Center Manager Content Analytics Help Center [DOMAIN_NAME] Articles 1403 L…" at bounding box center [784, 26] width 1568 height 53
click at [1536, 12] on div at bounding box center [1520, 26] width 46 height 33
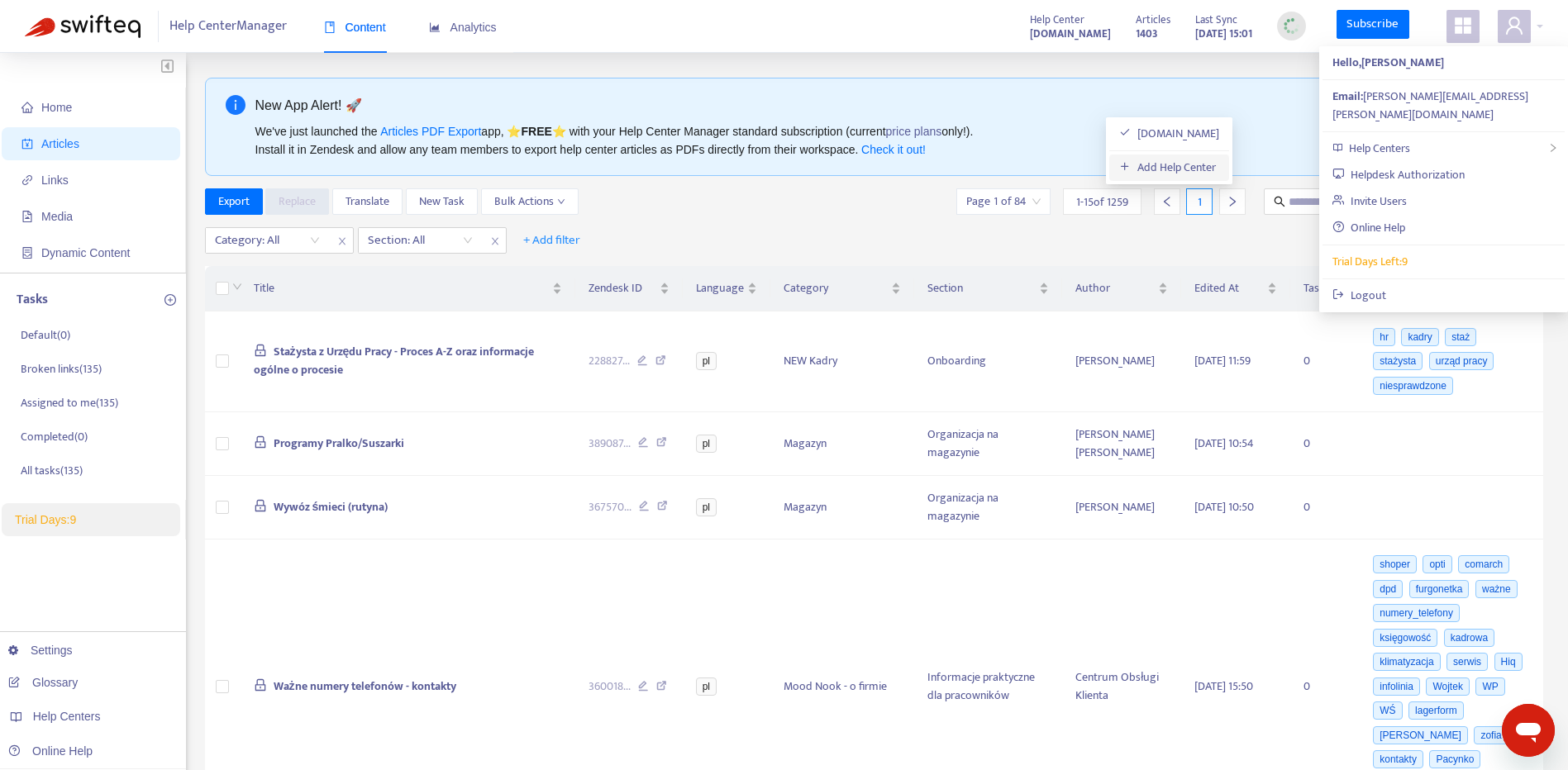
click at [1188, 167] on link "Add Help Center" at bounding box center [1168, 167] width 97 height 19
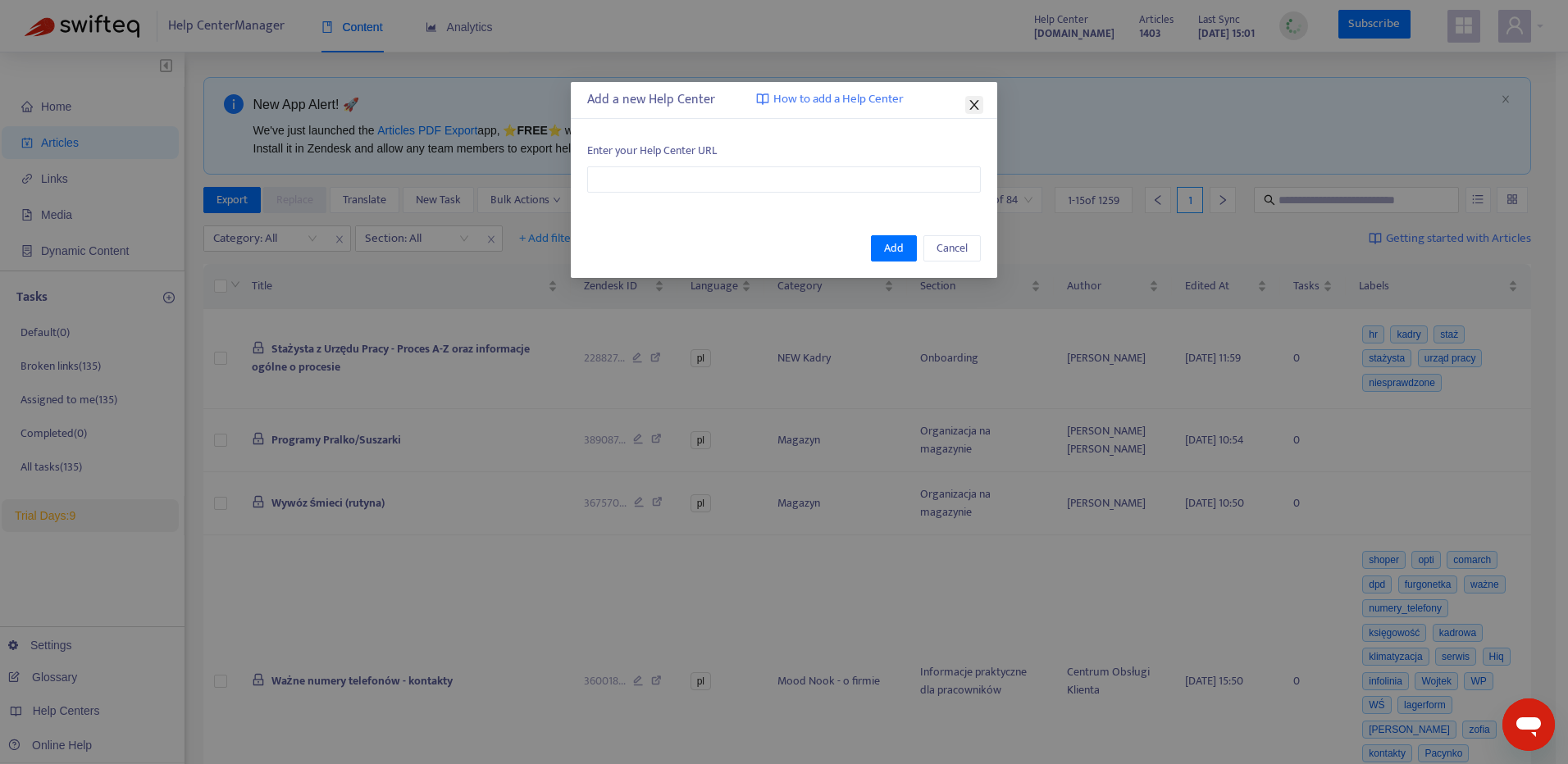
click at [972, 102] on icon "close" at bounding box center [973, 104] width 9 height 10
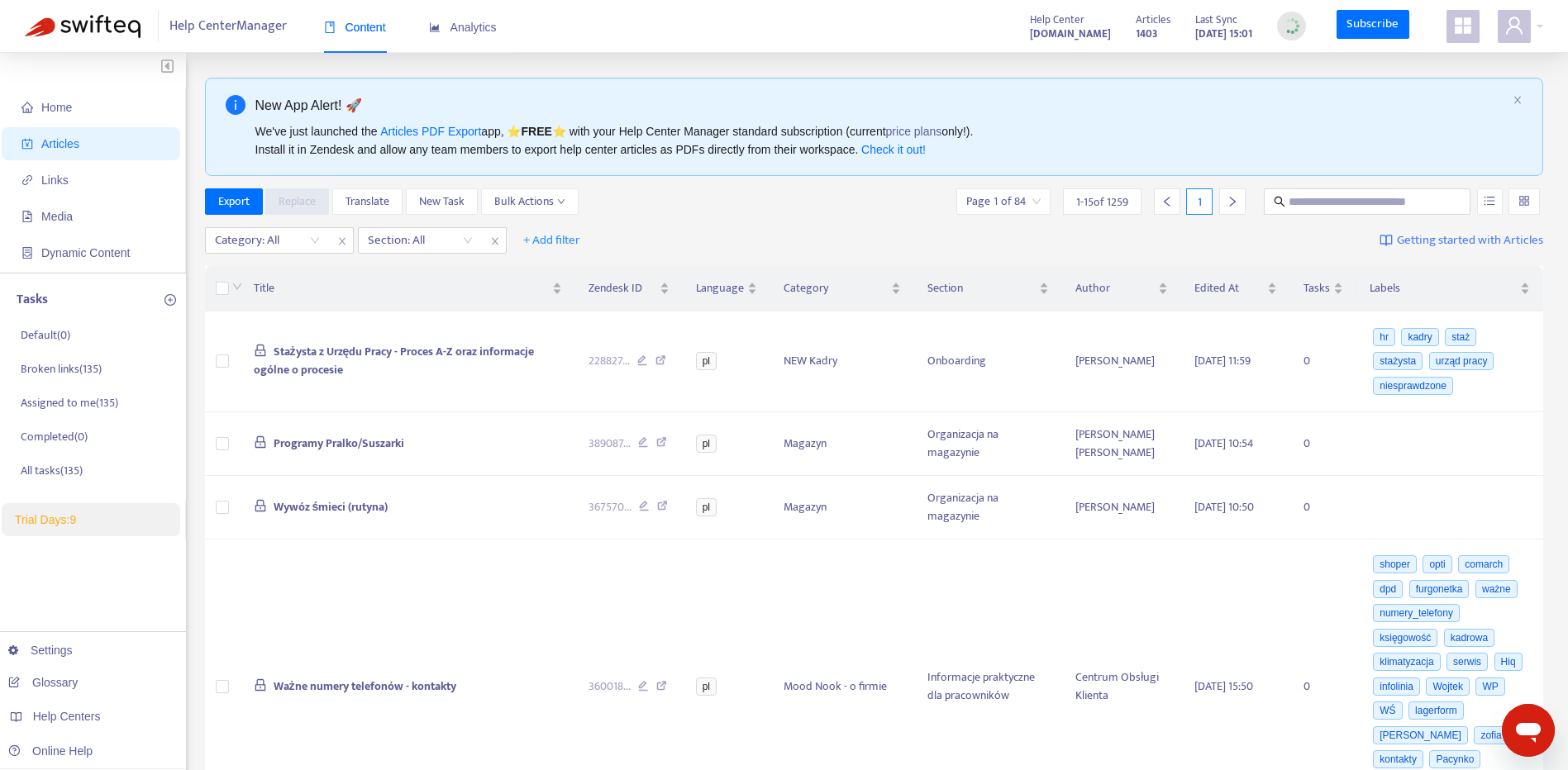
click at [1551, 24] on div "Help Center Manager Content Analytics Help Center [DOMAIN_NAME] Articles 1403 L…" at bounding box center [784, 26] width 1568 height 53
click at [1539, 24] on div at bounding box center [1520, 26] width 46 height 33
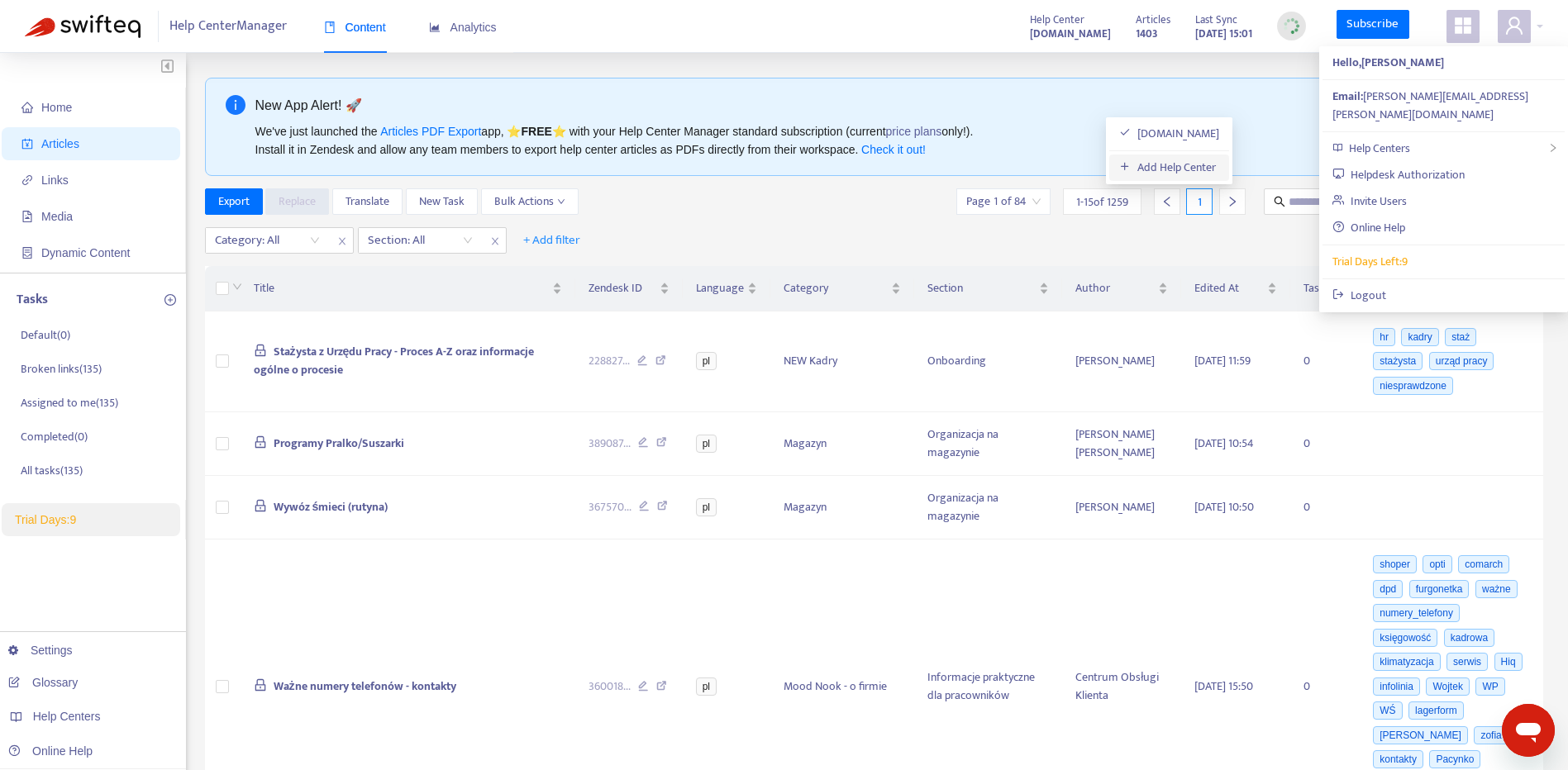
click at [1216, 168] on link "Add Help Center" at bounding box center [1168, 167] width 97 height 19
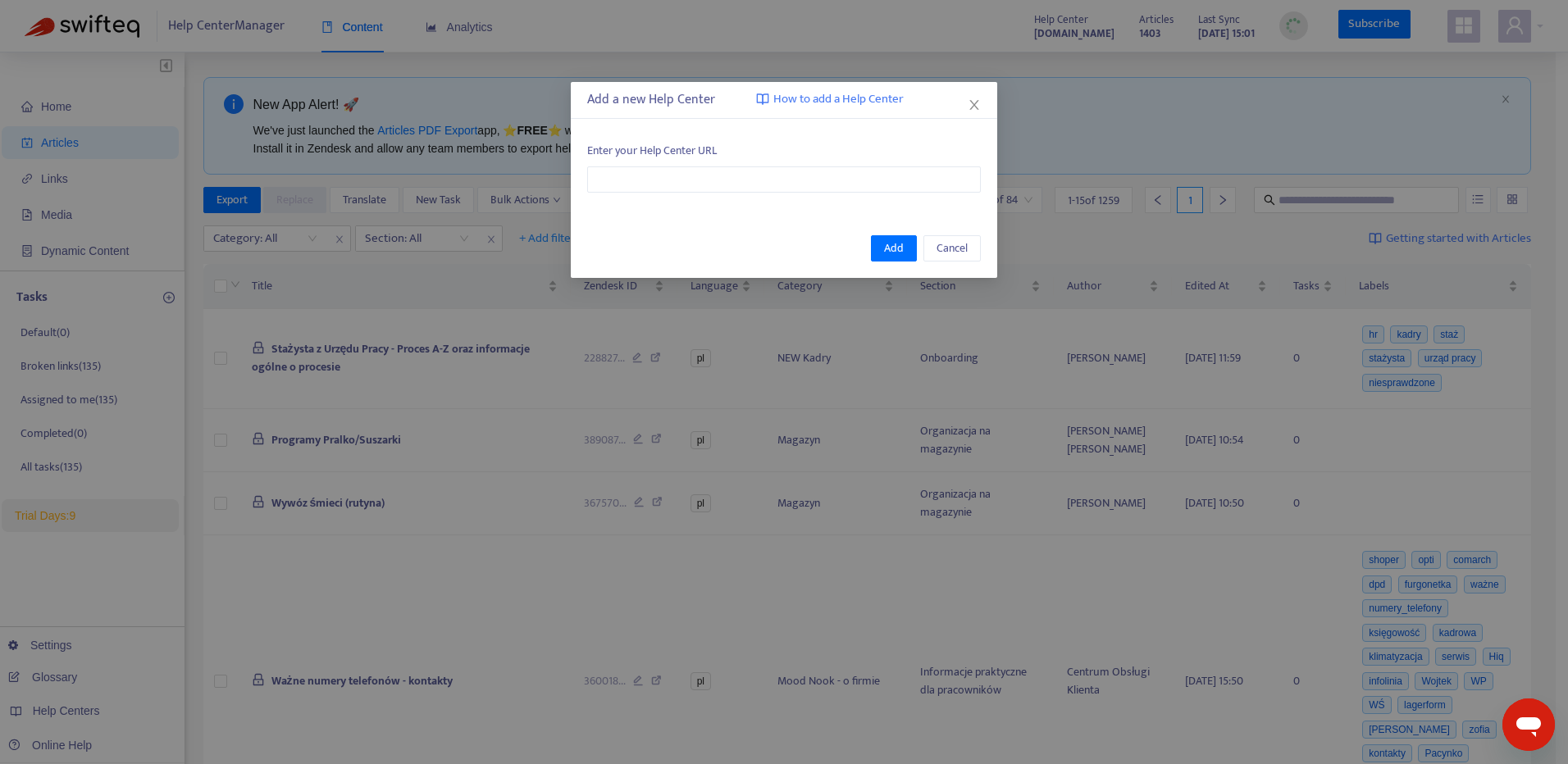
click at [1502, 14] on div "Add a new Help Center How to add a Help Center Enter your Help Center URL Add C…" at bounding box center [784, 382] width 1568 height 764
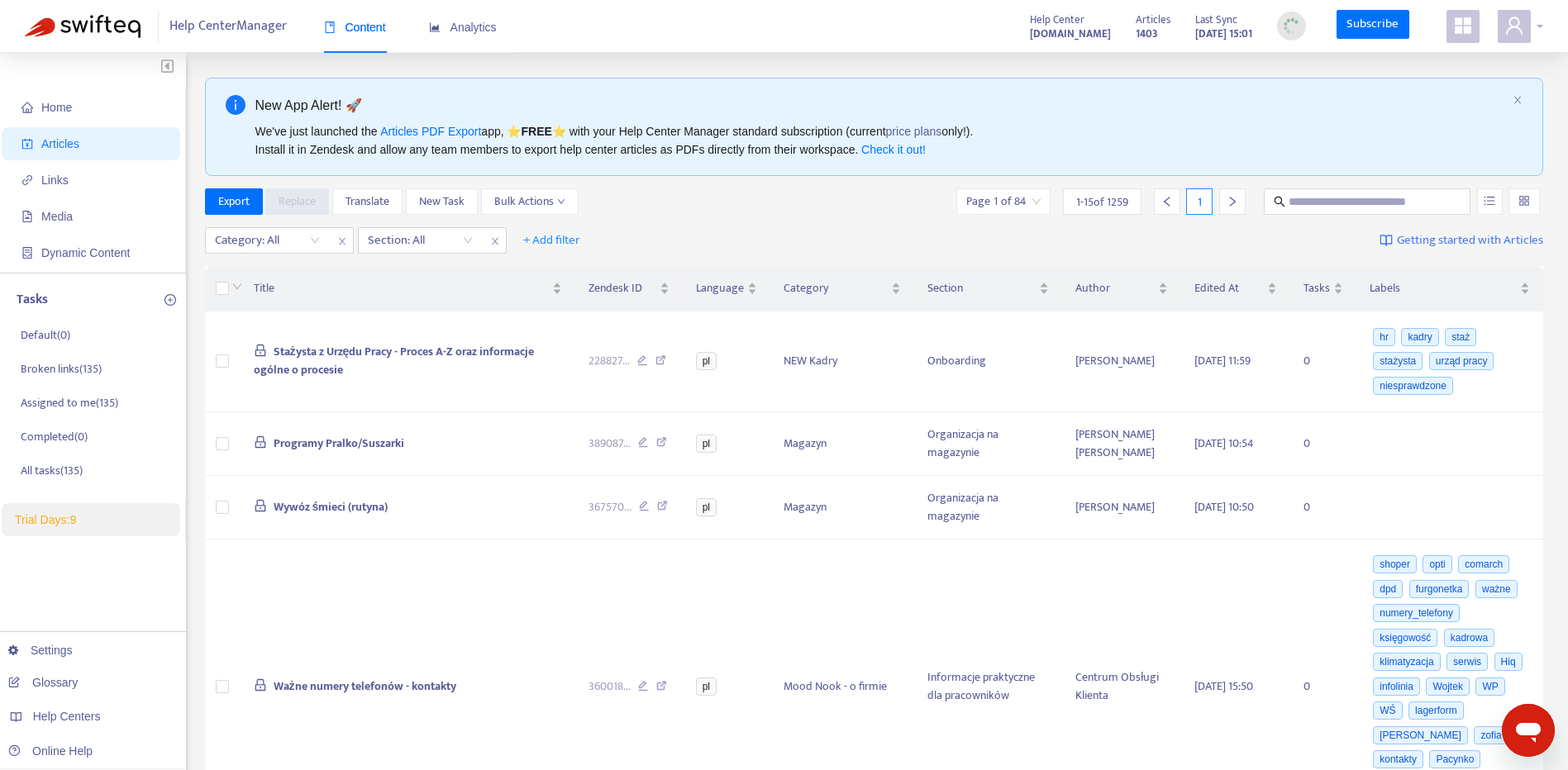
click at [1509, 31] on icon "user" at bounding box center [1514, 24] width 16 height 17
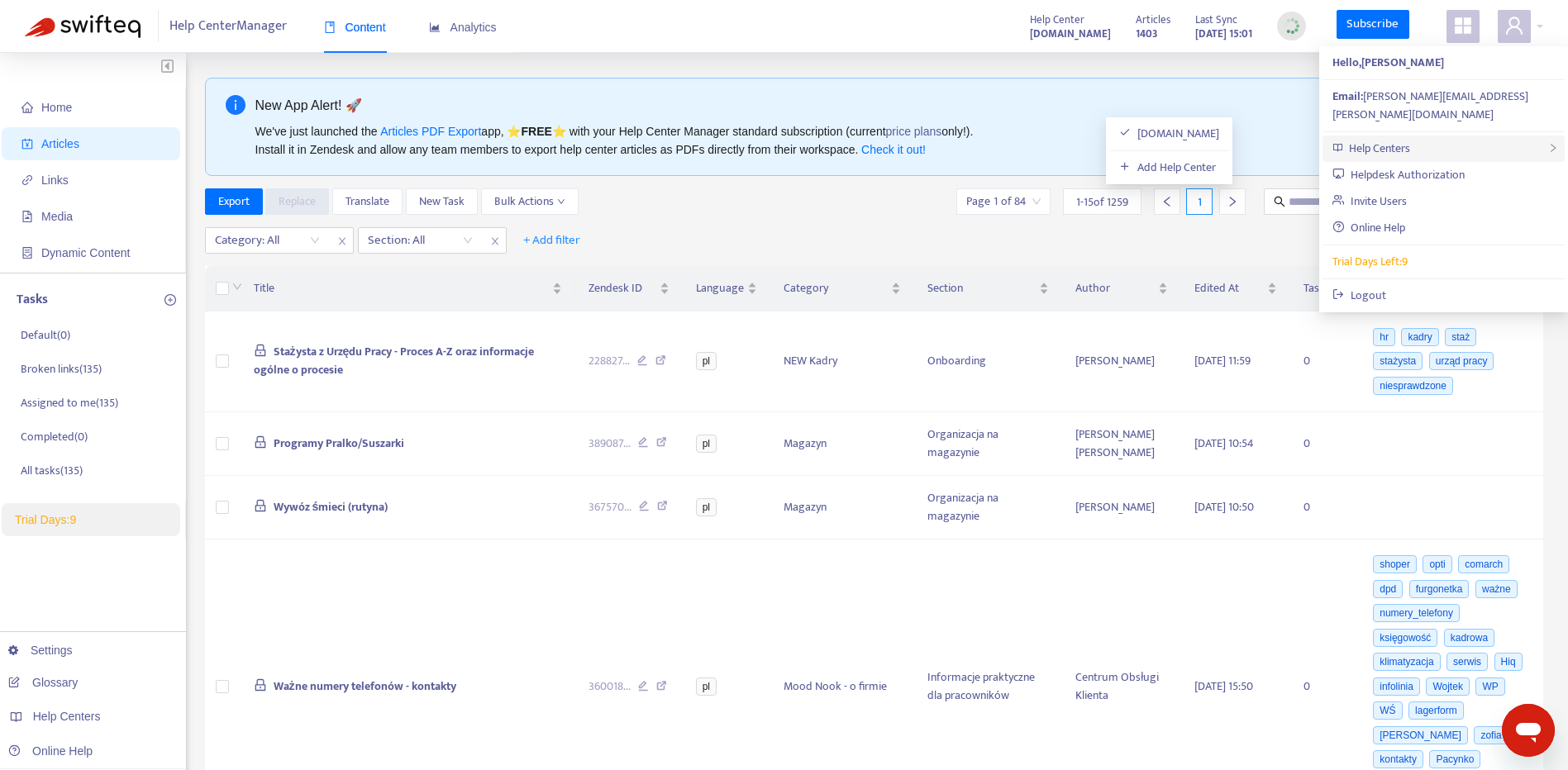
click at [1492, 136] on div "Help Centers" at bounding box center [1443, 148] width 242 height 26
click at [1216, 161] on link "Add Help Center" at bounding box center [1168, 167] width 97 height 19
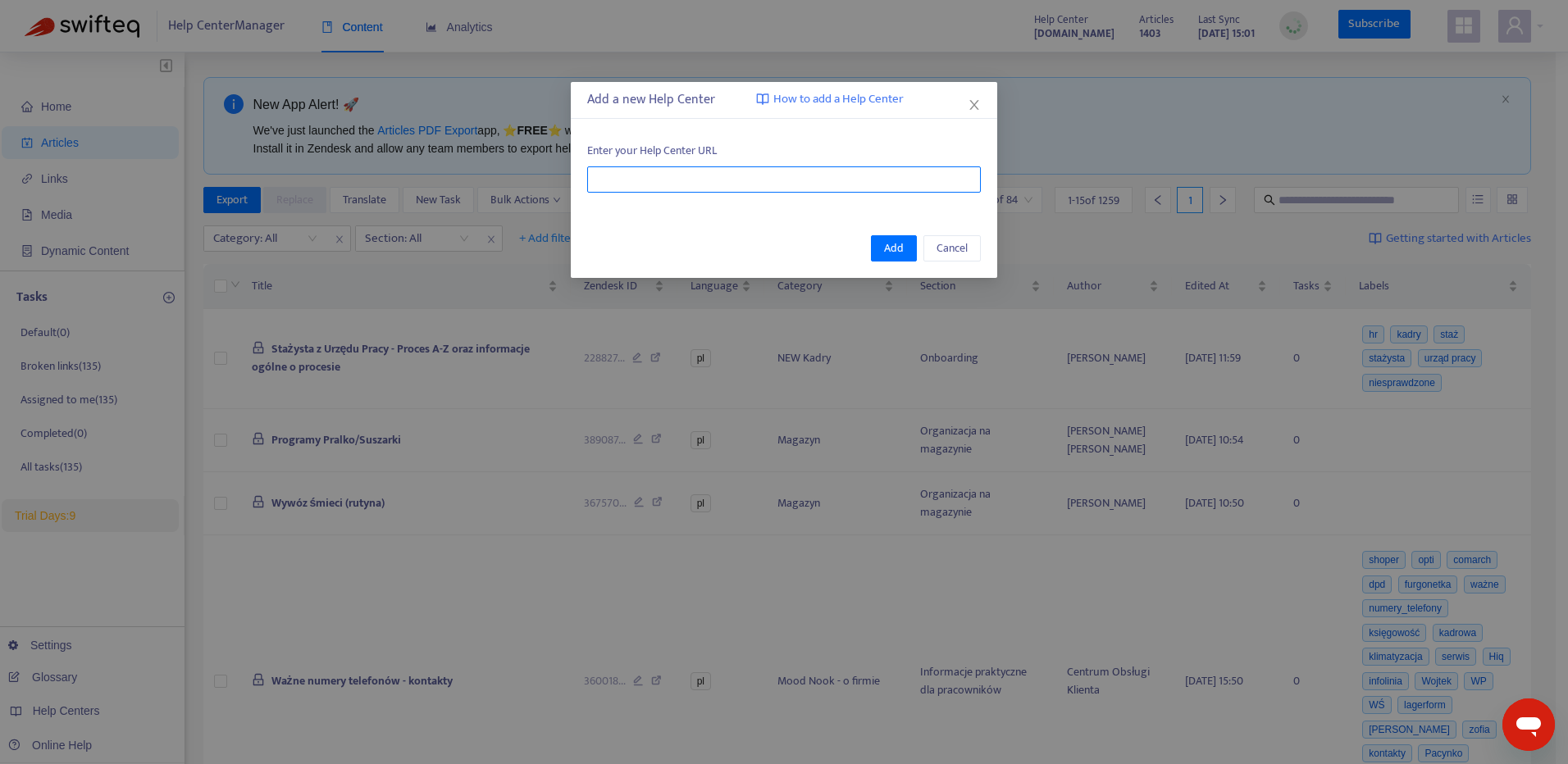
click at [799, 171] on input "text" at bounding box center [784, 179] width 394 height 26
paste input "**********"
type input "**********"
click at [889, 242] on span "Add" at bounding box center [894, 248] width 20 height 18
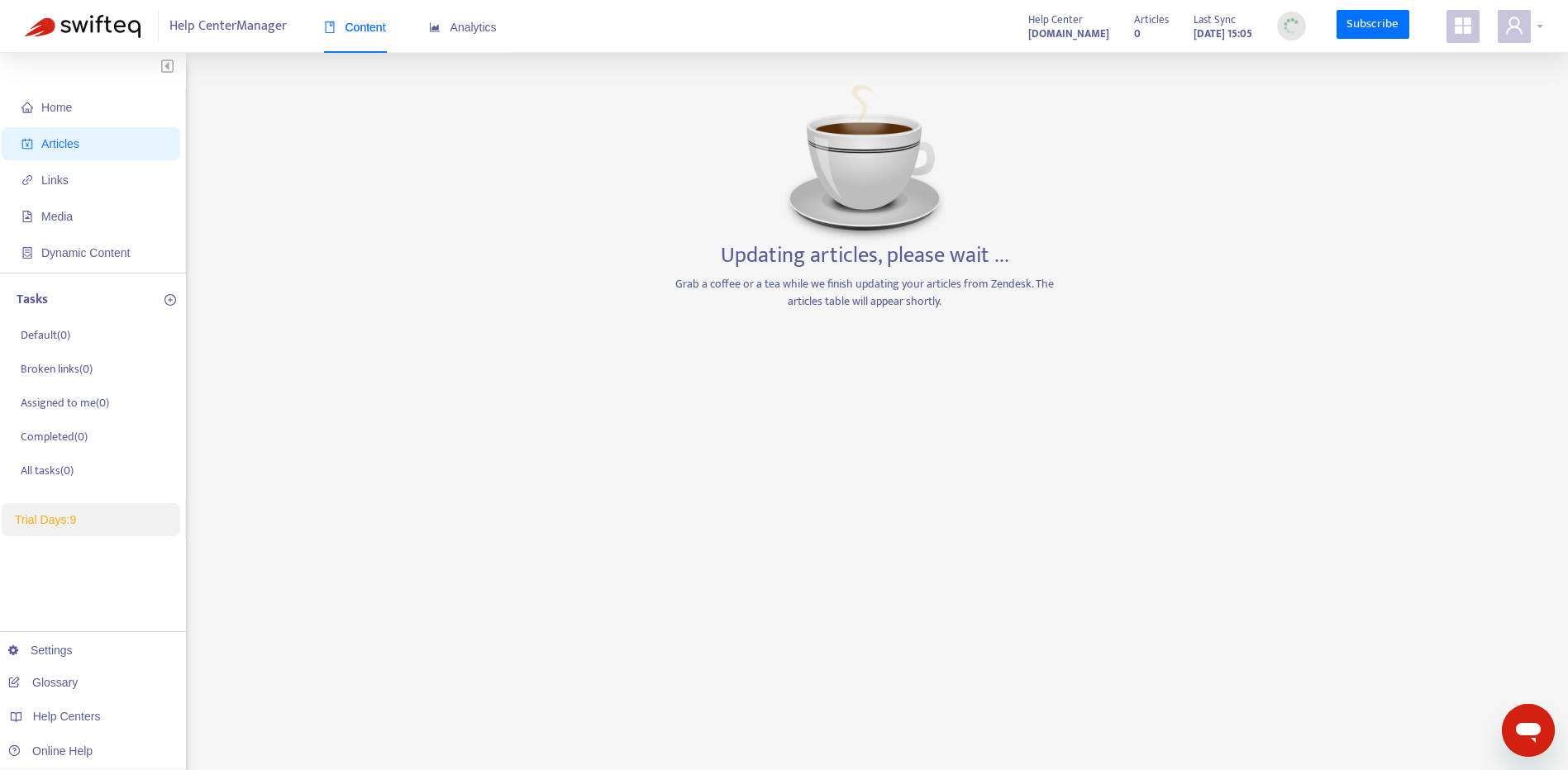
click at [1533, 27] on div at bounding box center [1520, 26] width 46 height 33
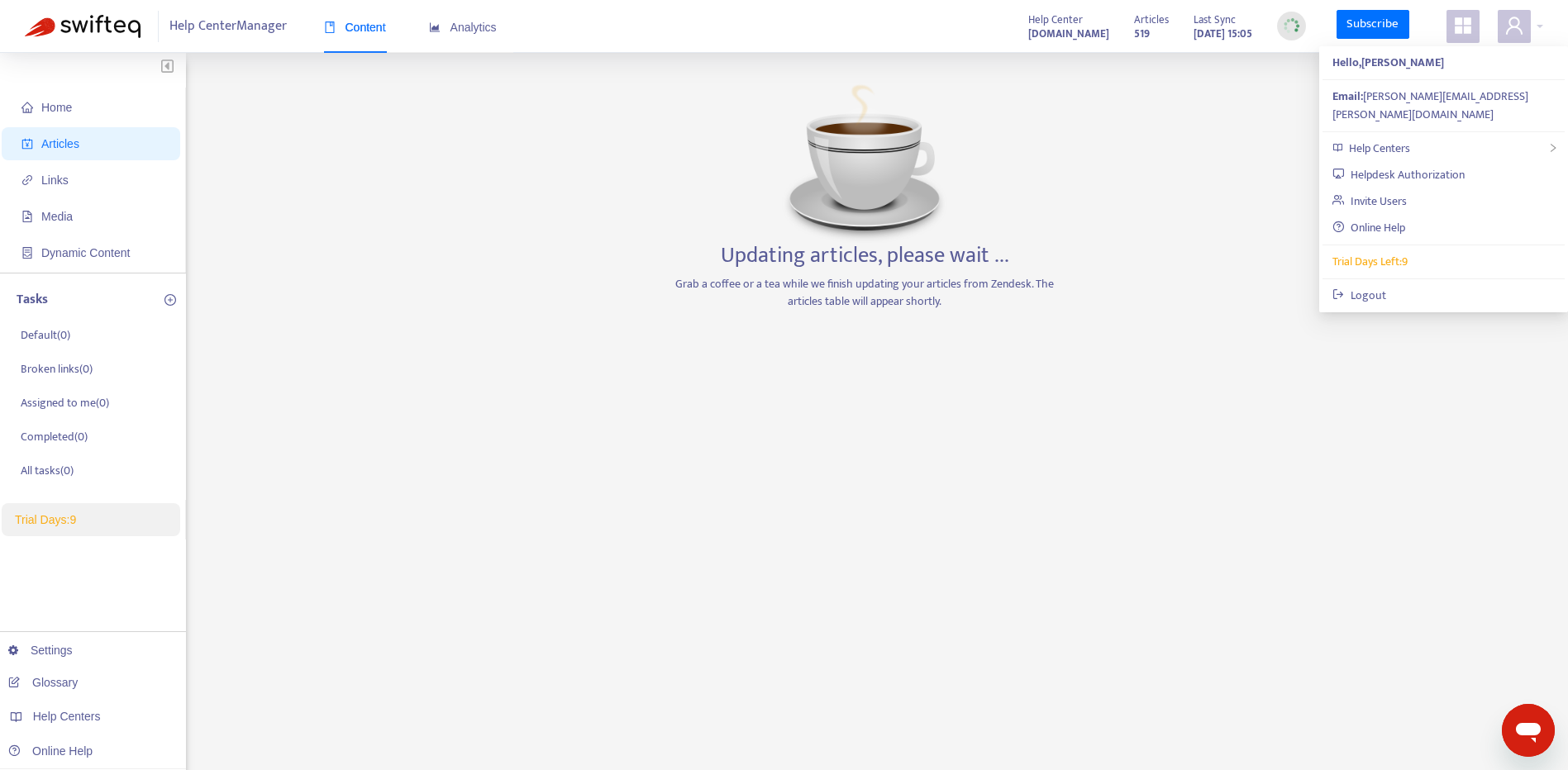
click at [873, 474] on div "Updating articles, please wait ... Grab a coffee or a tea while we finish updat…" at bounding box center [864, 561] width 389 height 967
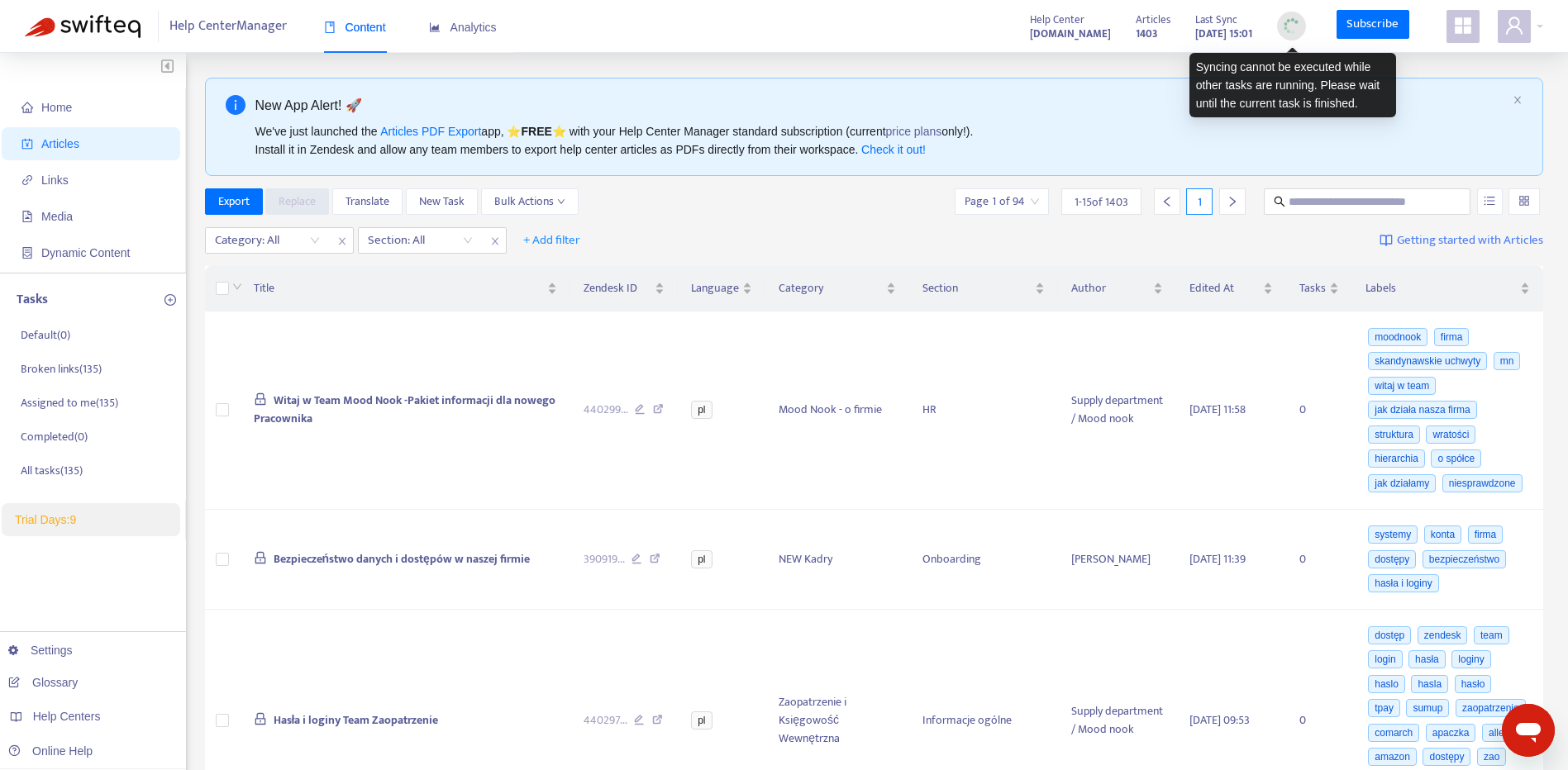
click at [1285, 30] on img at bounding box center [1291, 25] width 21 height 21
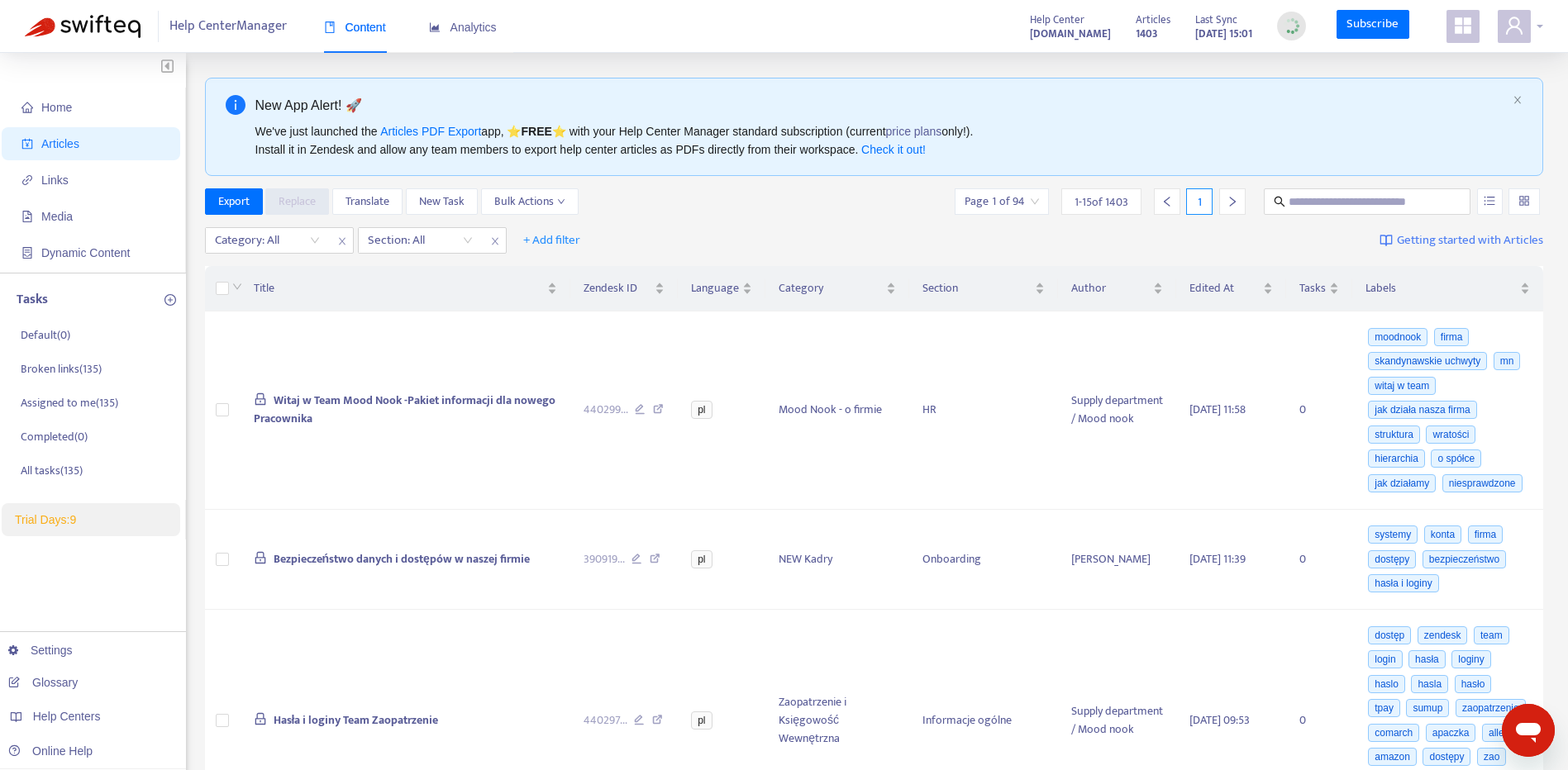
click at [1514, 22] on icon "user" at bounding box center [1514, 25] width 20 height 20
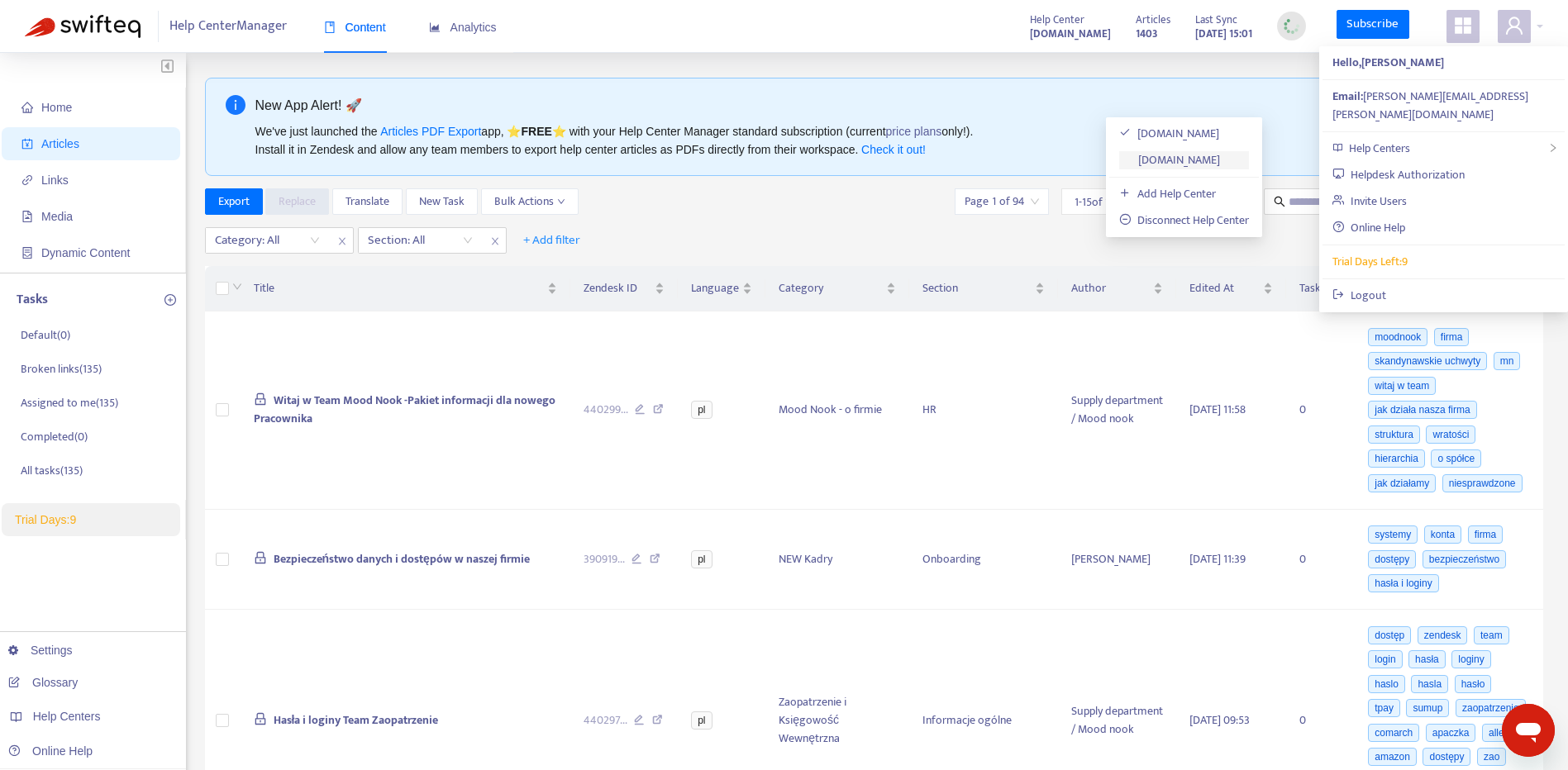
click at [1218, 151] on link "employees.moodnook.com" at bounding box center [1169, 160] width 101 height 19
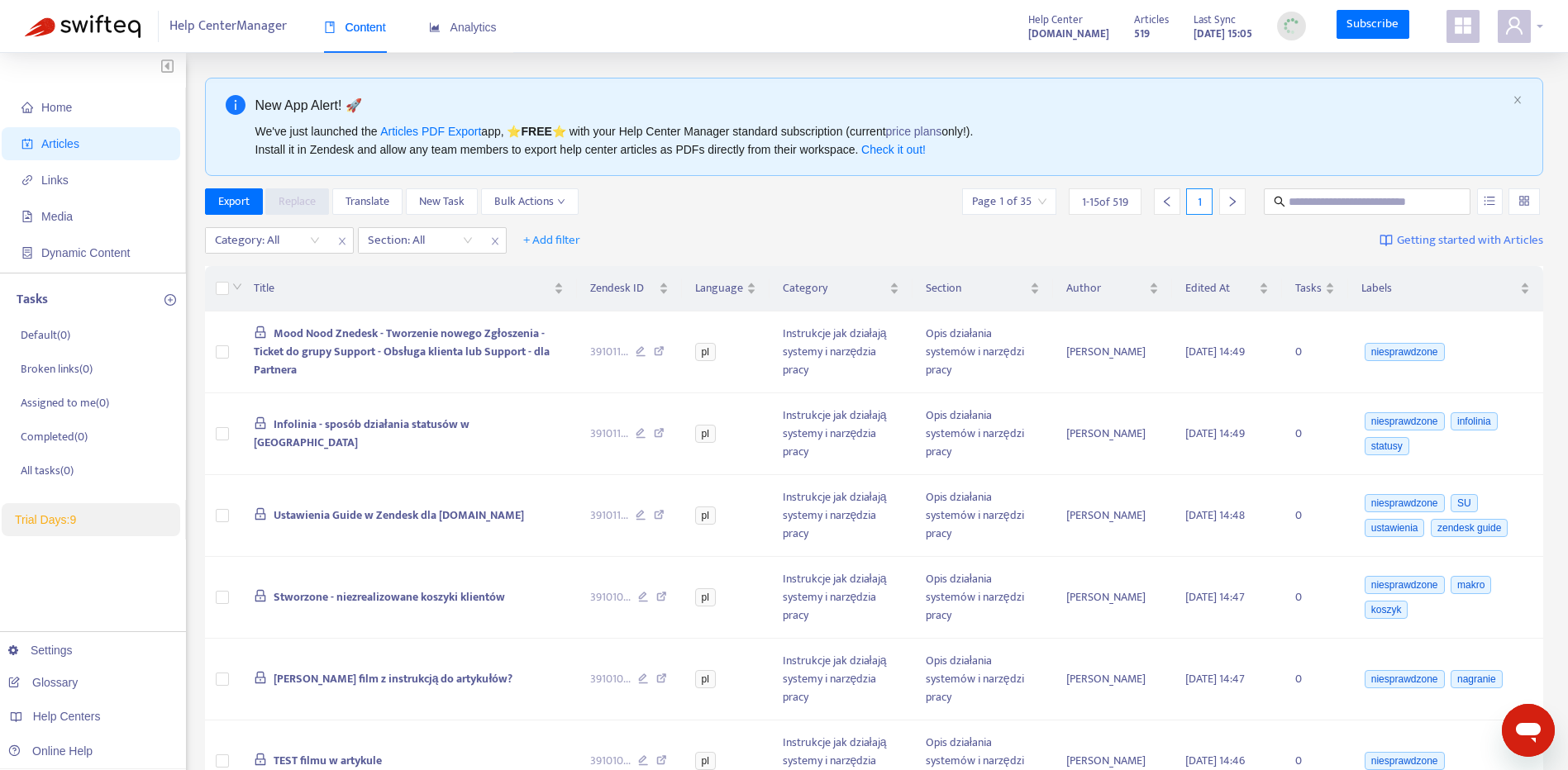
click at [1521, 23] on icon "user" at bounding box center [1514, 25] width 20 height 20
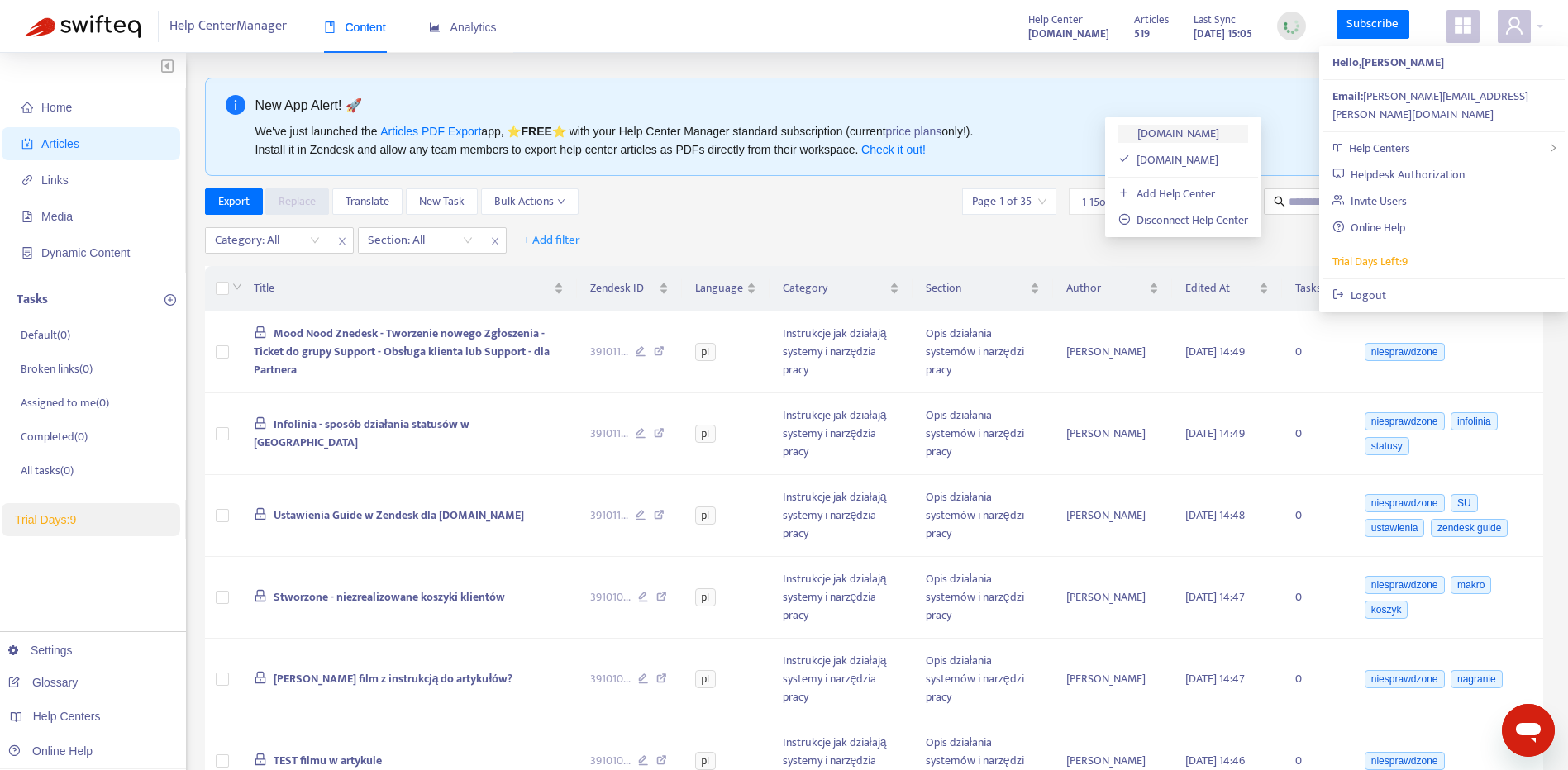
click at [1201, 126] on link "[DOMAIN_NAME]" at bounding box center [1169, 133] width 101 height 19
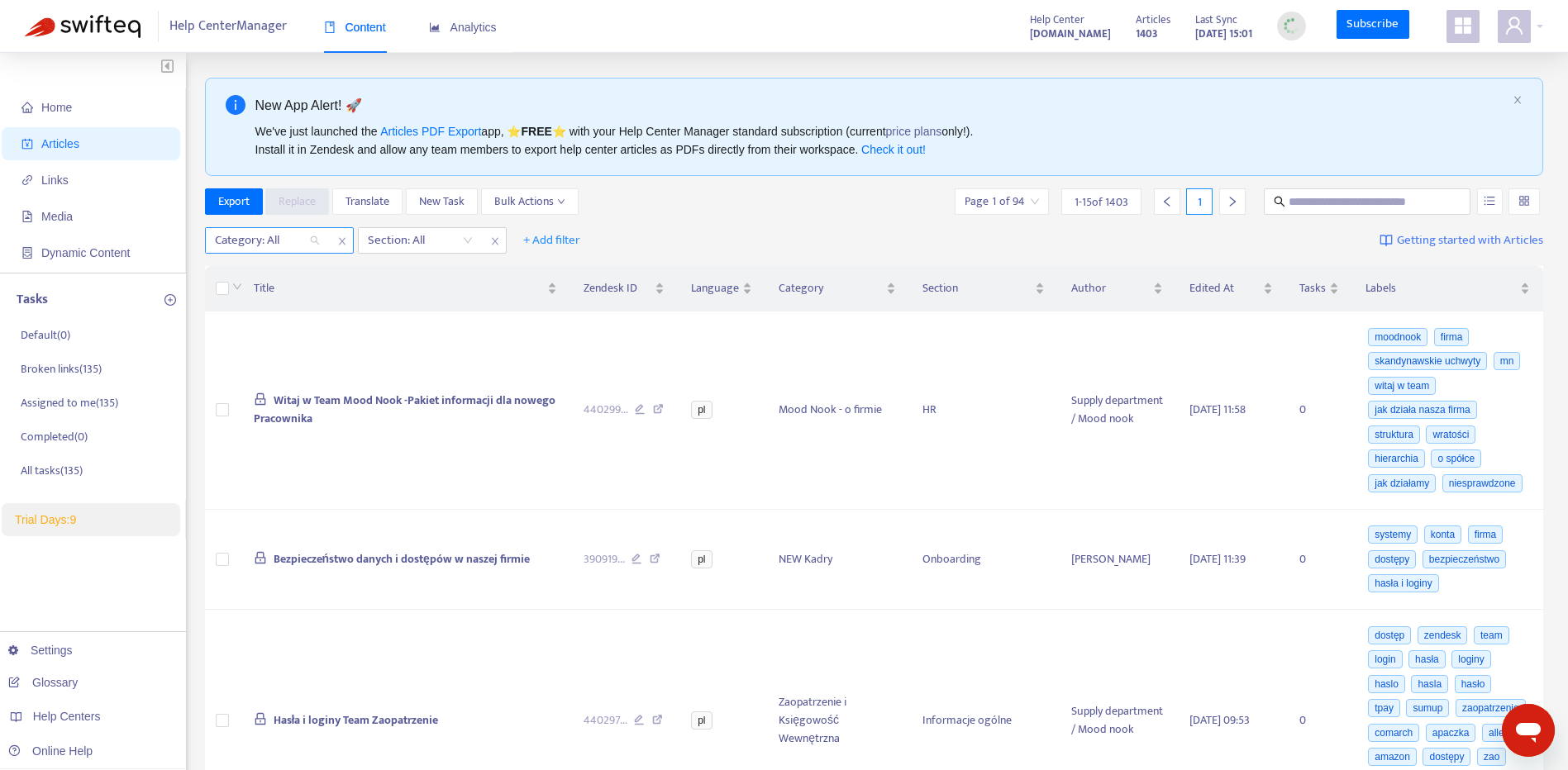
click at [319, 241] on div "Category: All" at bounding box center [267, 241] width 123 height 25
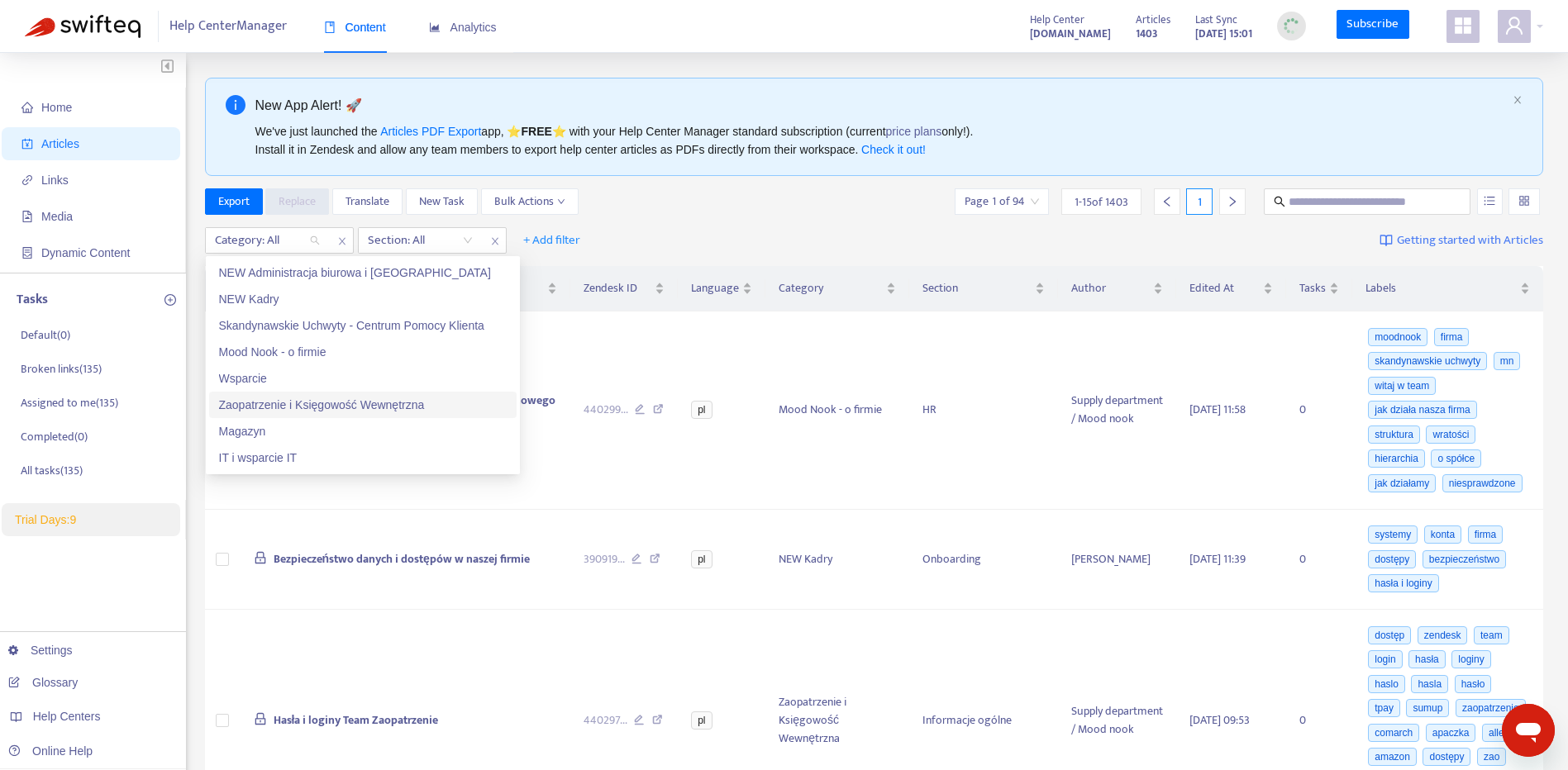
click at [441, 401] on div "Zaopatrzenie i Księgowość Wewnętrzna" at bounding box center [363, 405] width 287 height 18
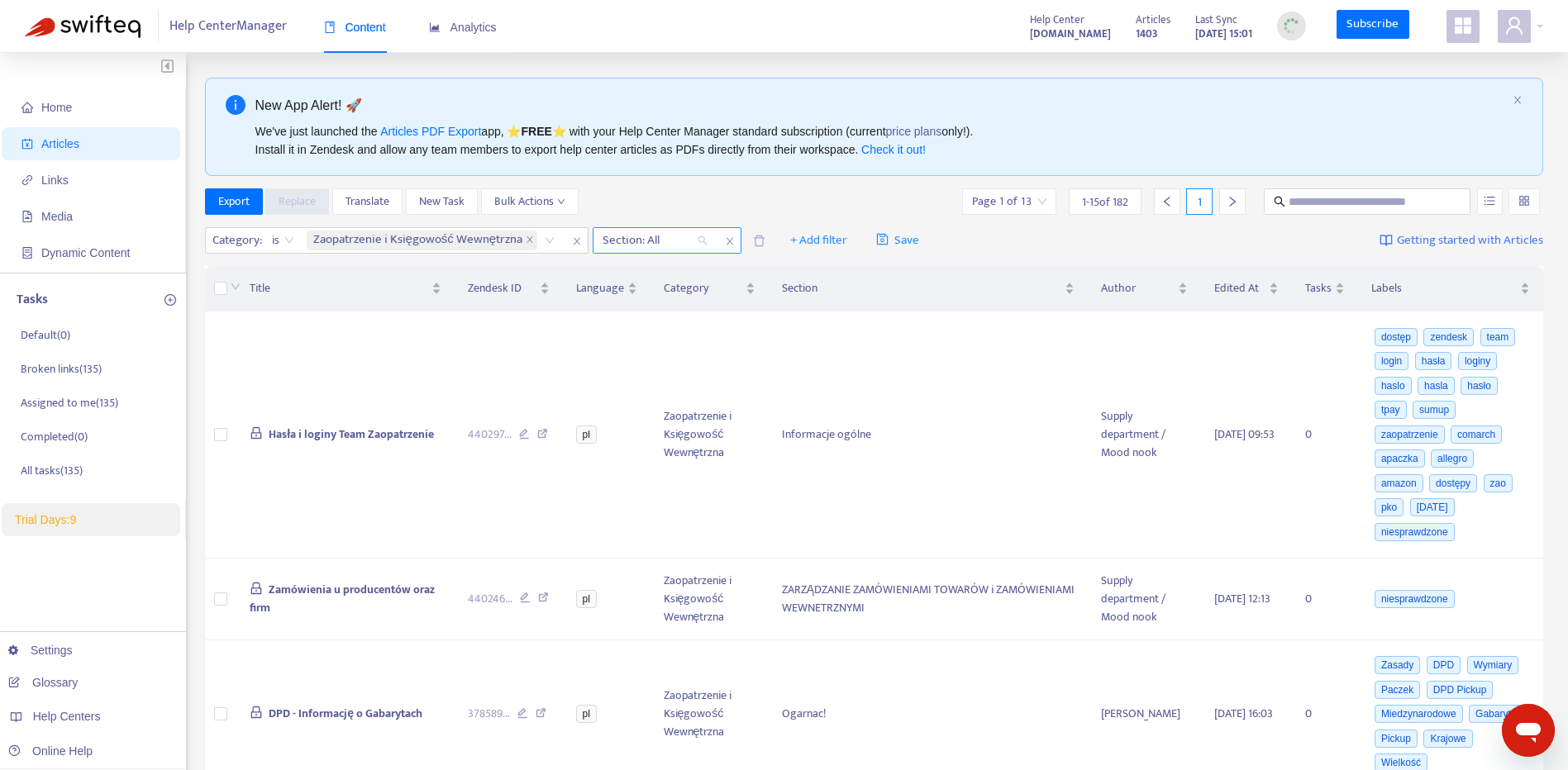
click at [704, 242] on div "Section: All" at bounding box center [654, 241] width 123 height 25
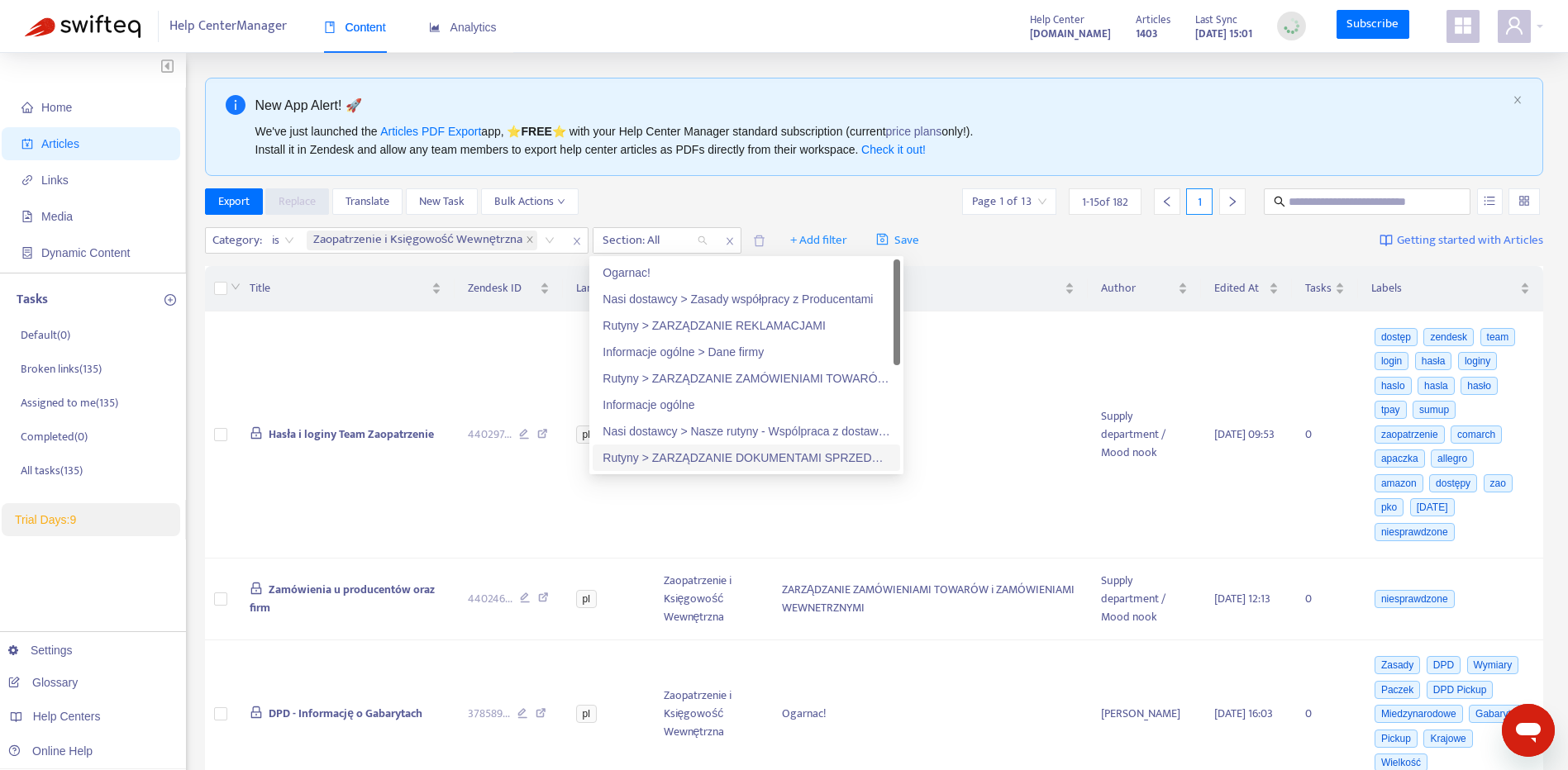
drag, startPoint x: 853, startPoint y: 454, endPoint x: 1425, endPoint y: 136, distance: 654.5
click at [853, 454] on div "Rutyny > ZARZĄDZANIE DOKUMENTAMI SPRZEDAŻY" at bounding box center [746, 458] width 287 height 18
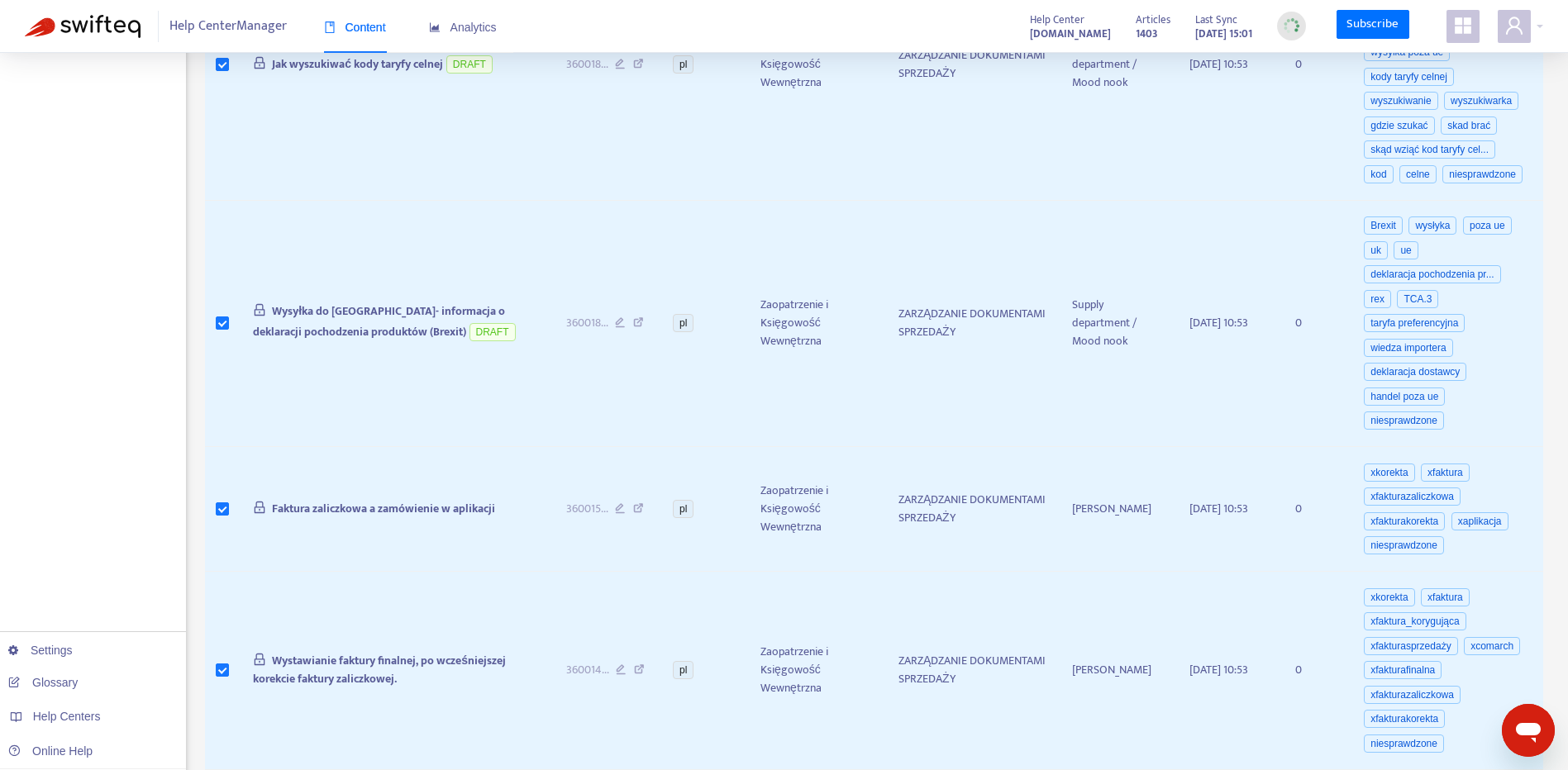
scroll to position [1842, 0]
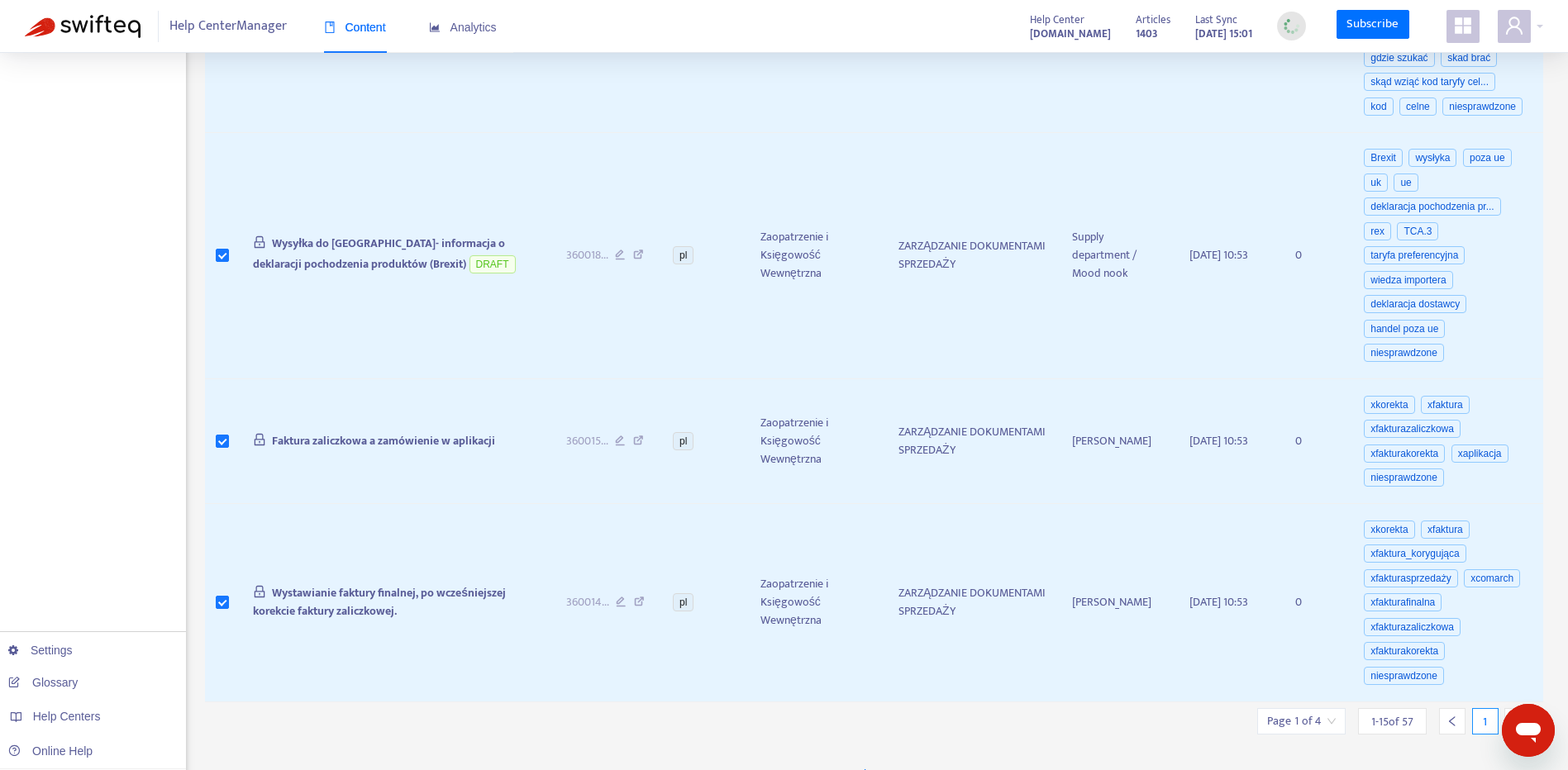
click at [1505, 708] on div at bounding box center [1517, 721] width 26 height 26
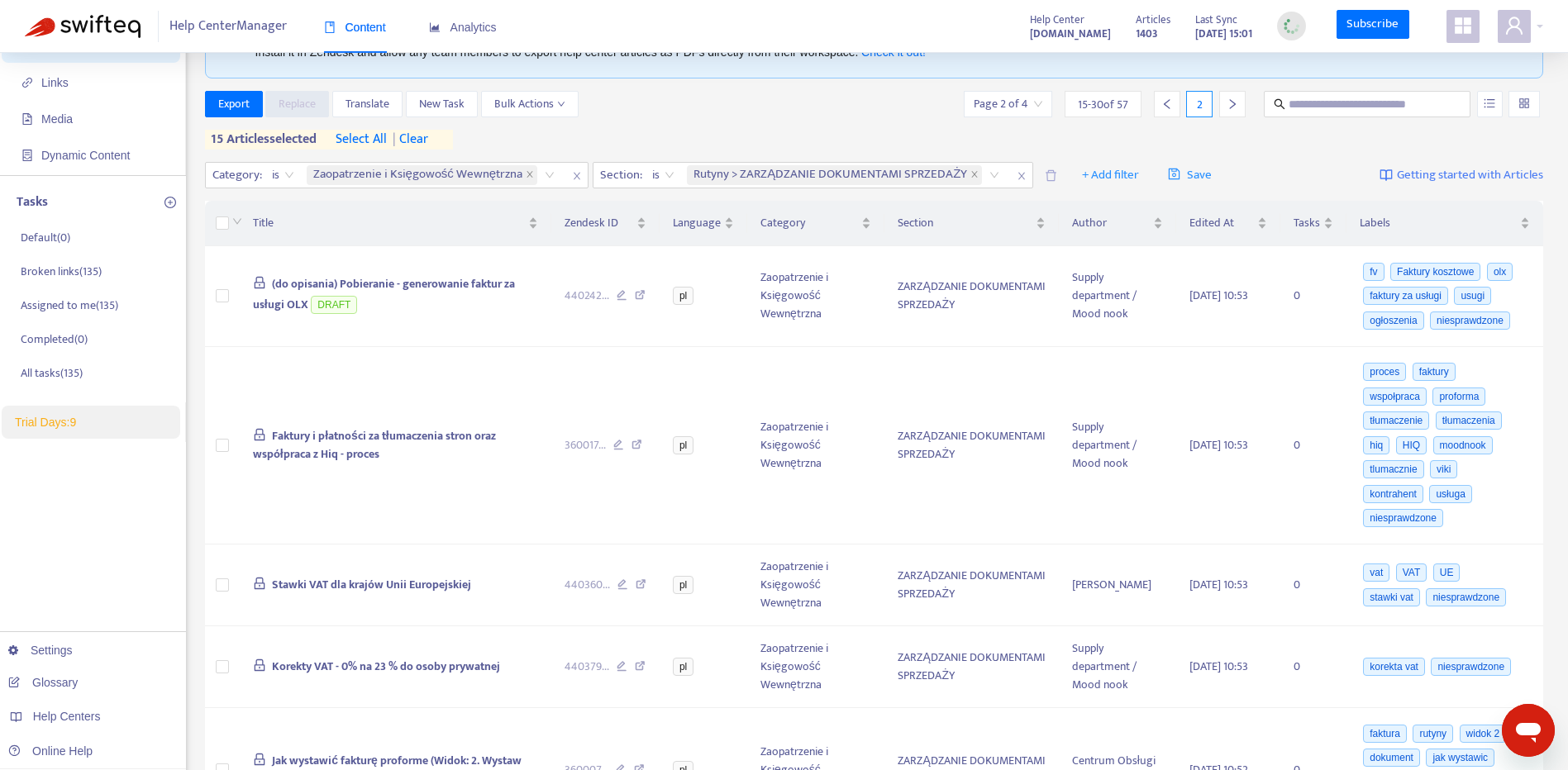
scroll to position [83, 0]
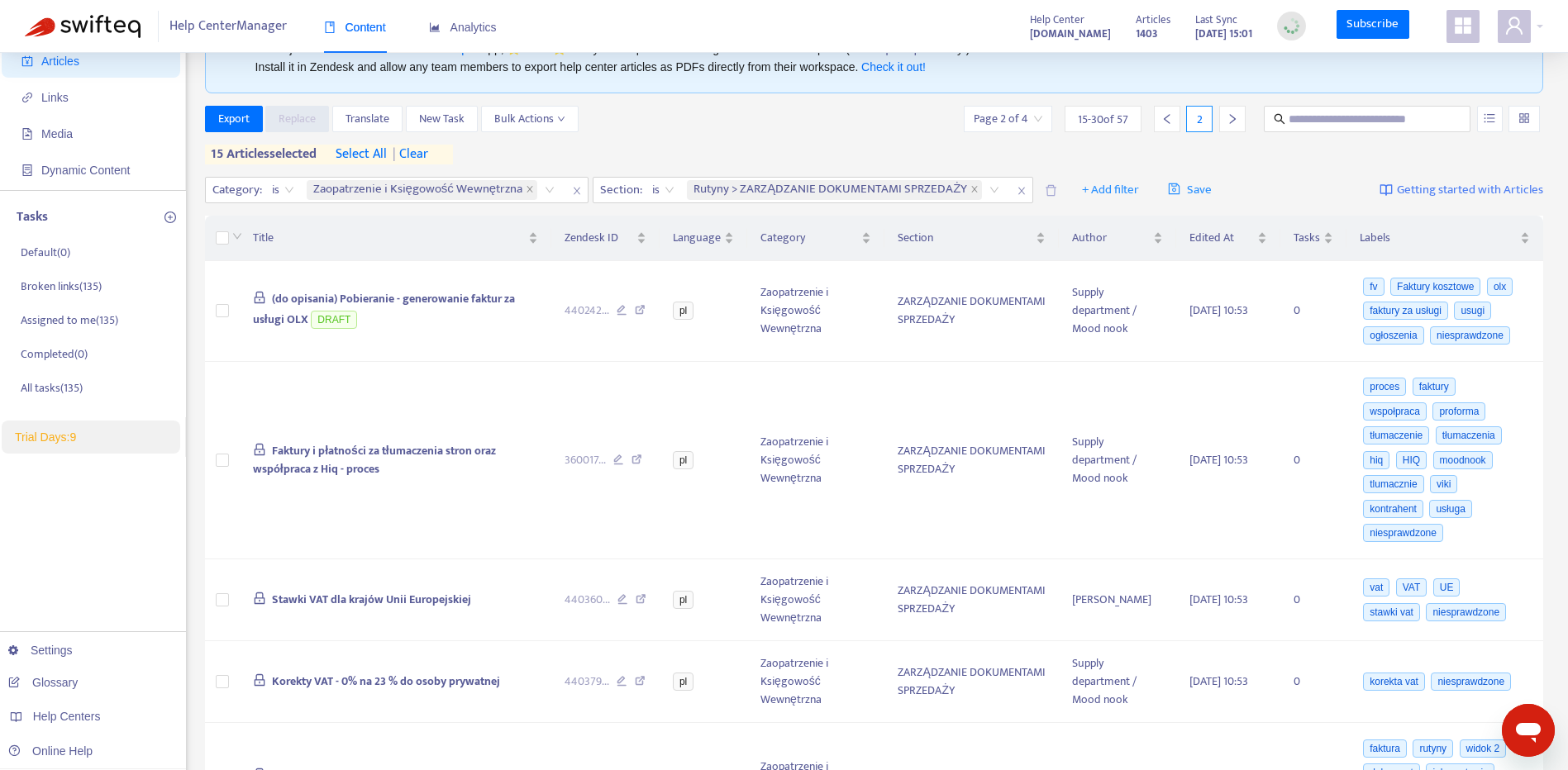
click at [417, 158] on span "| clear" at bounding box center [407, 154] width 41 height 20
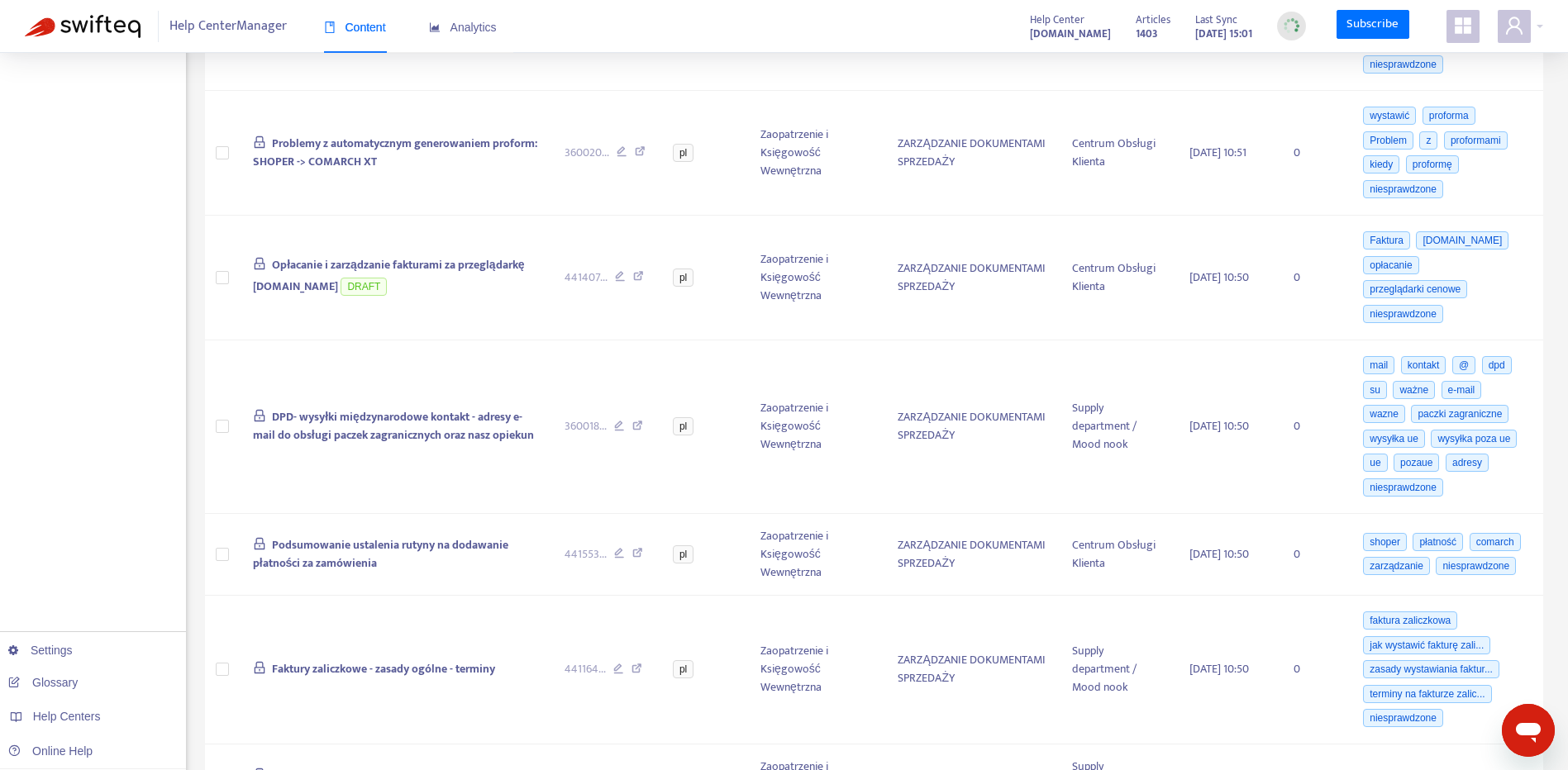
scroll to position [1480, 0]
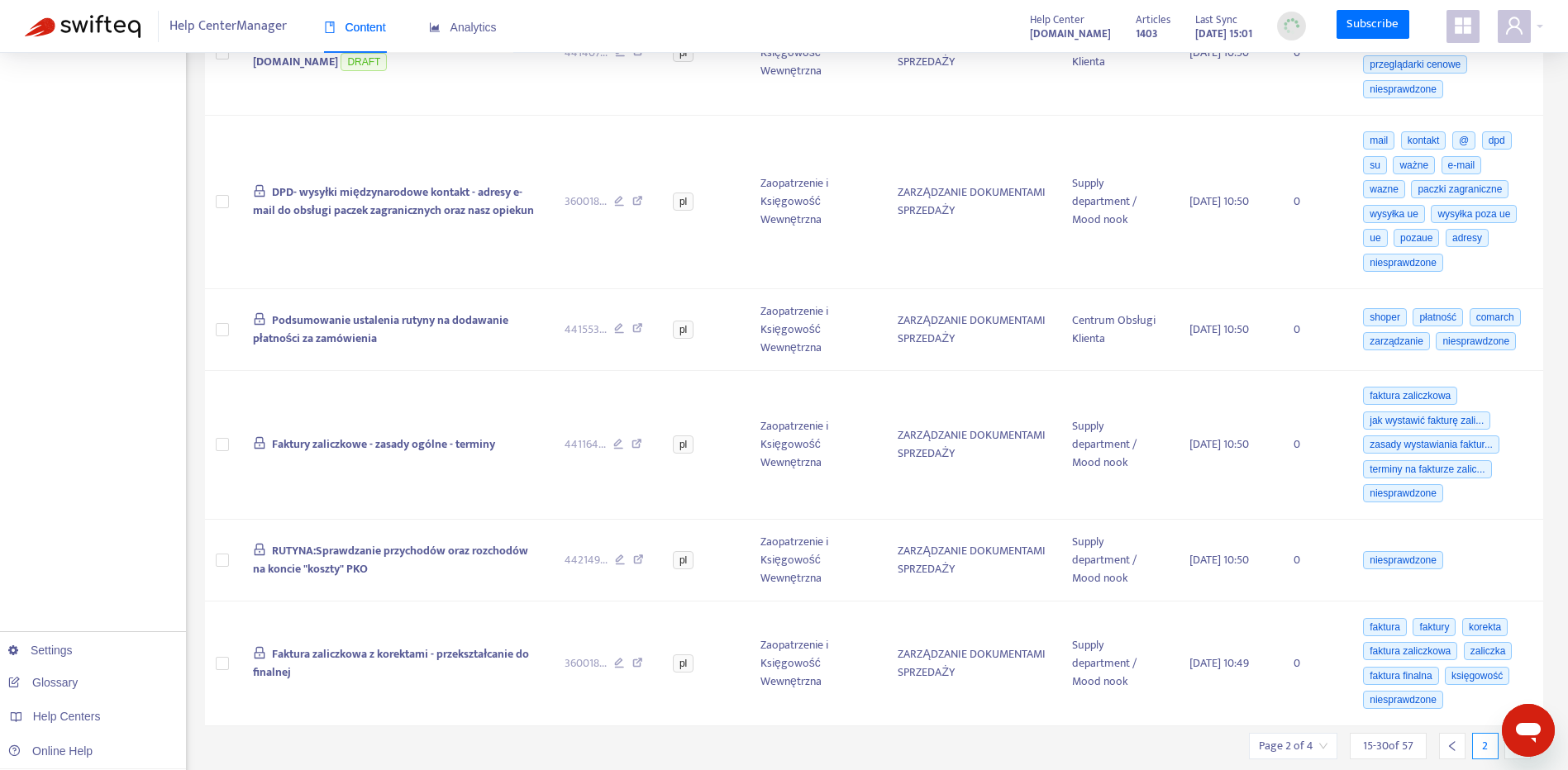
click at [1503, 733] on div "2" at bounding box center [1483, 746] width 99 height 26
click at [1509, 733] on div at bounding box center [1517, 746] width 26 height 26
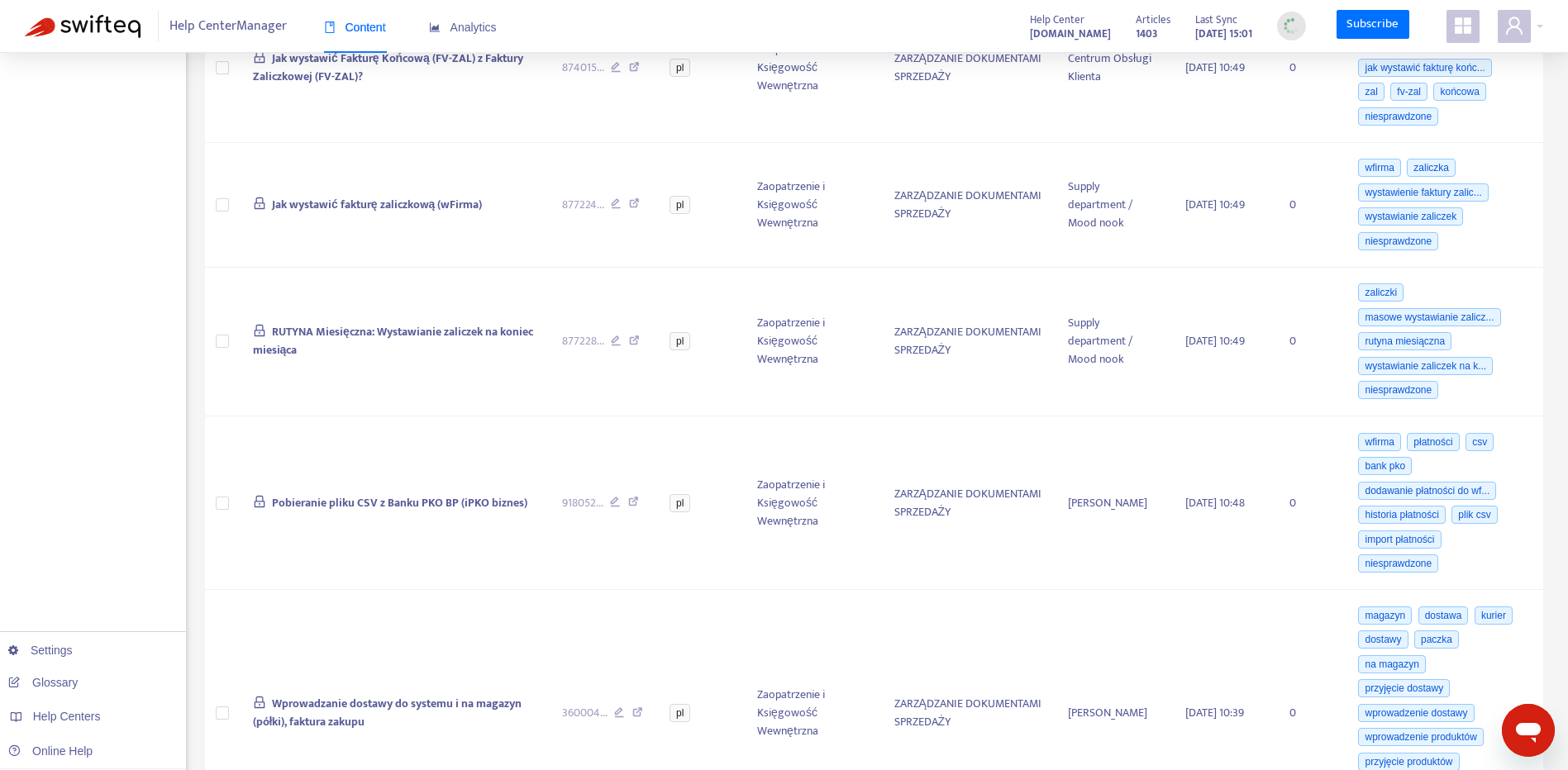
scroll to position [1614, 0]
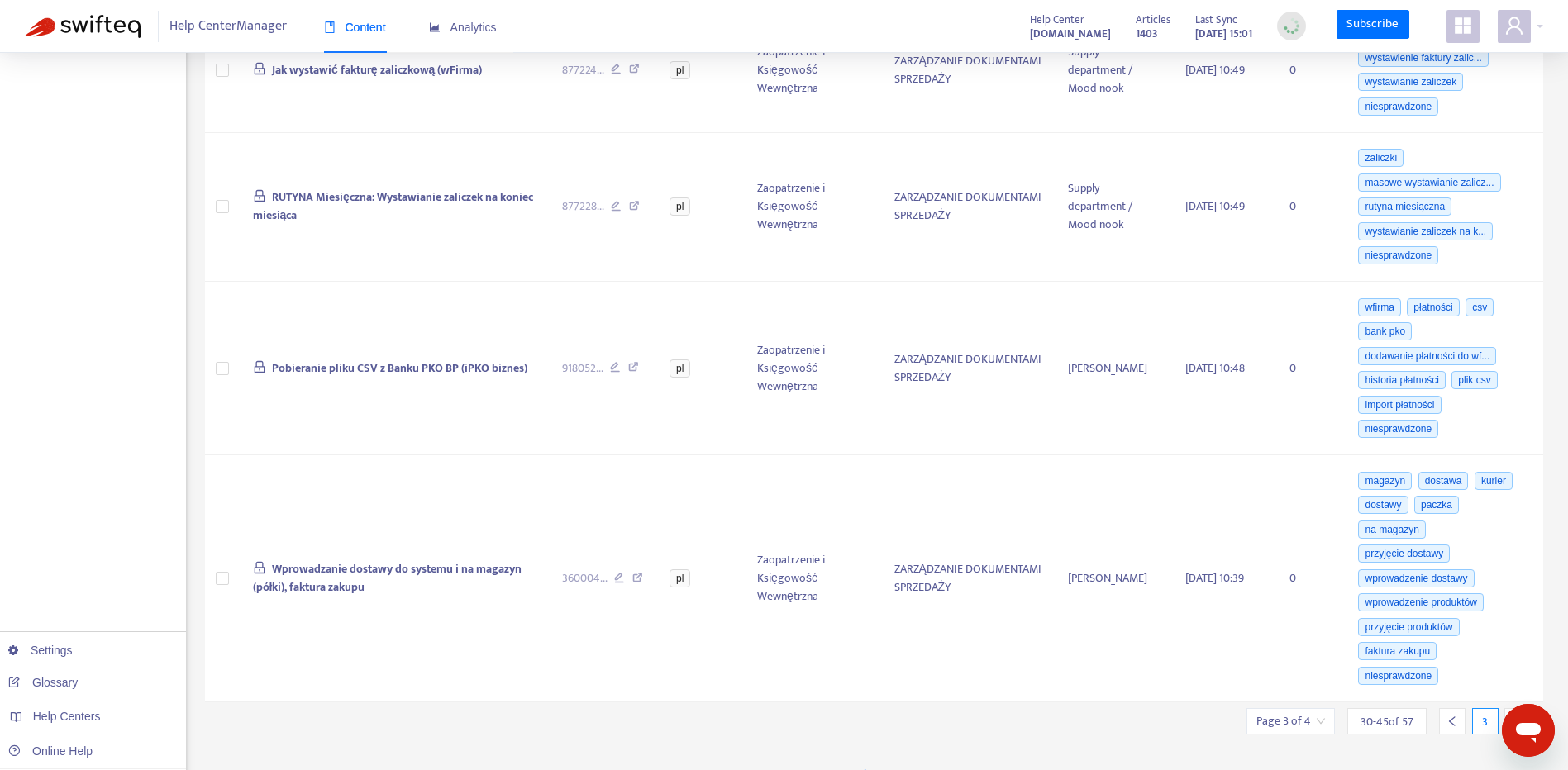
click at [1508, 708] on div at bounding box center [1517, 721] width 26 height 26
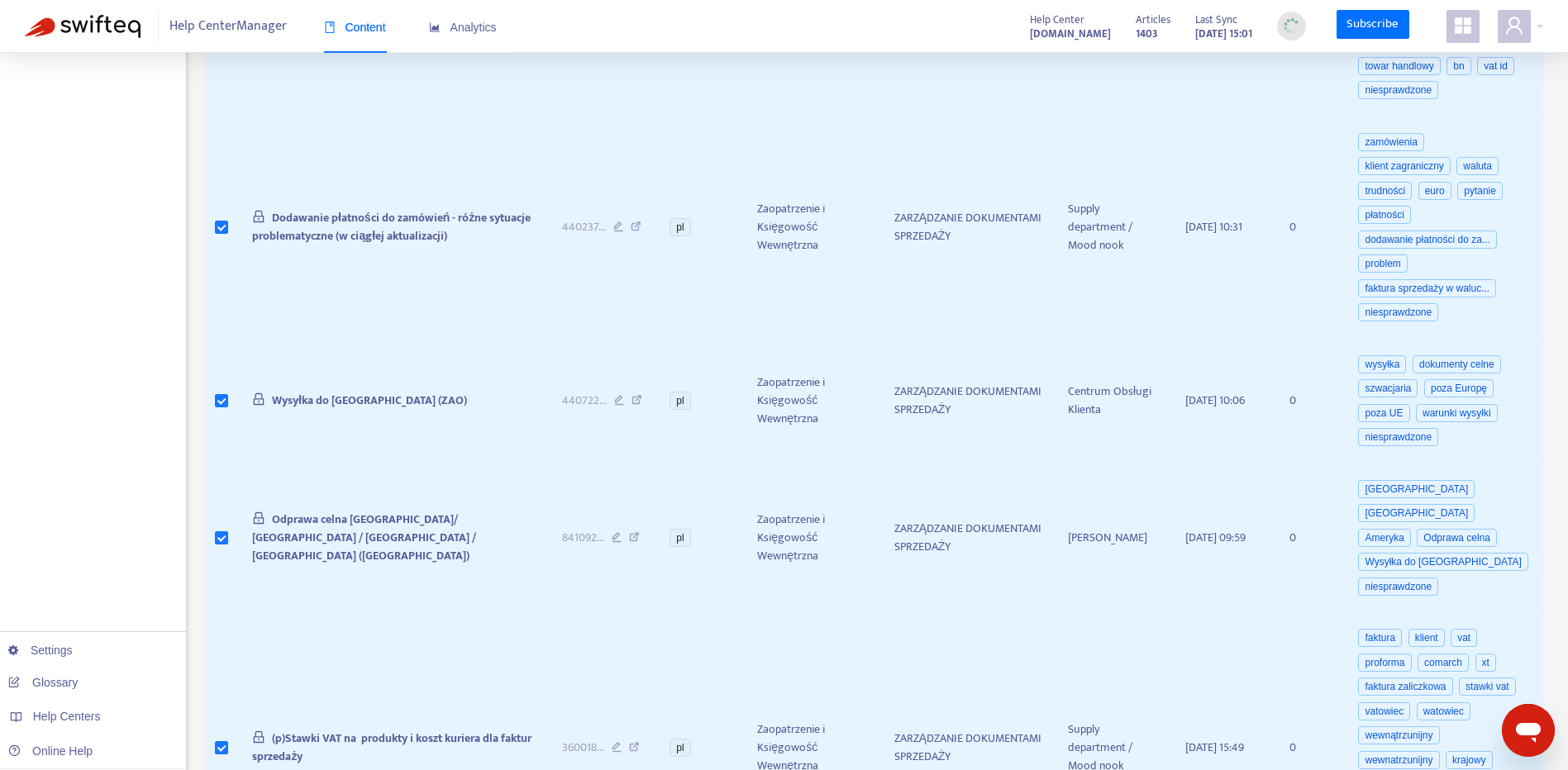
scroll to position [1346, 0]
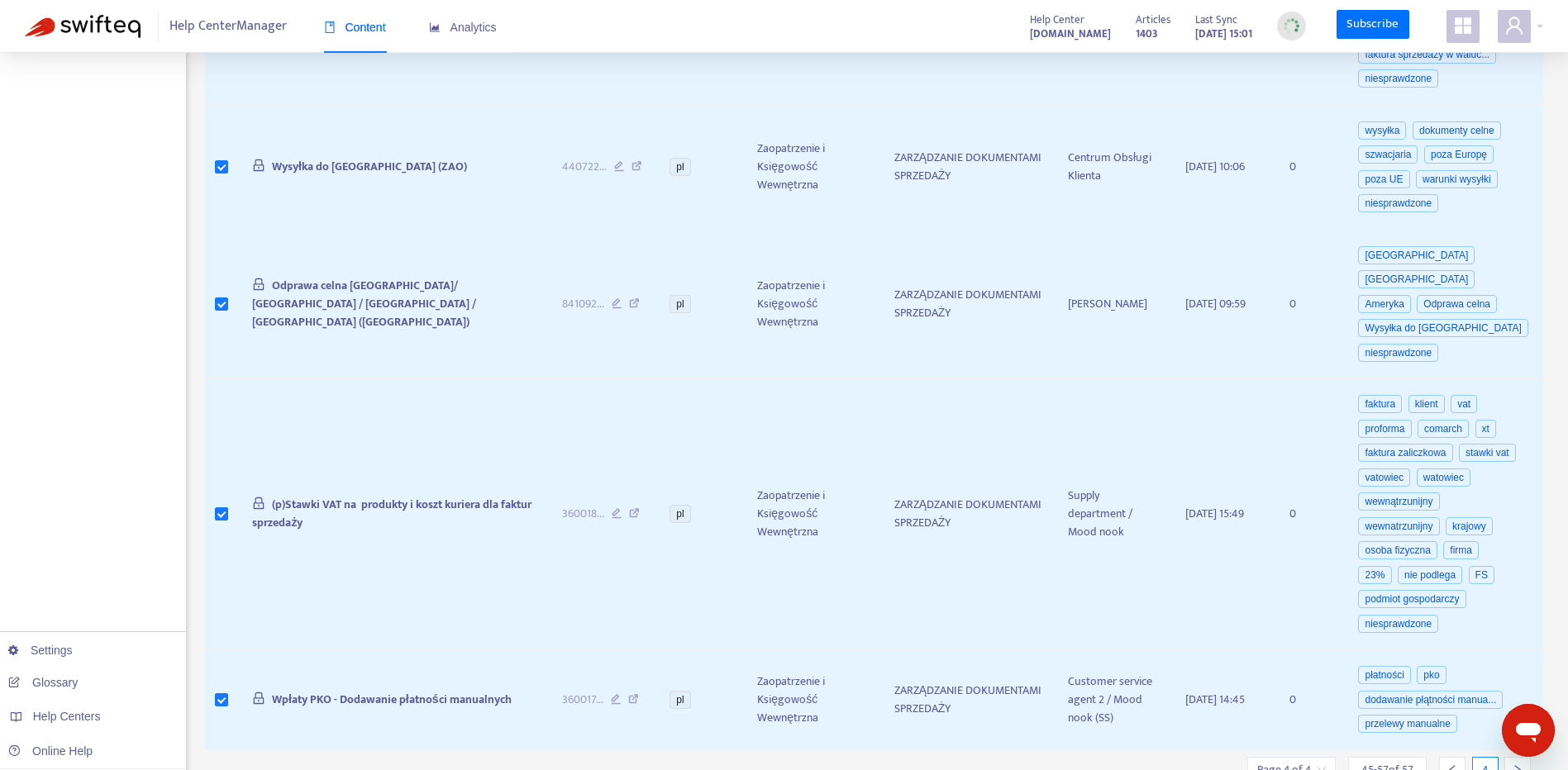
click at [1448, 757] on div at bounding box center [1451, 769] width 26 height 26
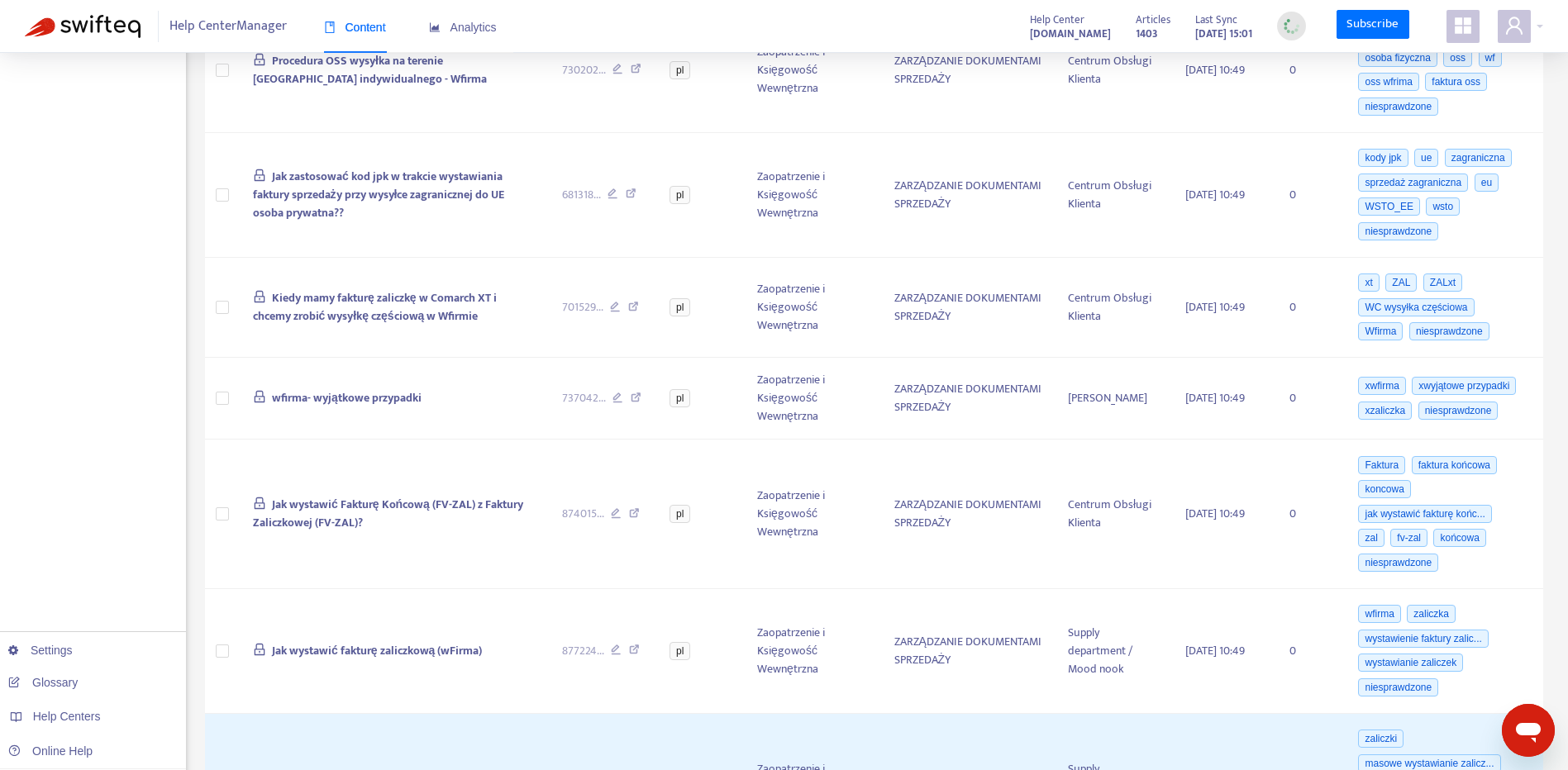
scroll to position [1028, 0]
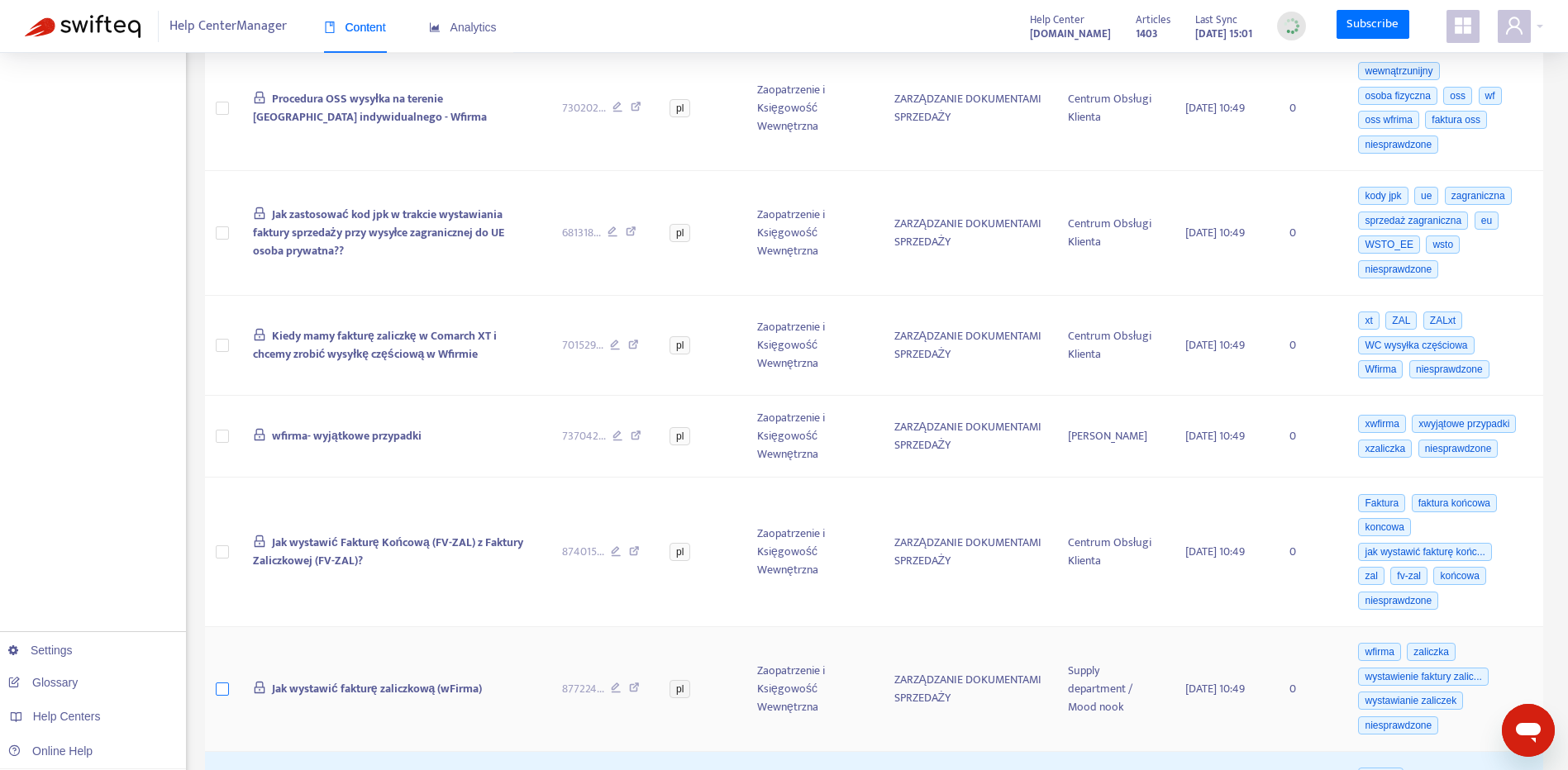
click at [224, 680] on label at bounding box center [222, 689] width 13 height 18
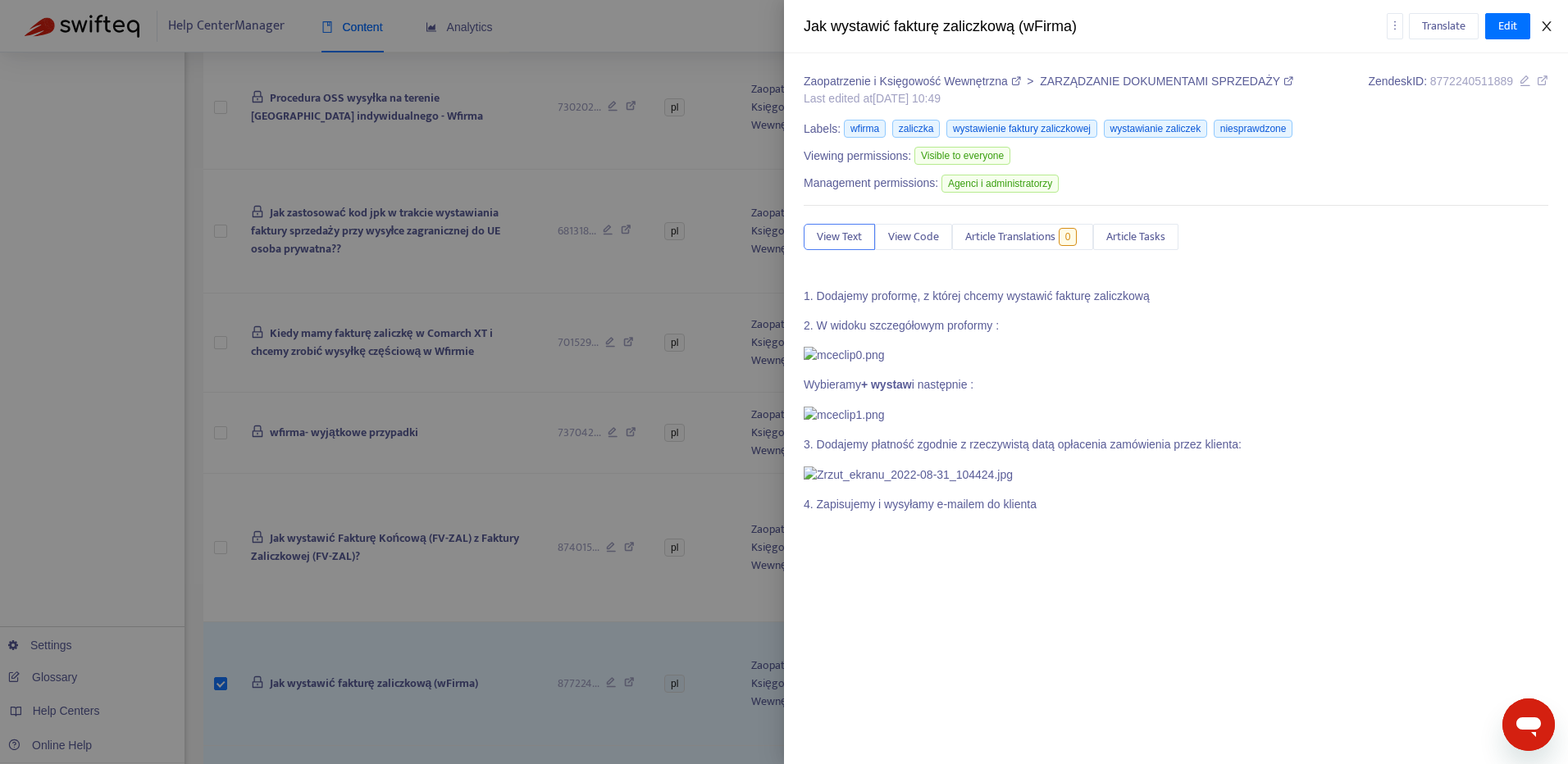
click at [1547, 26] on icon "close" at bounding box center [1546, 26] width 9 height 10
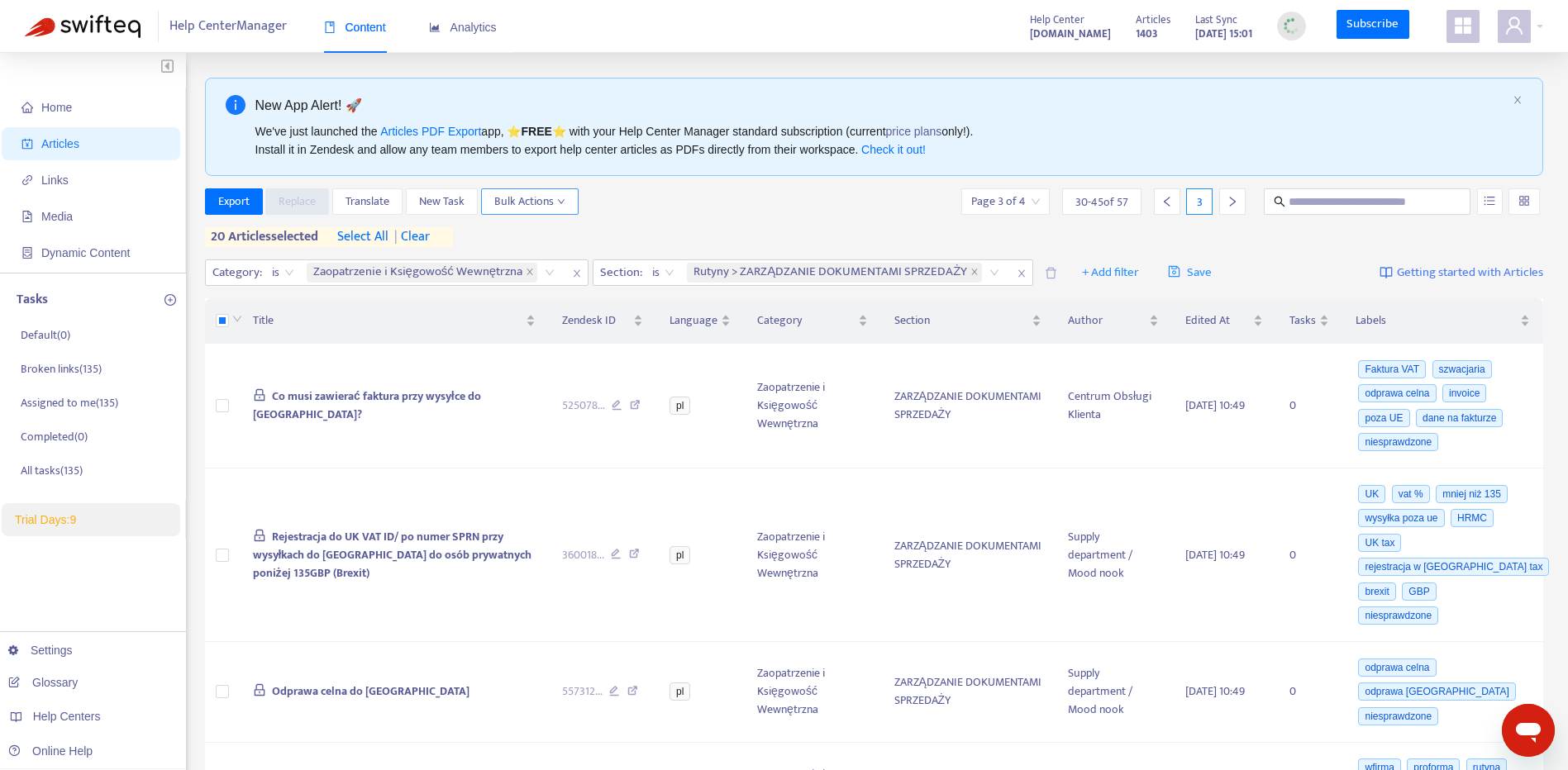
click at [542, 202] on span "Bulk Actions" at bounding box center [530, 202] width 71 height 18
click at [584, 235] on span "Duplicate" at bounding box center [552, 234] width 114 height 18
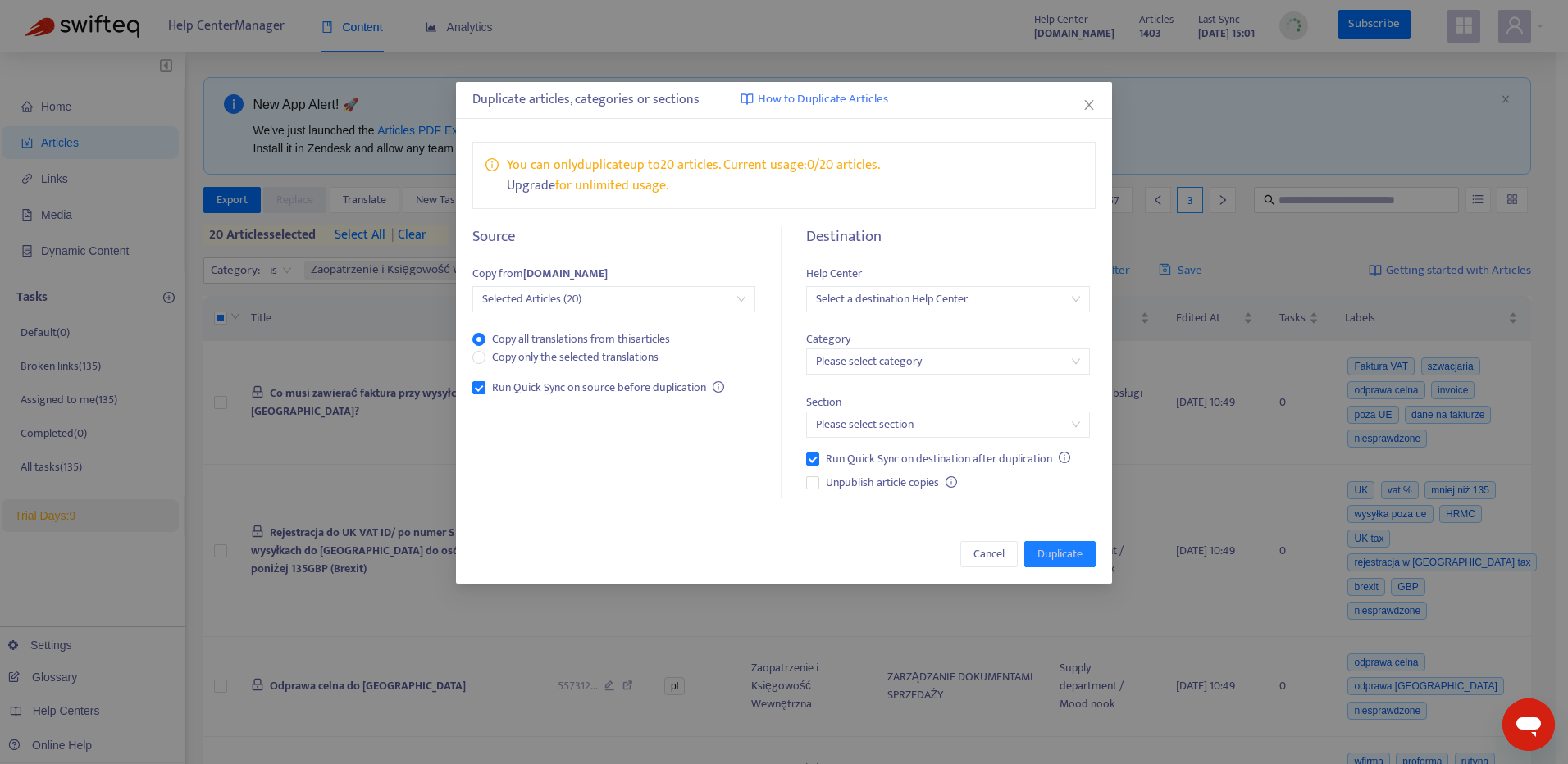
click at [932, 303] on input "search" at bounding box center [947, 299] width 264 height 25
click at [936, 356] on div "[DOMAIN_NAME]" at bounding box center [962, 358] width 285 height 18
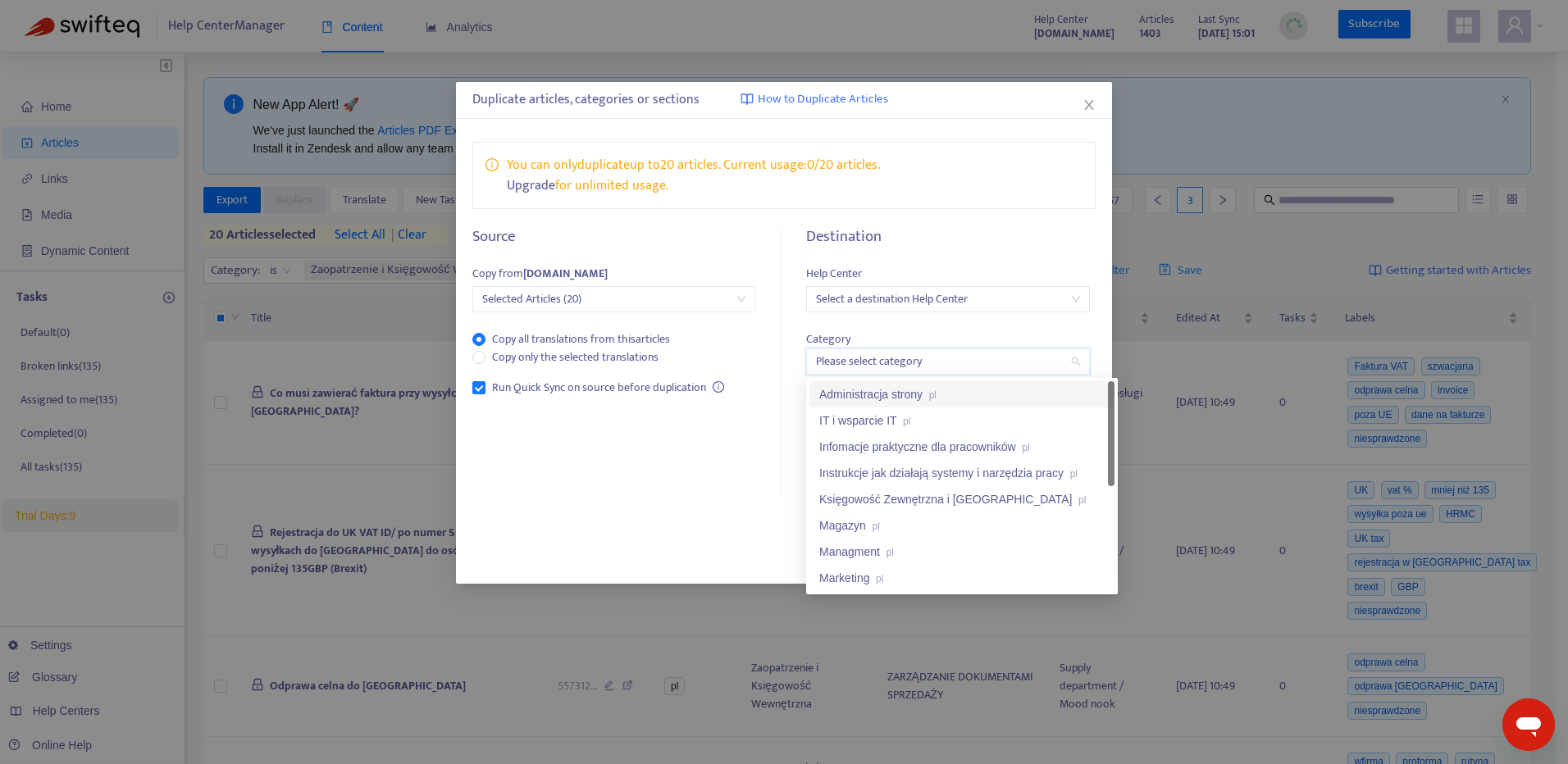
click at [934, 362] on input "search" at bounding box center [947, 362] width 264 height 25
click at [708, 388] on span "Run Quick Sync on source before duplication" at bounding box center [598, 387] width 227 height 18
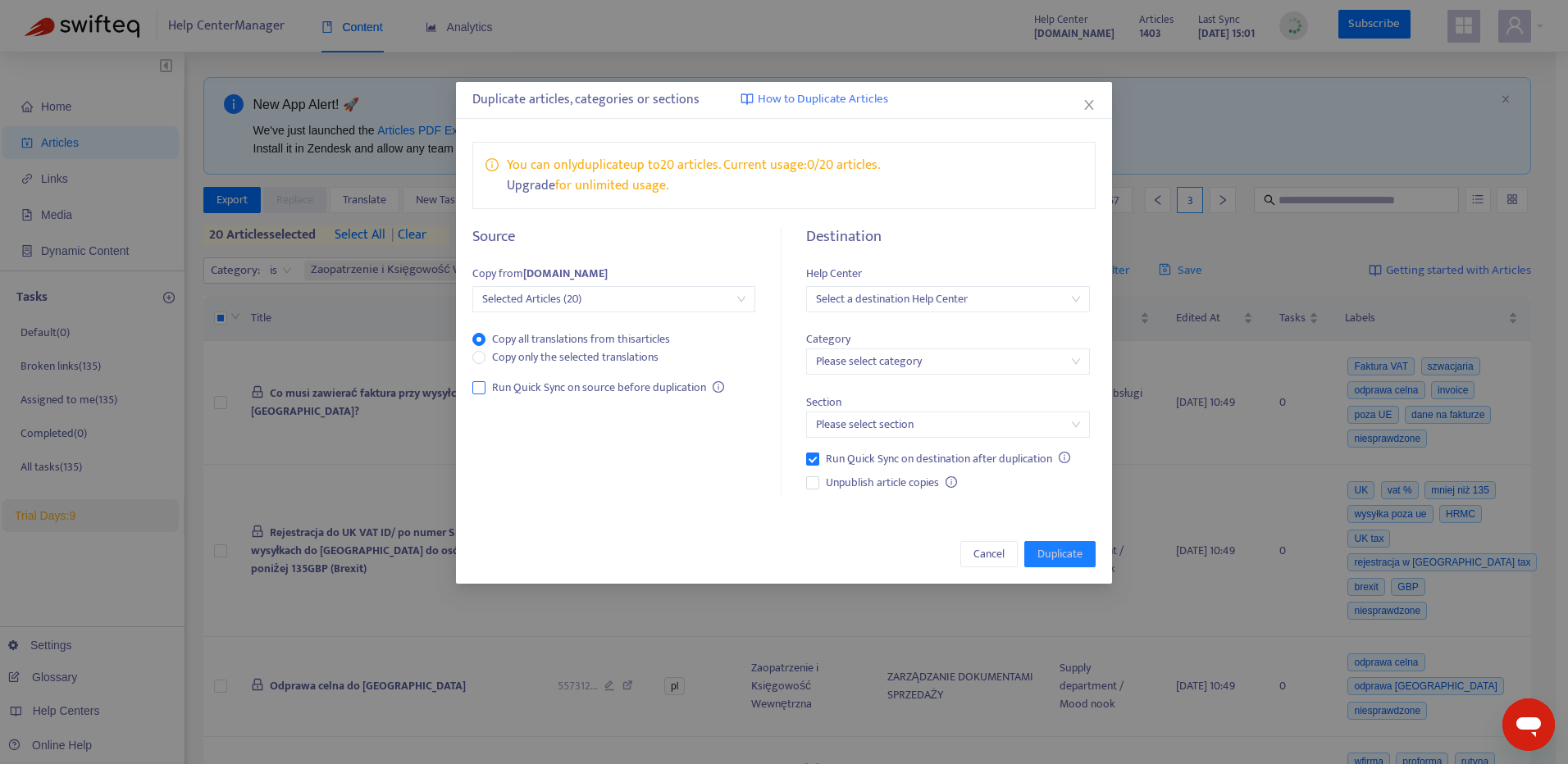
click at [709, 388] on span "Run Quick Sync on source before duplication" at bounding box center [598, 387] width 227 height 18
click at [920, 354] on input "search" at bounding box center [947, 362] width 264 height 25
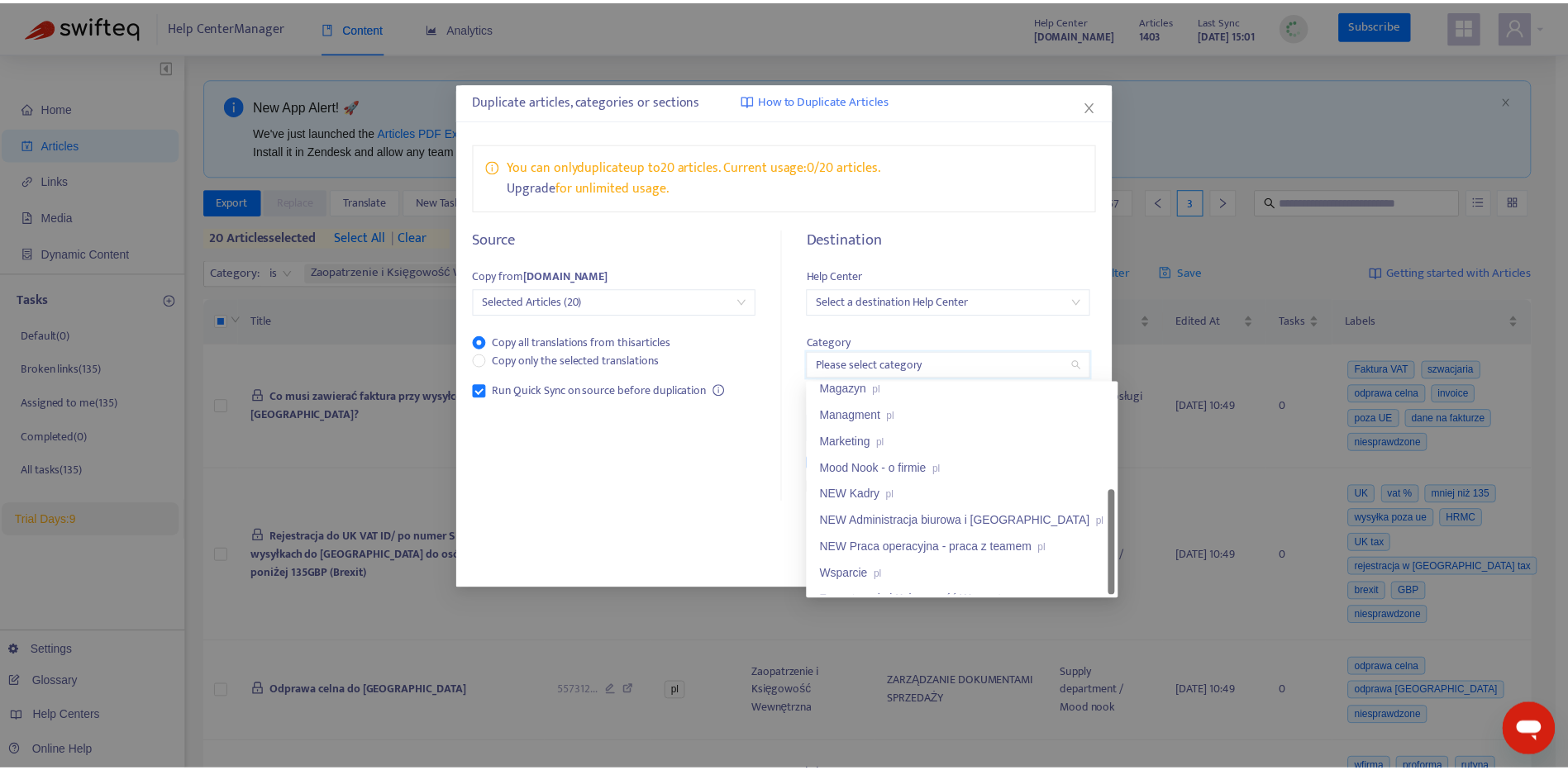
scroll to position [159, 0]
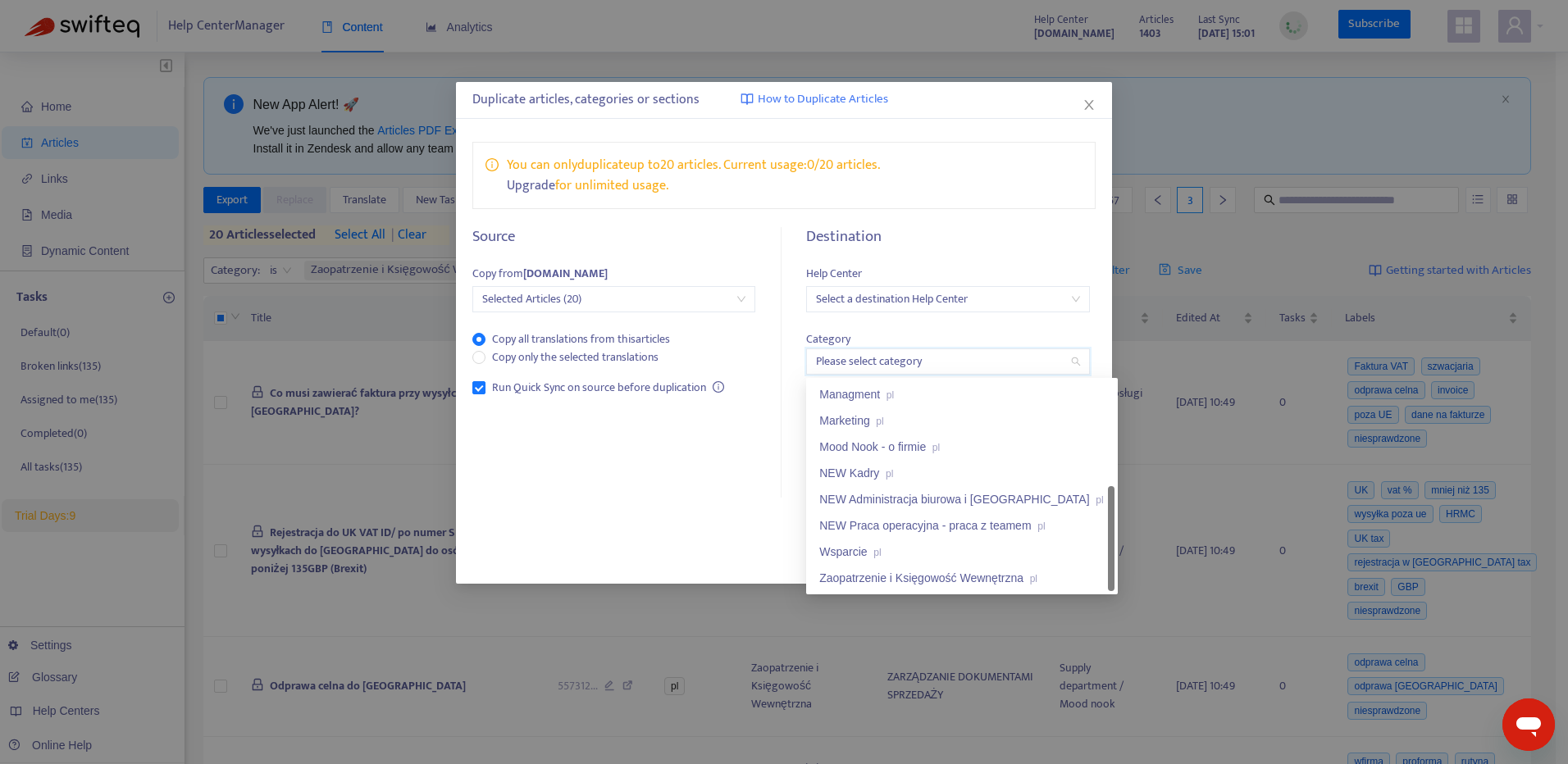
drag, startPoint x: 1109, startPoint y: 447, endPoint x: 1102, endPoint y: 557, distance: 110.2
click at [1102, 557] on div "Magazyn pl Managment pl Marketing pl Mood Nook - o firmie pl NEW Kadry pl NEW A…" at bounding box center [962, 486] width 305 height 210
click at [1047, 579] on div "Zaopatrzenie i Księgowość Wewnętrzna pl" at bounding box center [962, 578] width 285 height 18
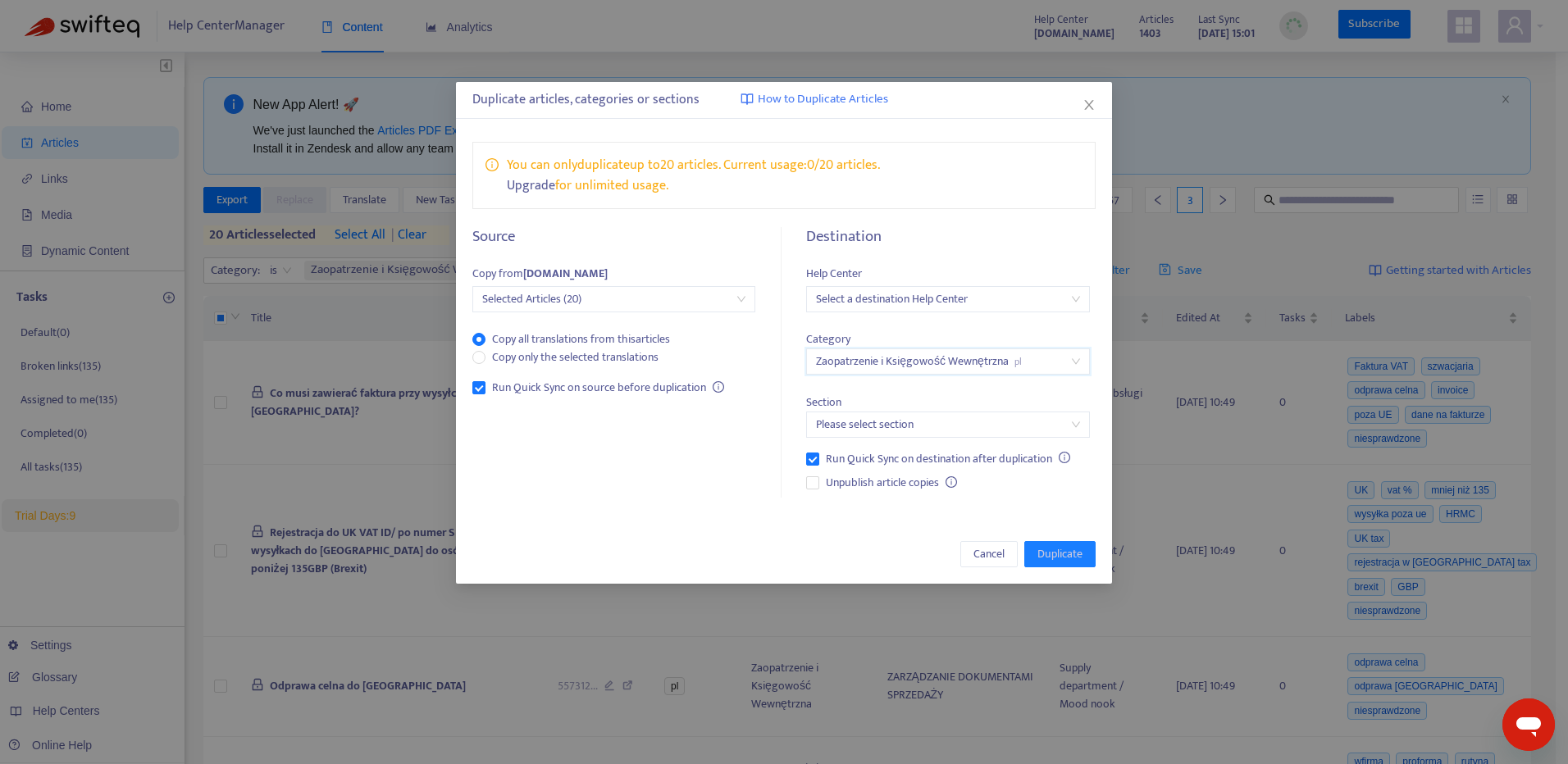
click at [997, 423] on input "search" at bounding box center [947, 425] width 264 height 25
click at [973, 552] on span "Cancel" at bounding box center [988, 554] width 31 height 18
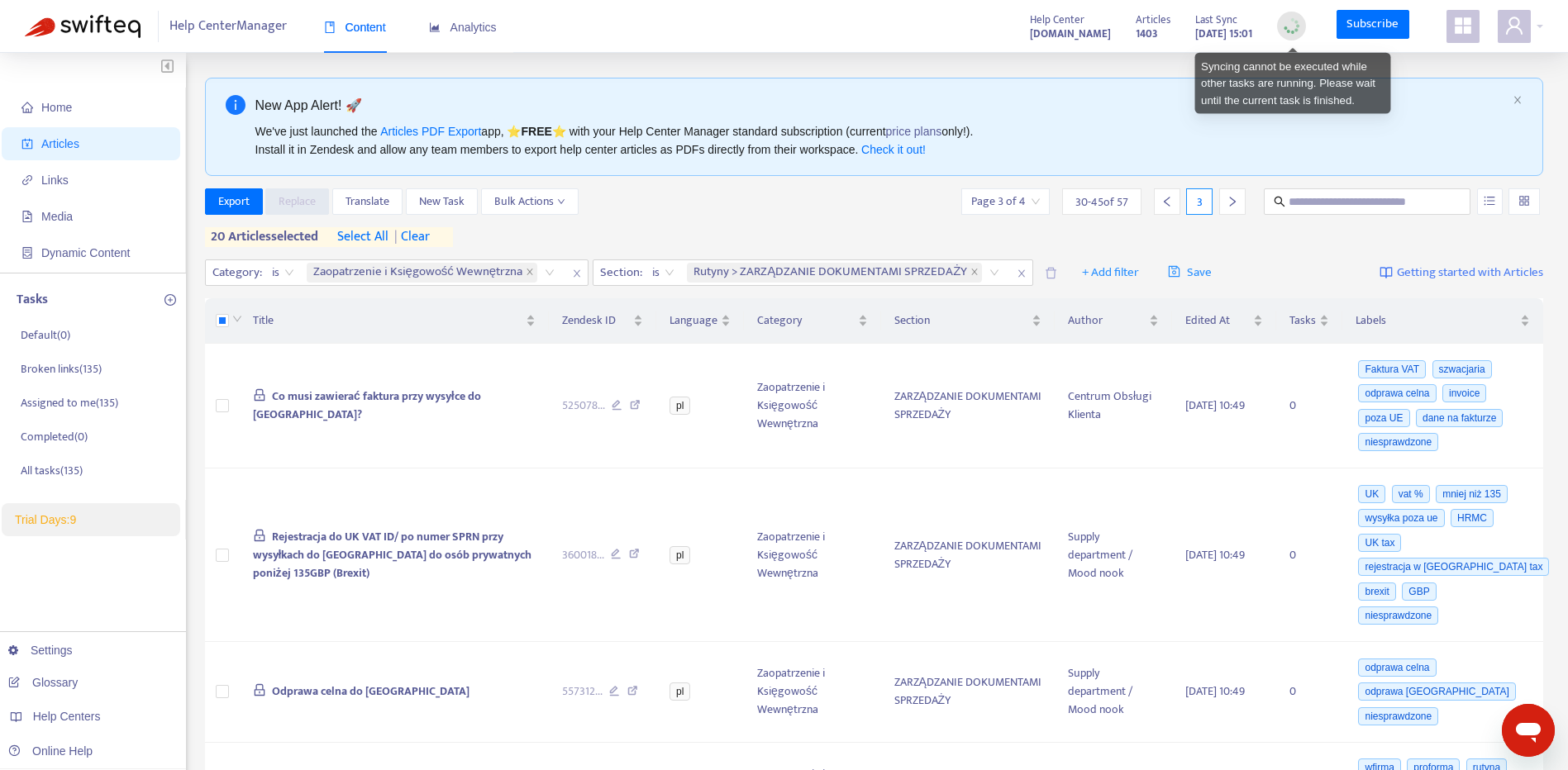
click at [1296, 26] on img at bounding box center [1291, 25] width 21 height 21
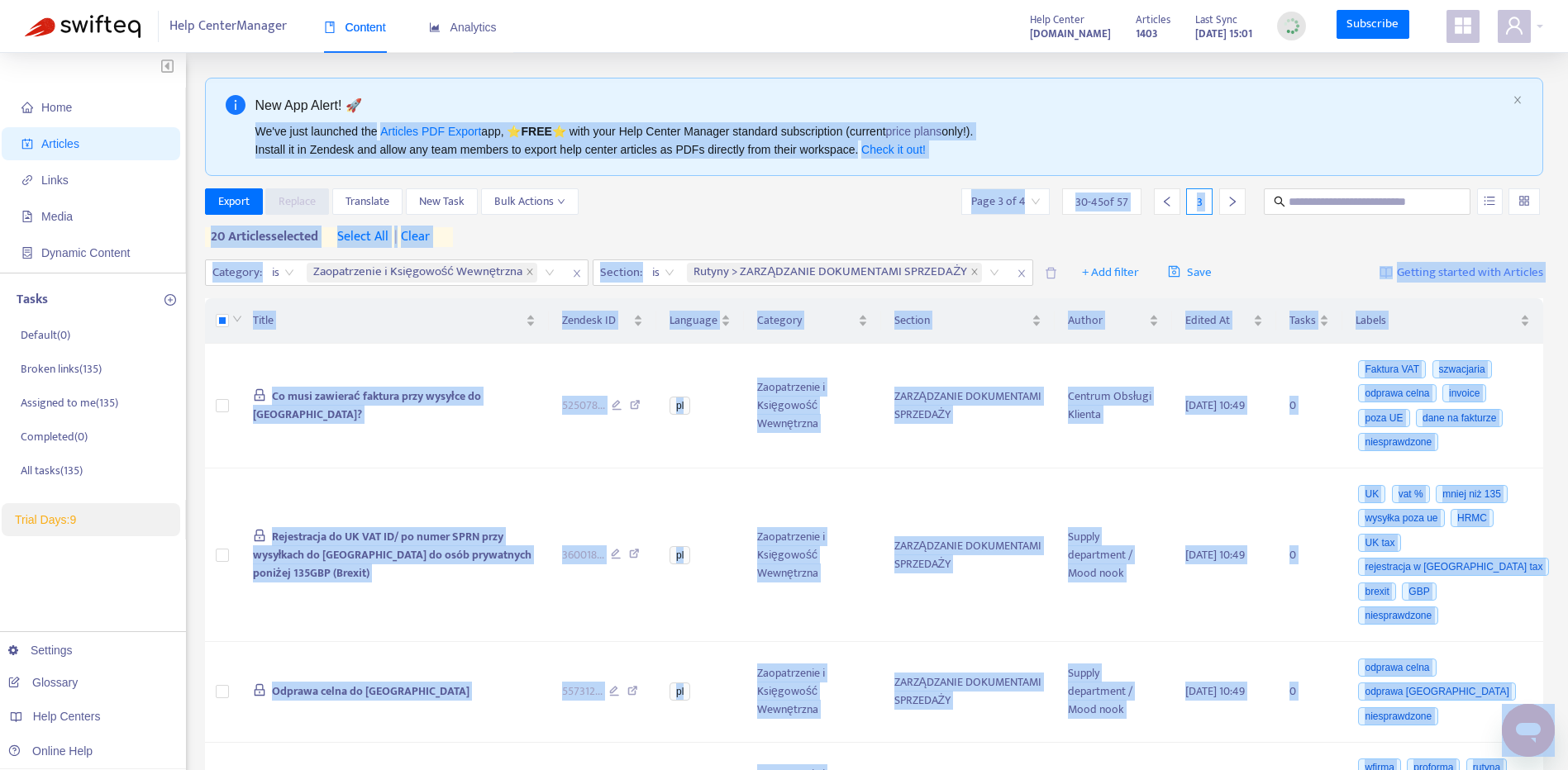
drag, startPoint x: 1359, startPoint y: 107, endPoint x: 1231, endPoint y: 97, distance: 128.4
drag, startPoint x: 1231, startPoint y: 97, endPoint x: 1131, endPoint y: 63, distance: 105.6
click at [1078, 84] on div "New App Alert! 🚀 We've just launched the Articles PDF Export app, ⭐ FREE ⭐️ wit…" at bounding box center [874, 127] width 1339 height 99
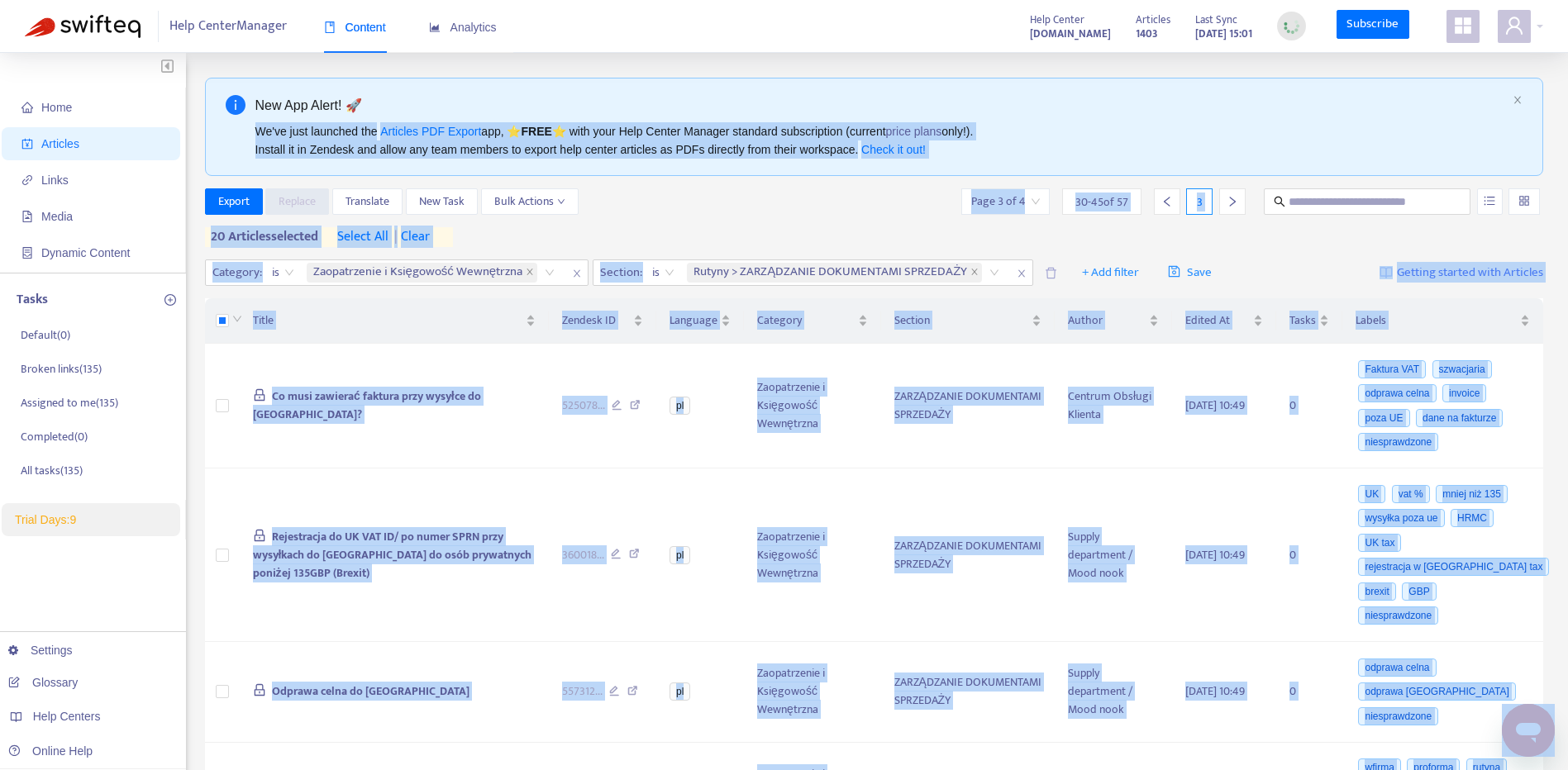
click at [828, 212] on div "Export Replace Translate New Task Bulk Actions Page 3 of 4 30 - 45 of 57 3" at bounding box center [874, 201] width 1339 height 26
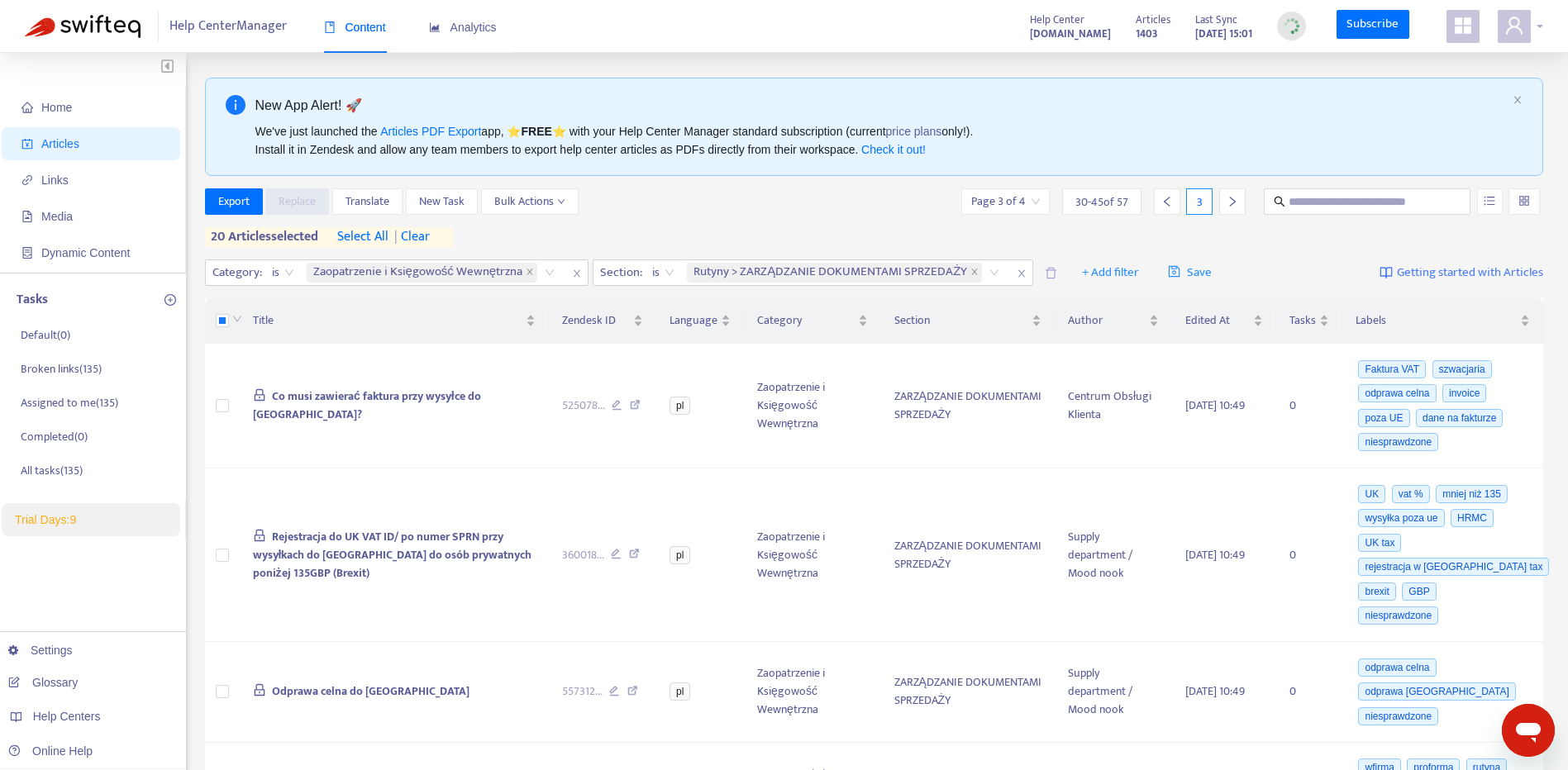
click at [1524, 28] on span at bounding box center [1514, 26] width 33 height 33
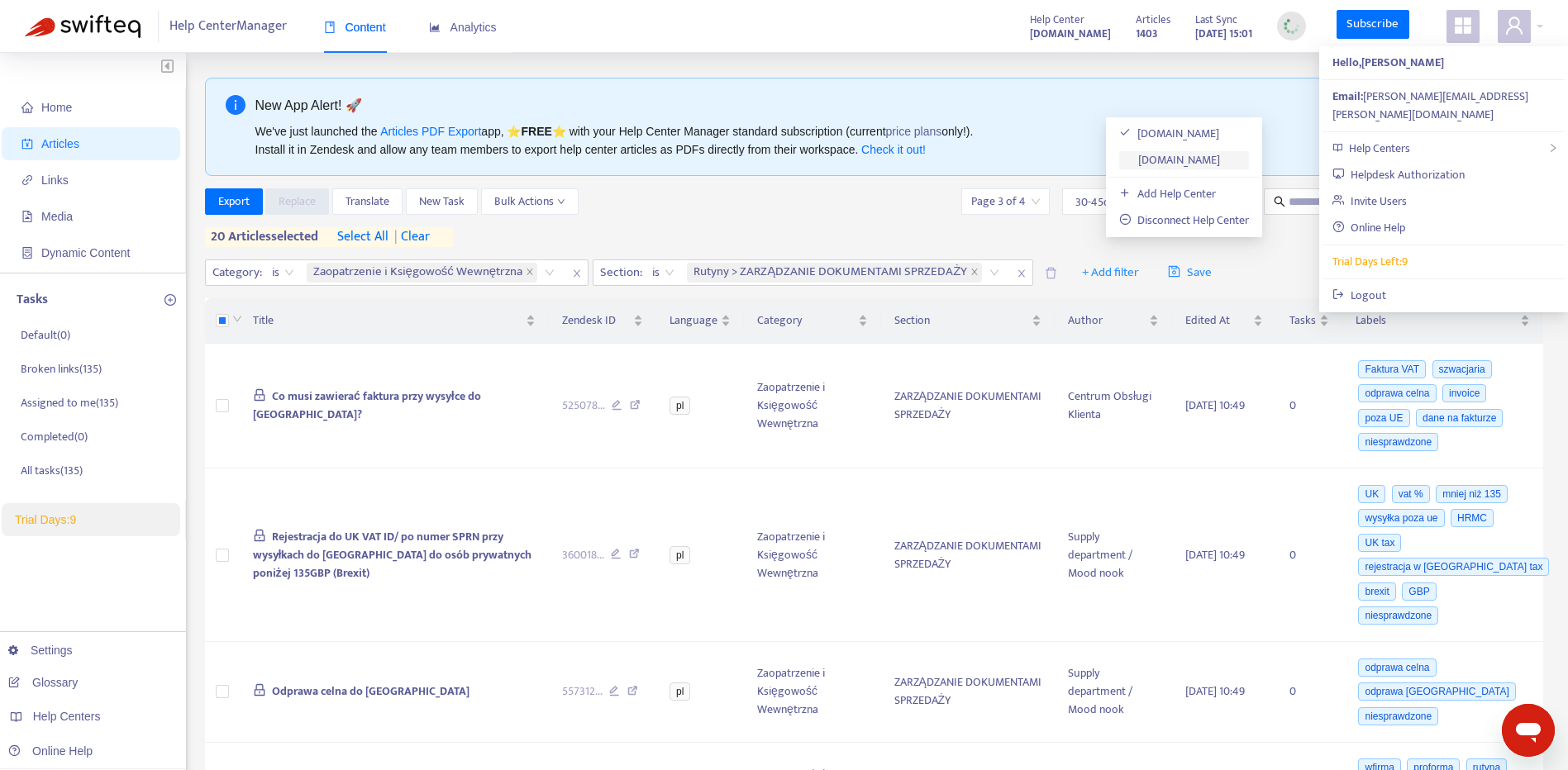
click at [1220, 153] on link "[DOMAIN_NAME]" at bounding box center [1169, 160] width 101 height 19
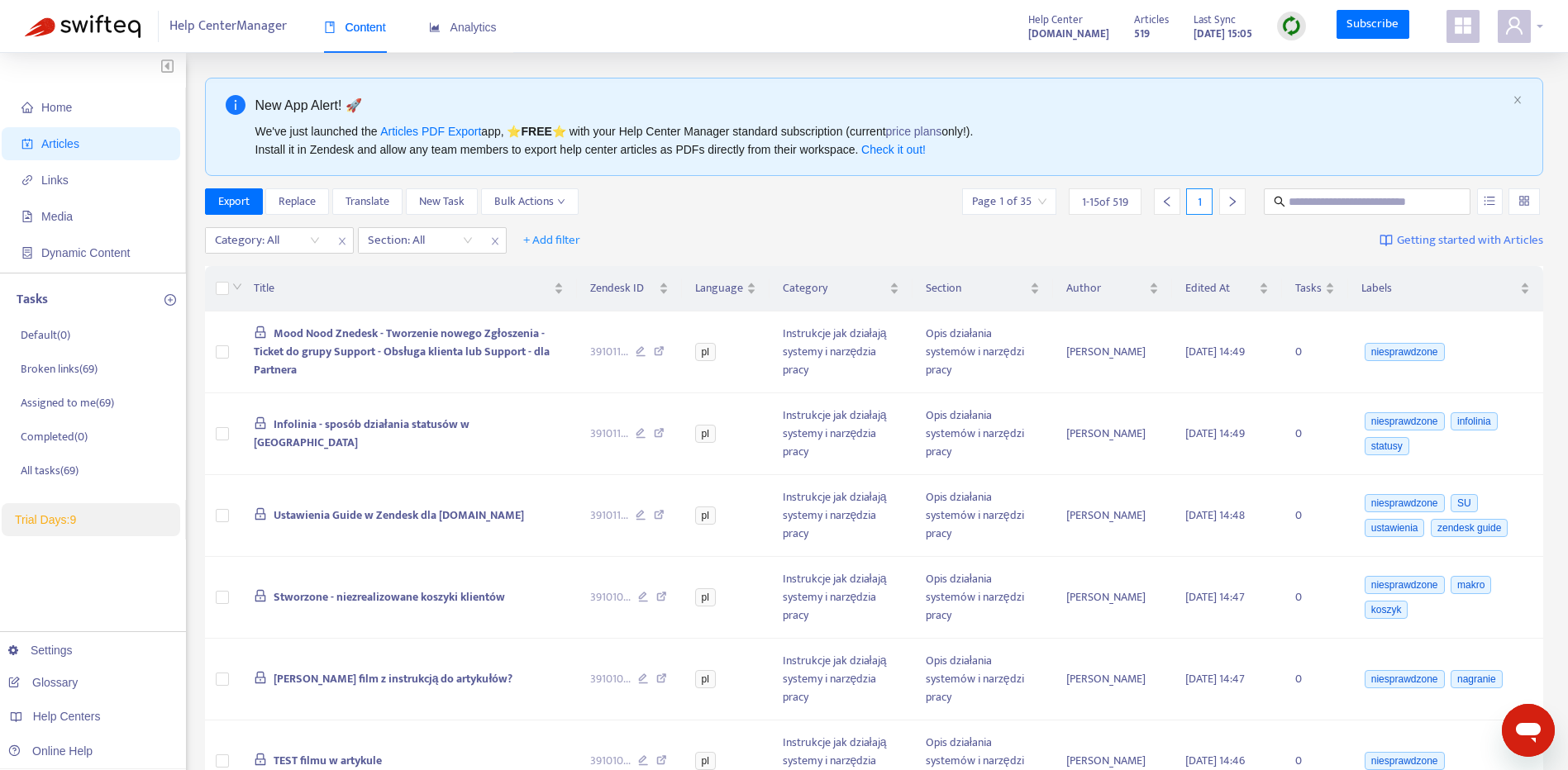
click at [1511, 26] on icon "user" at bounding box center [1514, 24] width 16 height 17
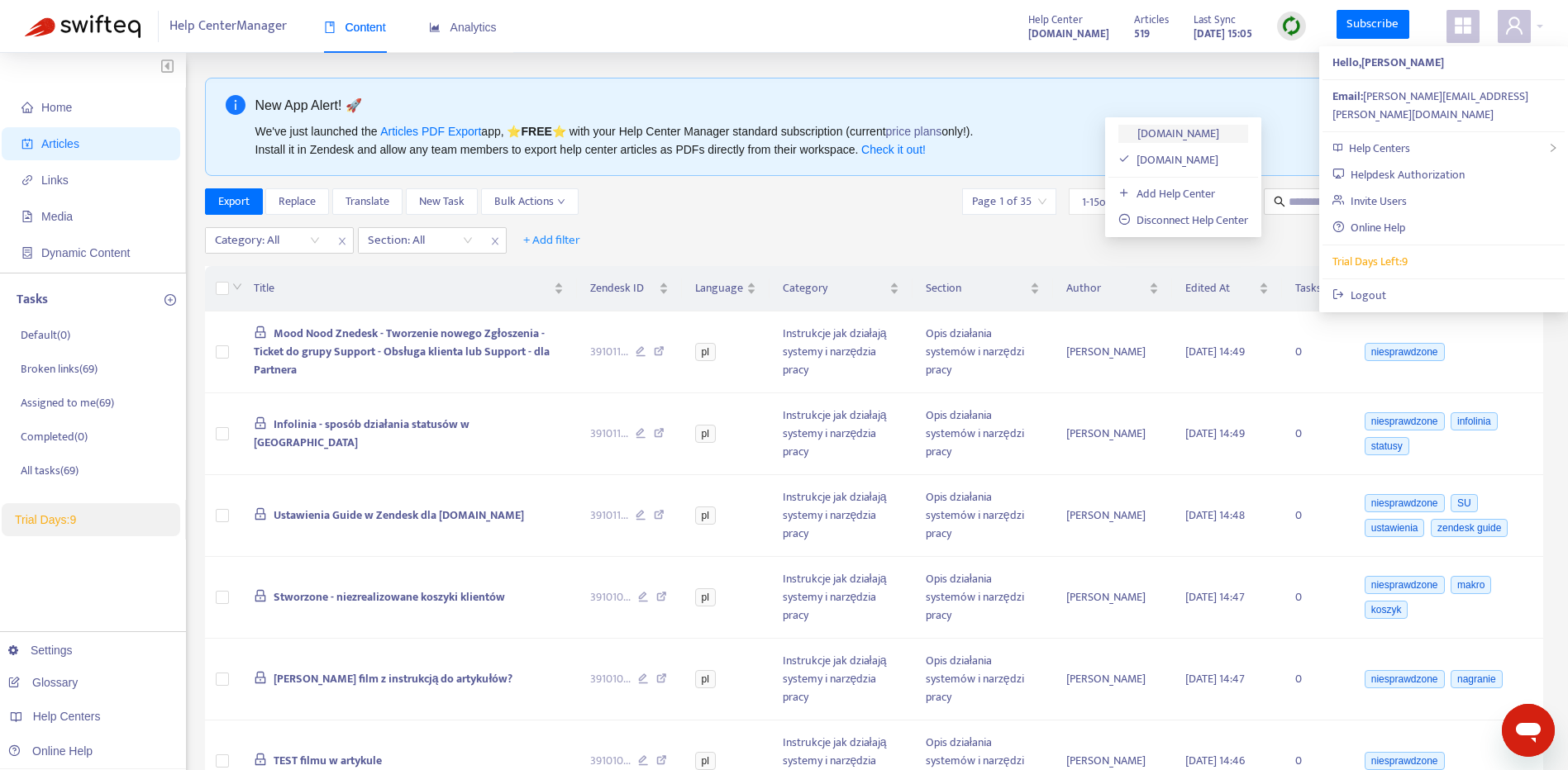
click at [1219, 131] on link "[DOMAIN_NAME]" at bounding box center [1169, 133] width 101 height 19
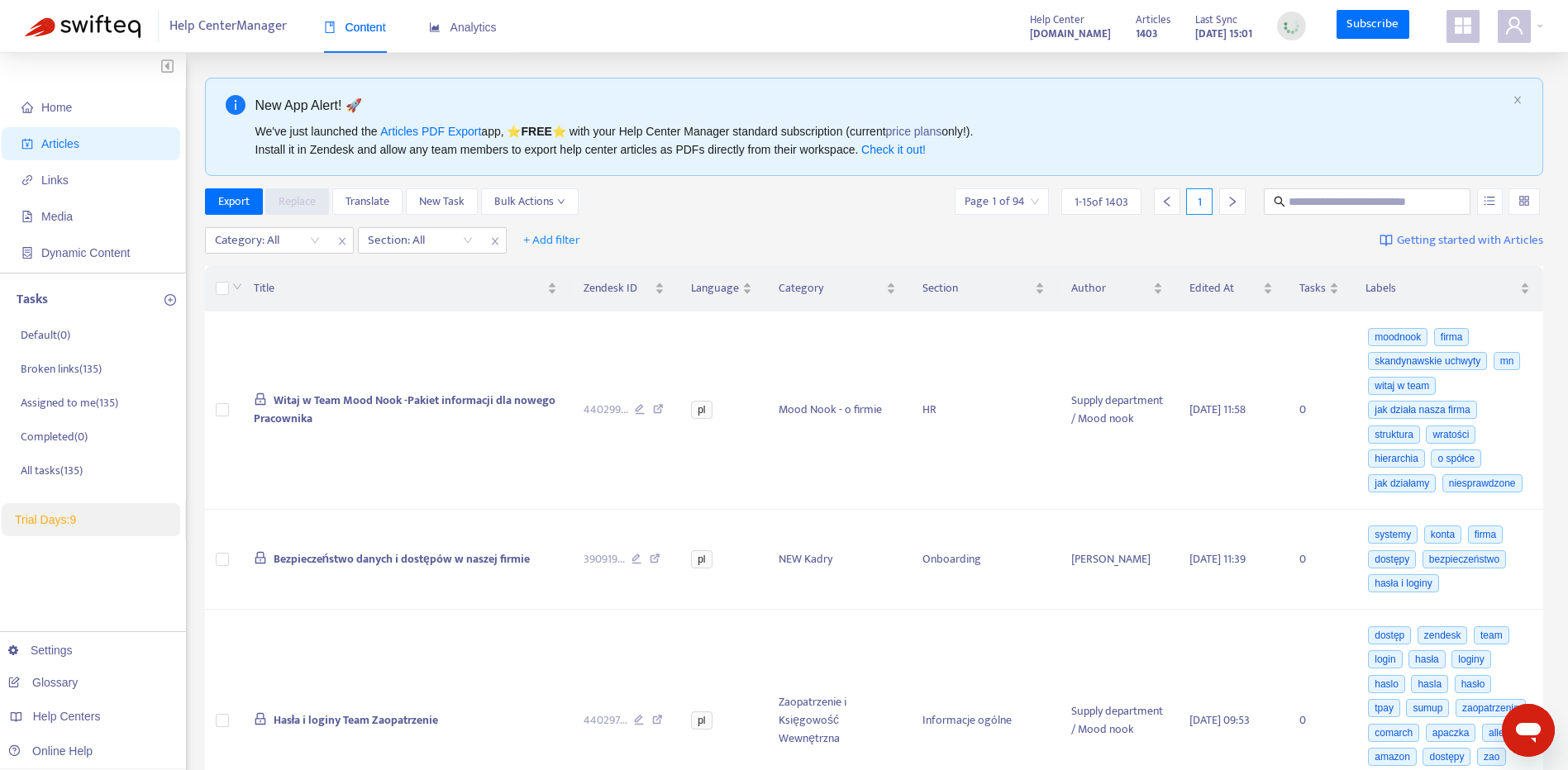
drag, startPoint x: 1519, startPoint y: 95, endPoint x: 1523, endPoint y: 88, distance: 8.1
click at [1520, 91] on div "New App Alert! 🚀 We've just launched the Articles PDF Export app, ⭐ FREE ⭐️ wit…" at bounding box center [874, 127] width 1339 height 99
click at [1511, 23] on icon "user" at bounding box center [1514, 25] width 20 height 20
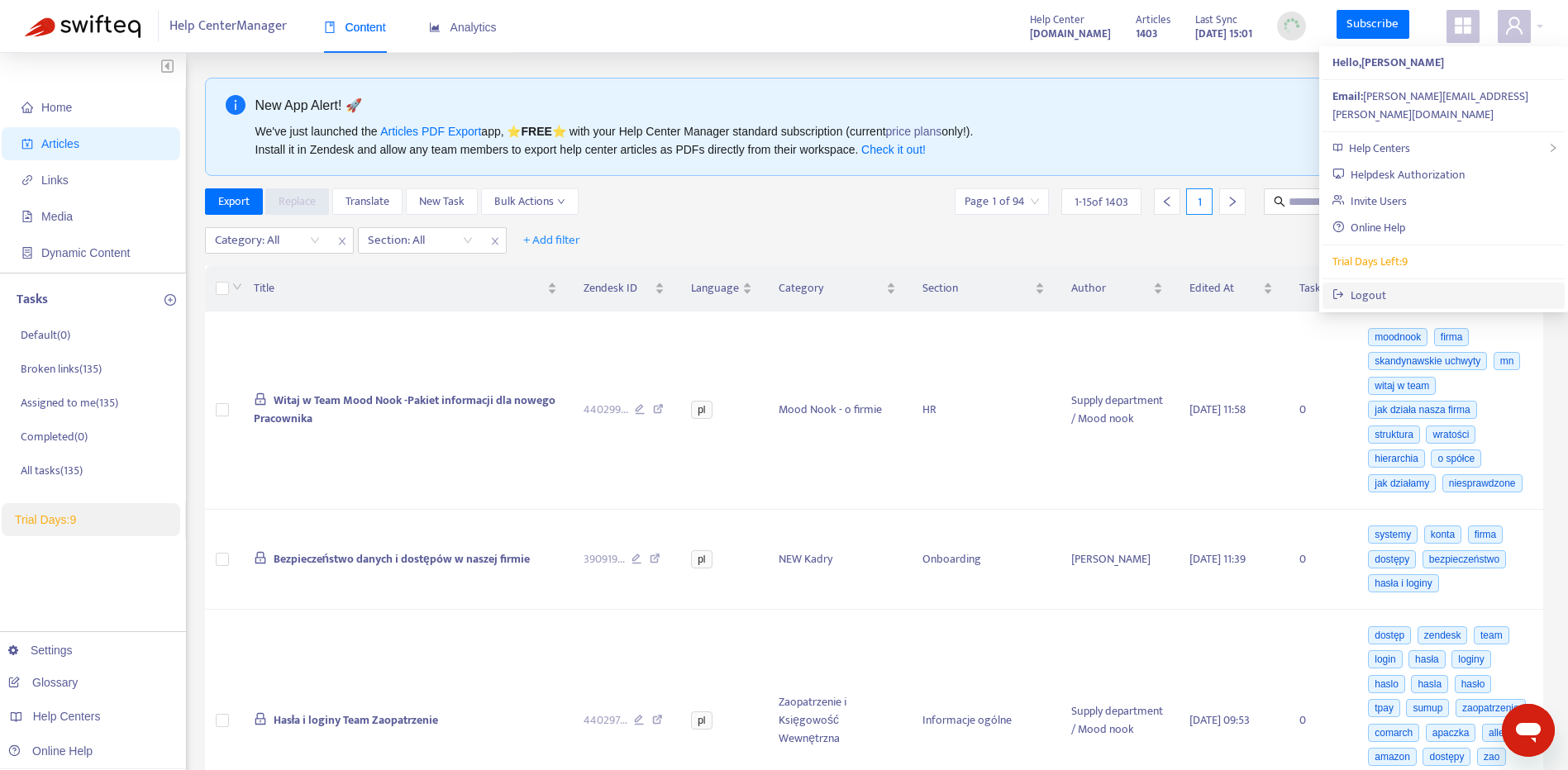
click at [1386, 286] on link "Logout" at bounding box center [1359, 295] width 54 height 19
